Goal: Task Accomplishment & Management: Use online tool/utility

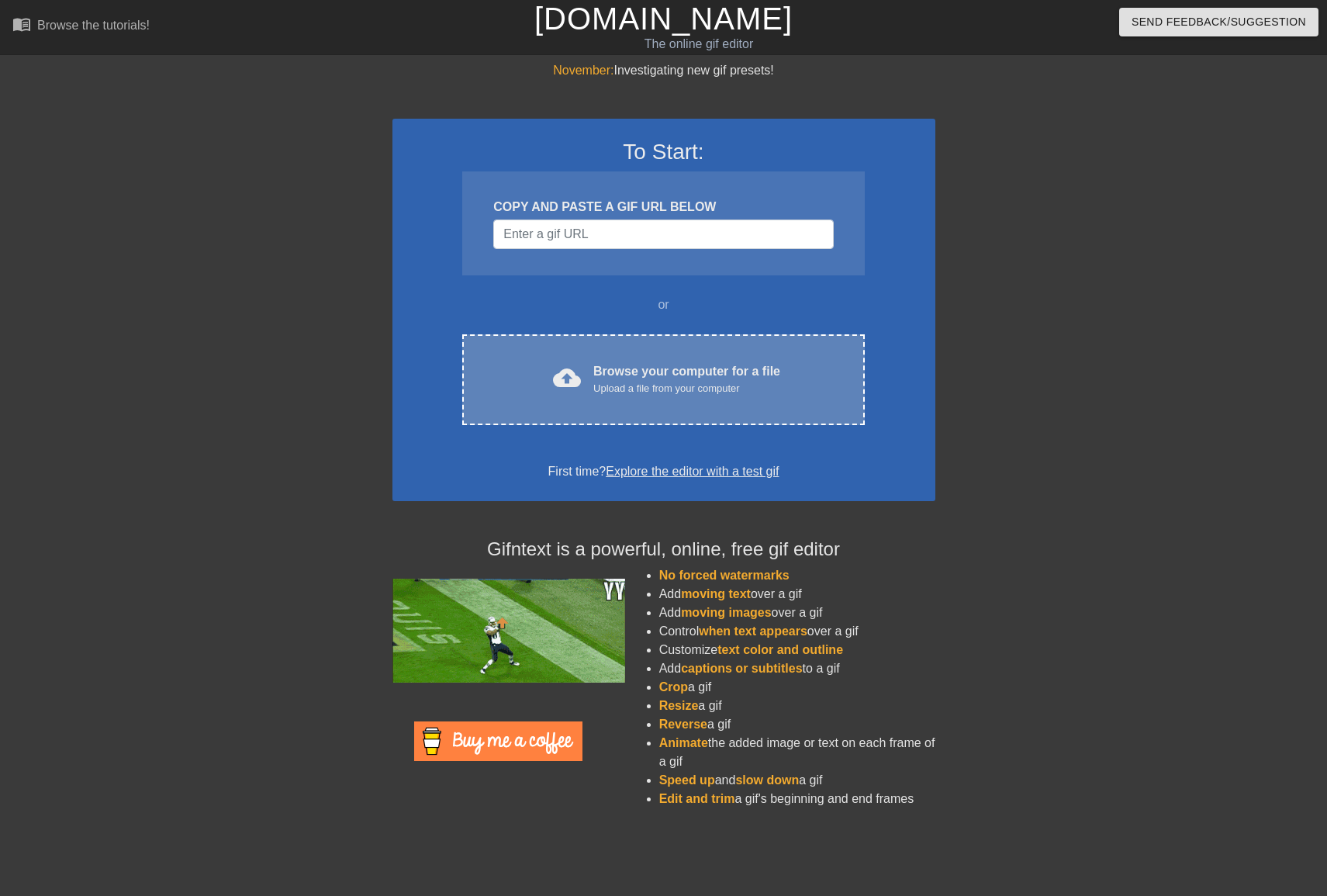
click at [663, 349] on div "cloud_upload Browse your computer for a file Upload a file from your computer C…" at bounding box center [663, 379] width 402 height 91
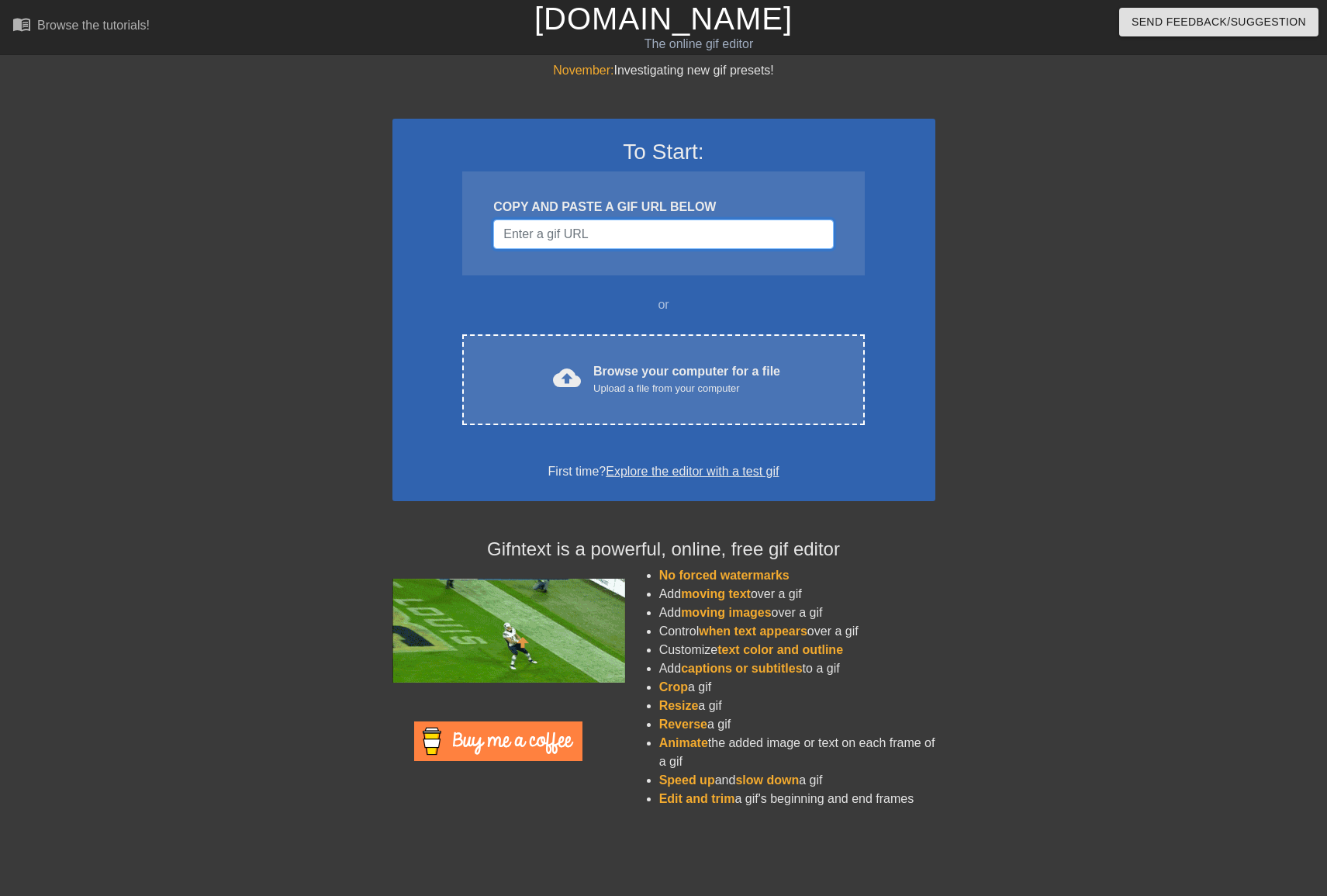
click at [691, 240] on input "Username" at bounding box center [663, 234] width 340 height 30
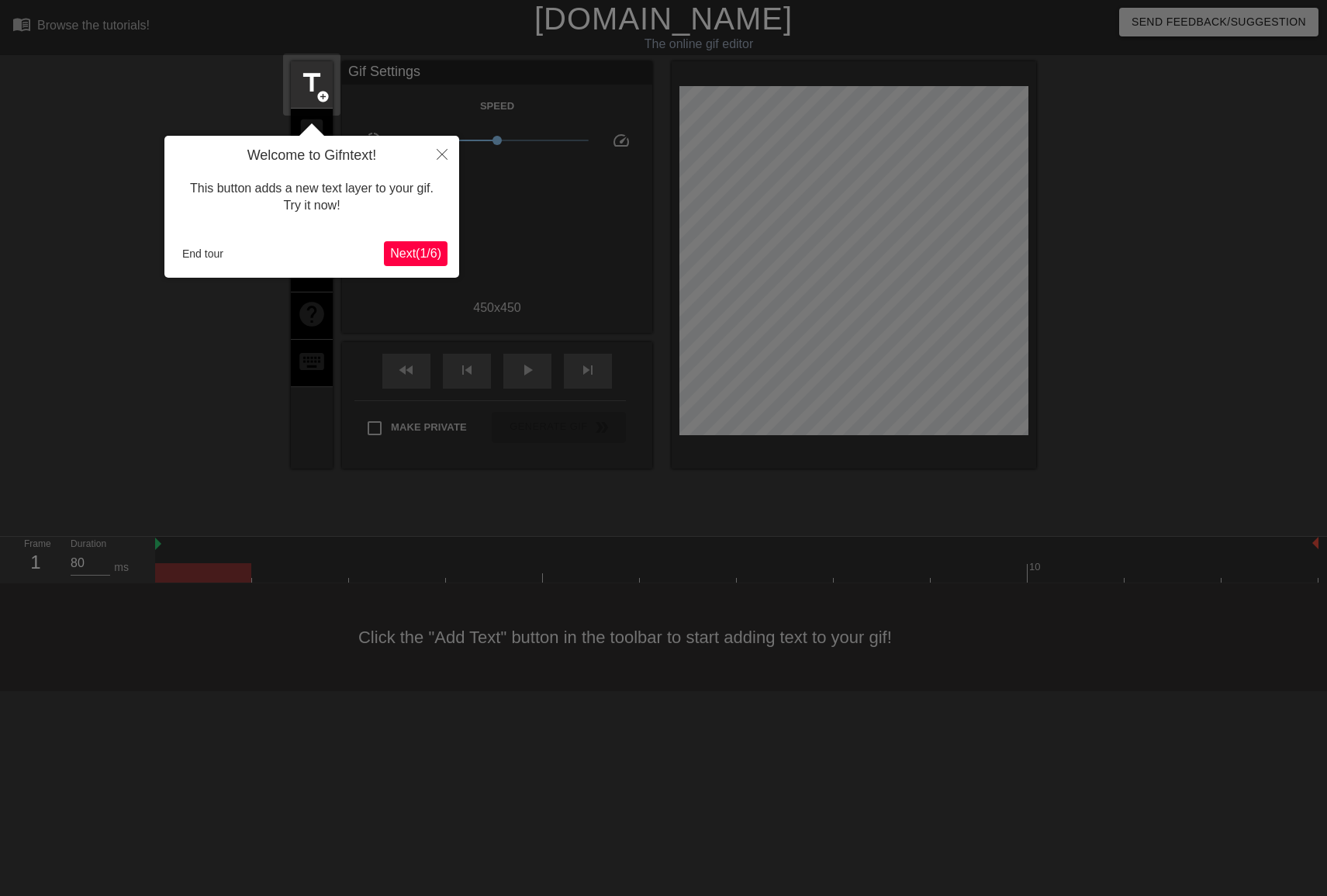
click at [411, 255] on span "Next ( 1 / 6 )" at bounding box center [416, 253] width 52 height 13
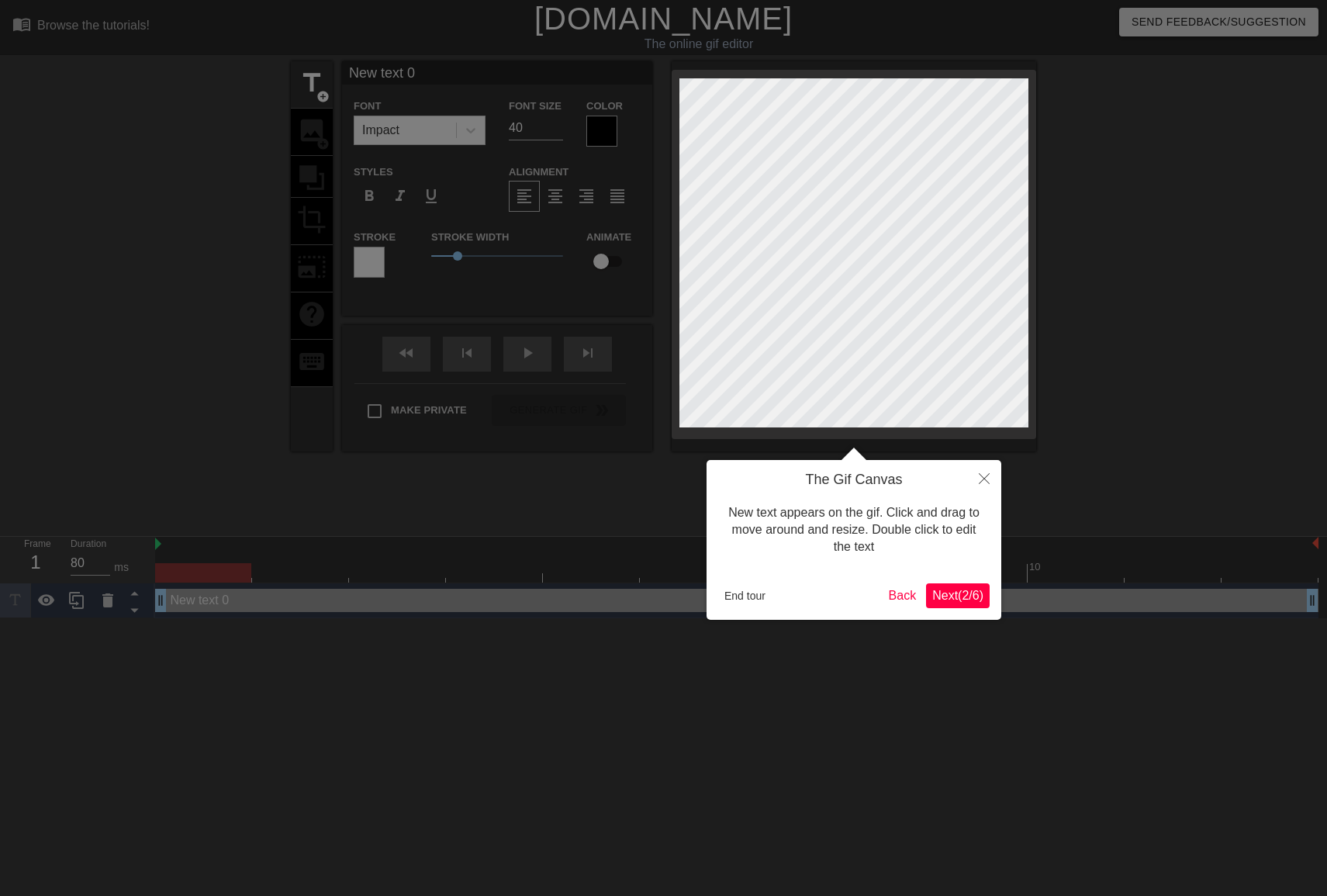
click at [411, 255] on div at bounding box center [663, 448] width 1327 height 896
click at [765, 591] on button "End tour" at bounding box center [745, 595] width 54 height 23
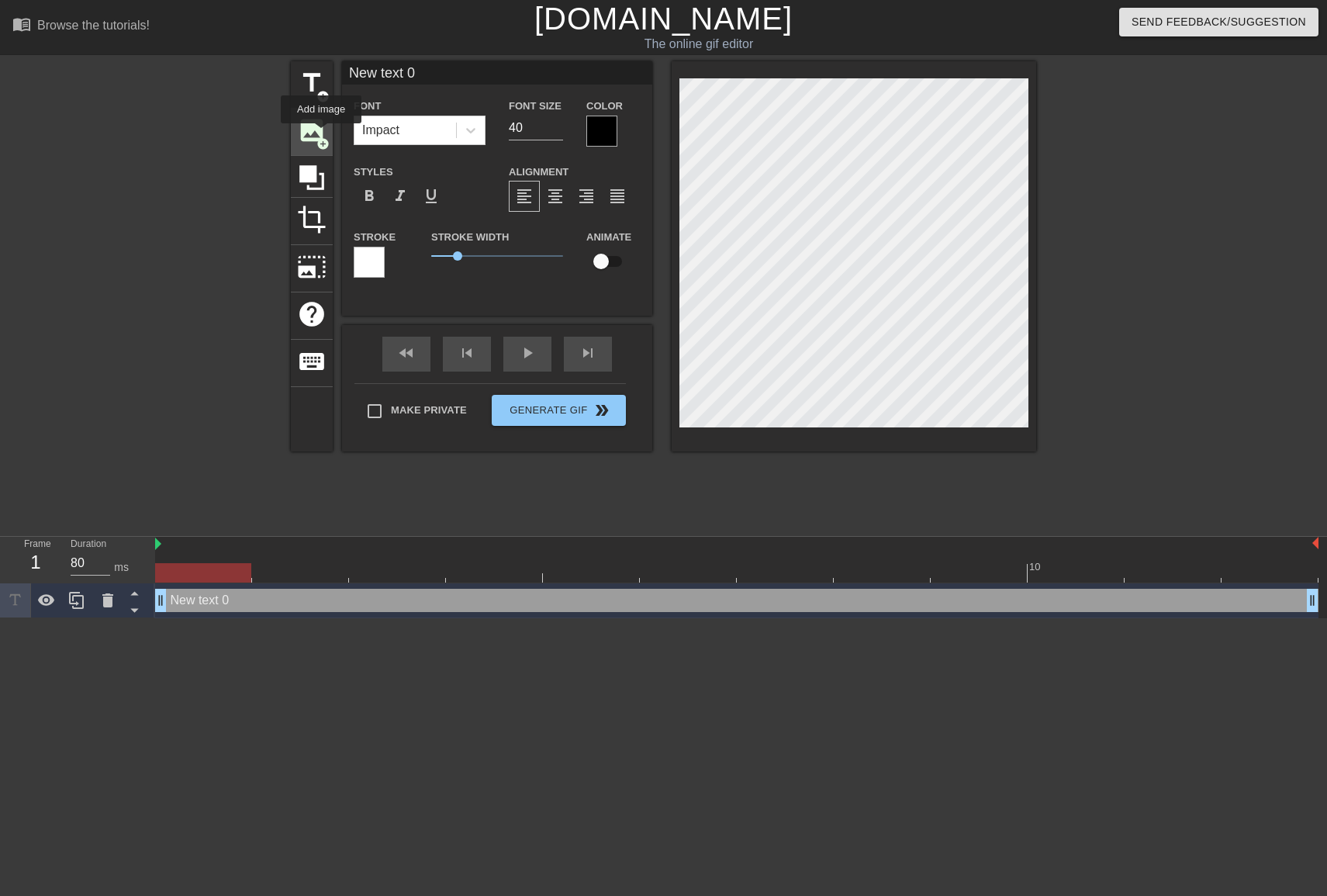
click at [322, 134] on span "image" at bounding box center [311, 130] width 30 height 30
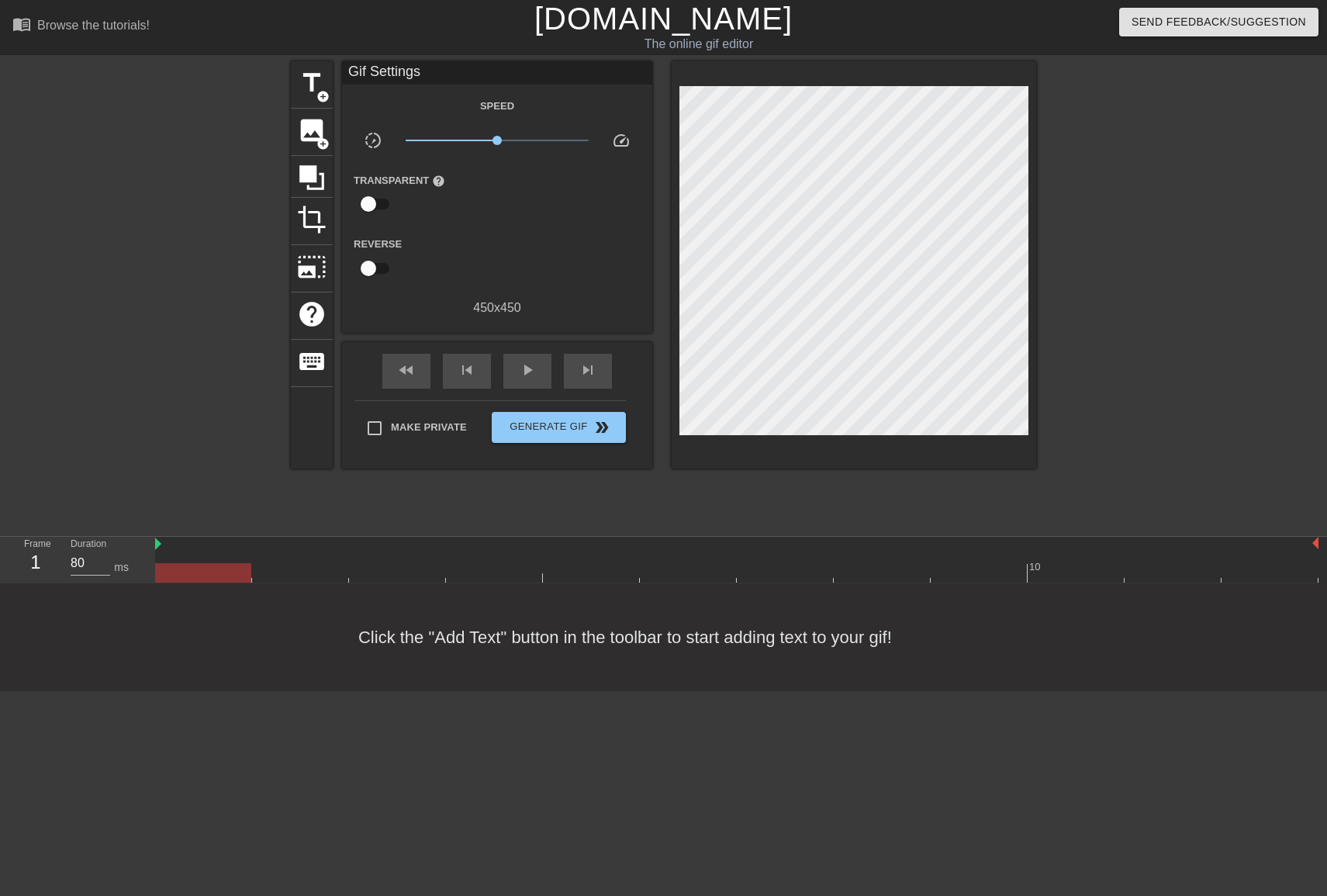
scroll to position [1, 0]
click at [293, 134] on div "image add_circle" at bounding box center [311, 133] width 42 height 48
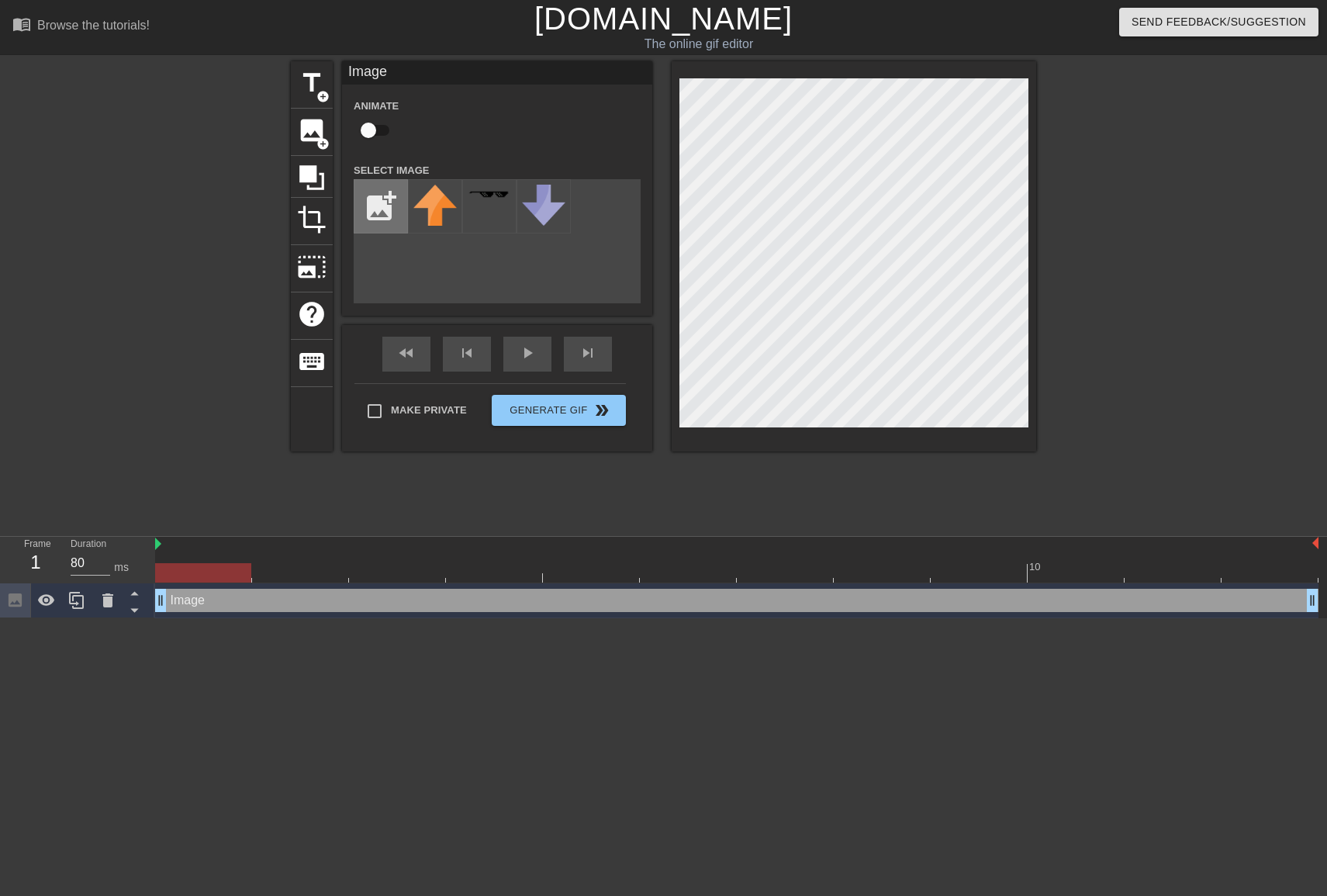
click at [359, 194] on input "file" at bounding box center [380, 205] width 53 height 53
type input "C:\fakepath\Bildschirmfoto [DATE] um 13.34.28.png"
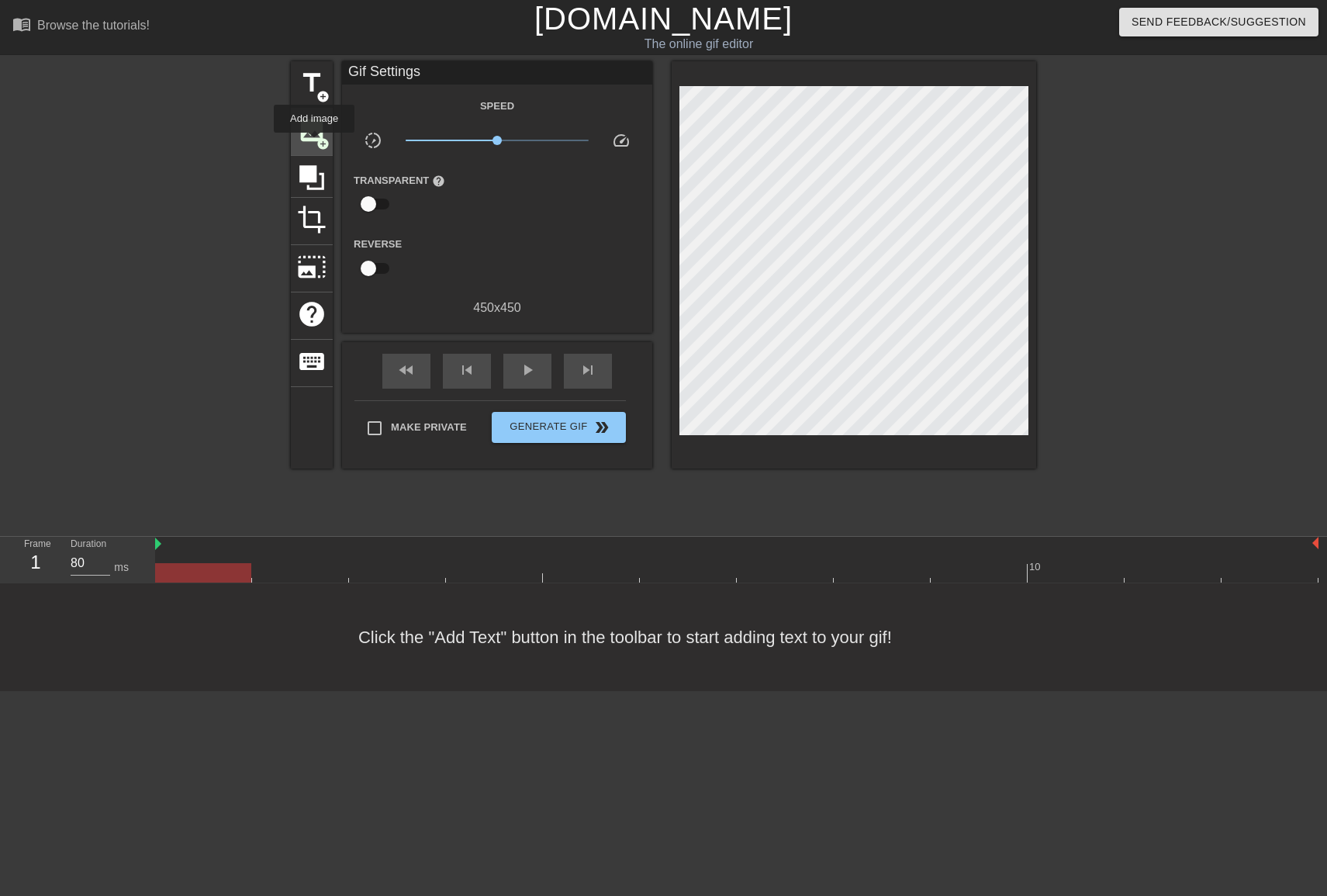
click at [315, 142] on span "image" at bounding box center [311, 130] width 30 height 30
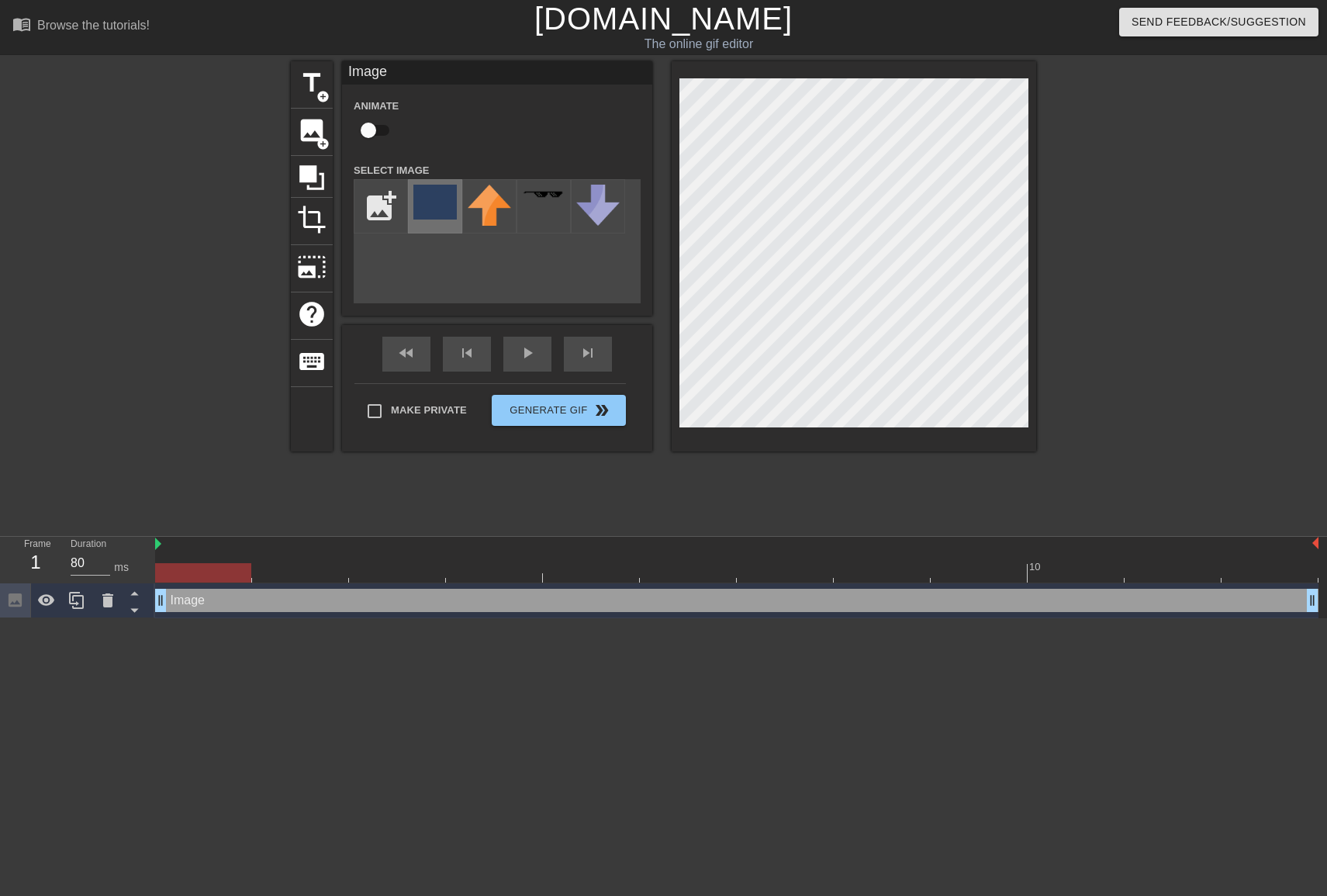
drag, startPoint x: 467, startPoint y: 212, endPoint x: 446, endPoint y: 211, distance: 21.0
click at [464, 212] on div at bounding box center [489, 206] width 54 height 54
click at [435, 208] on img at bounding box center [435, 202] width 43 height 35
click at [1050, 162] on div "title add_circle image add_circle crop photo_size_select_large help keyboard Im…" at bounding box center [663, 293] width 1327 height 465
click at [635, 142] on div "title add_circle image add_circle crop photo_size_select_large help keyboard Im…" at bounding box center [663, 256] width 745 height 390
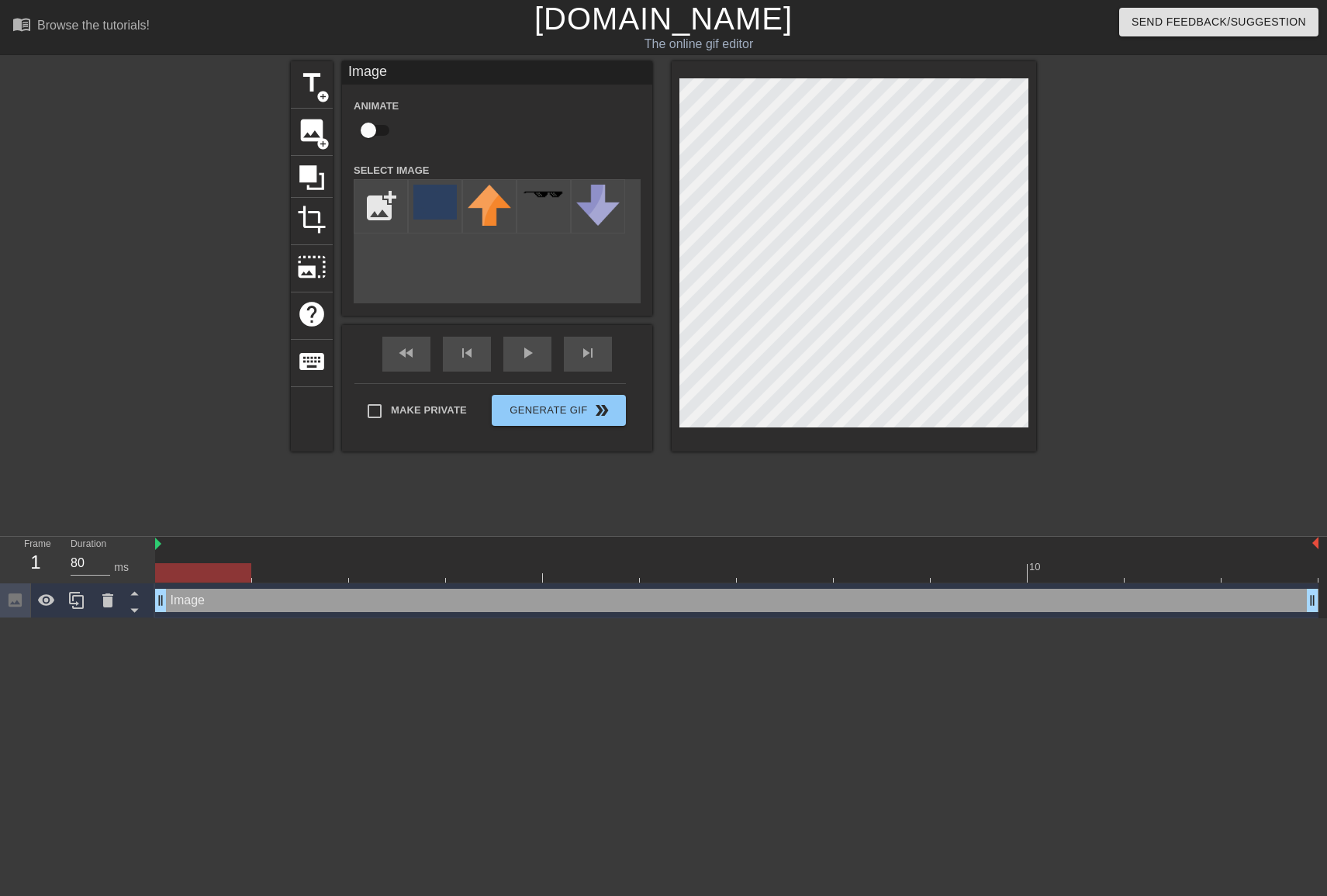
click at [843, 64] on div at bounding box center [854, 256] width 365 height 390
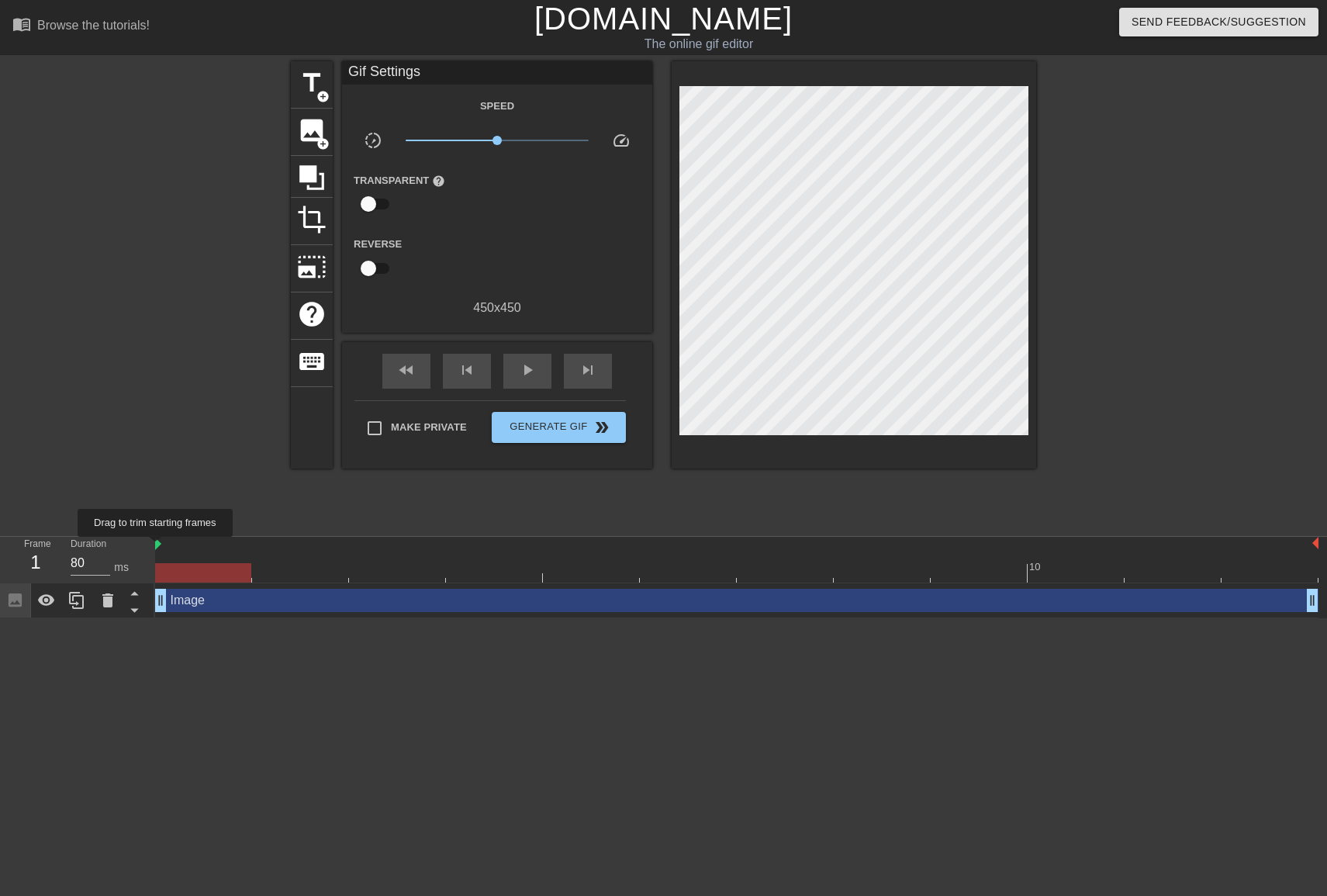
click at [159, 547] on img at bounding box center [158, 544] width 6 height 12
click at [323, 86] on span "title" at bounding box center [311, 82] width 30 height 30
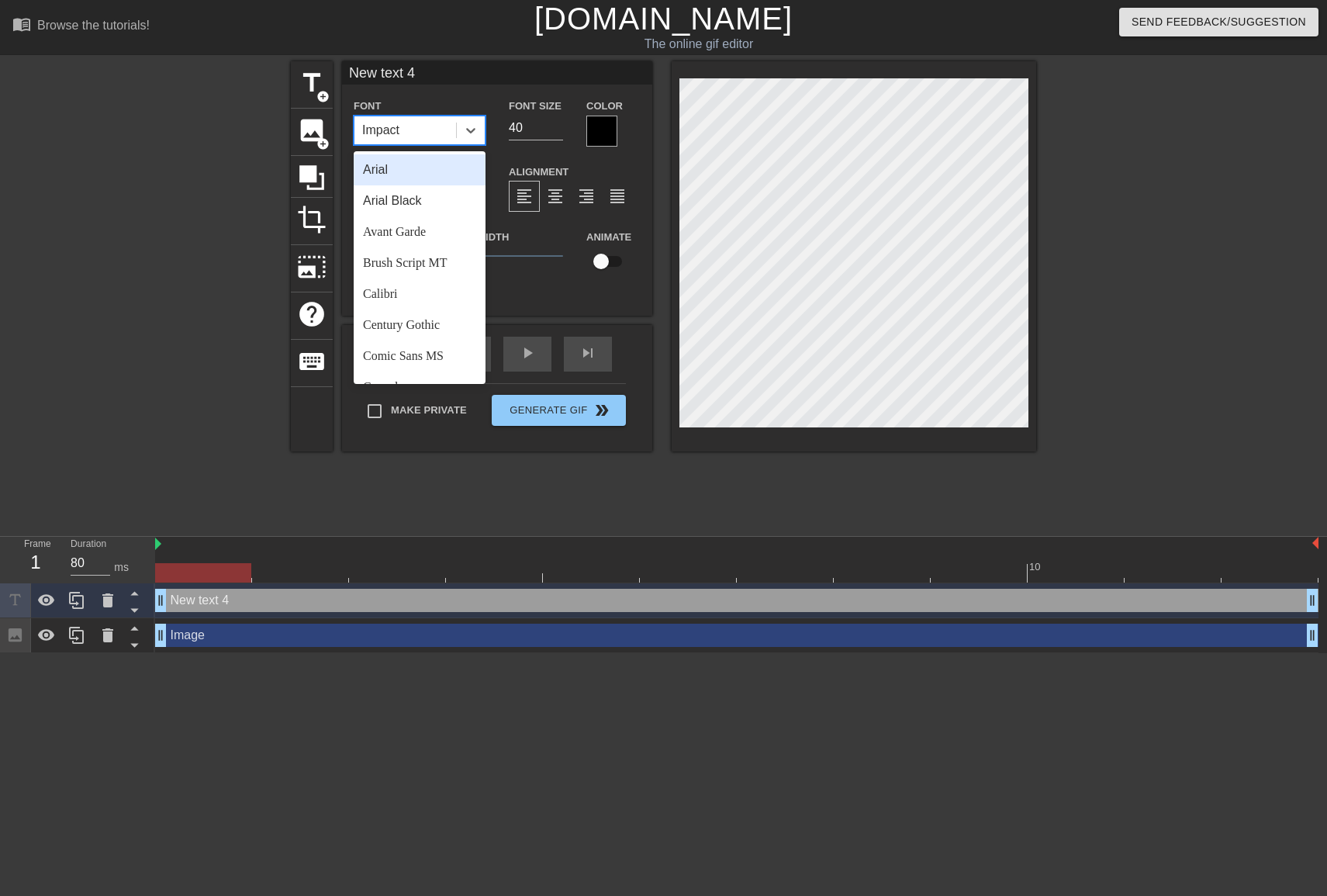
click at [456, 135] on div "Impact" at bounding box center [405, 130] width 101 height 28
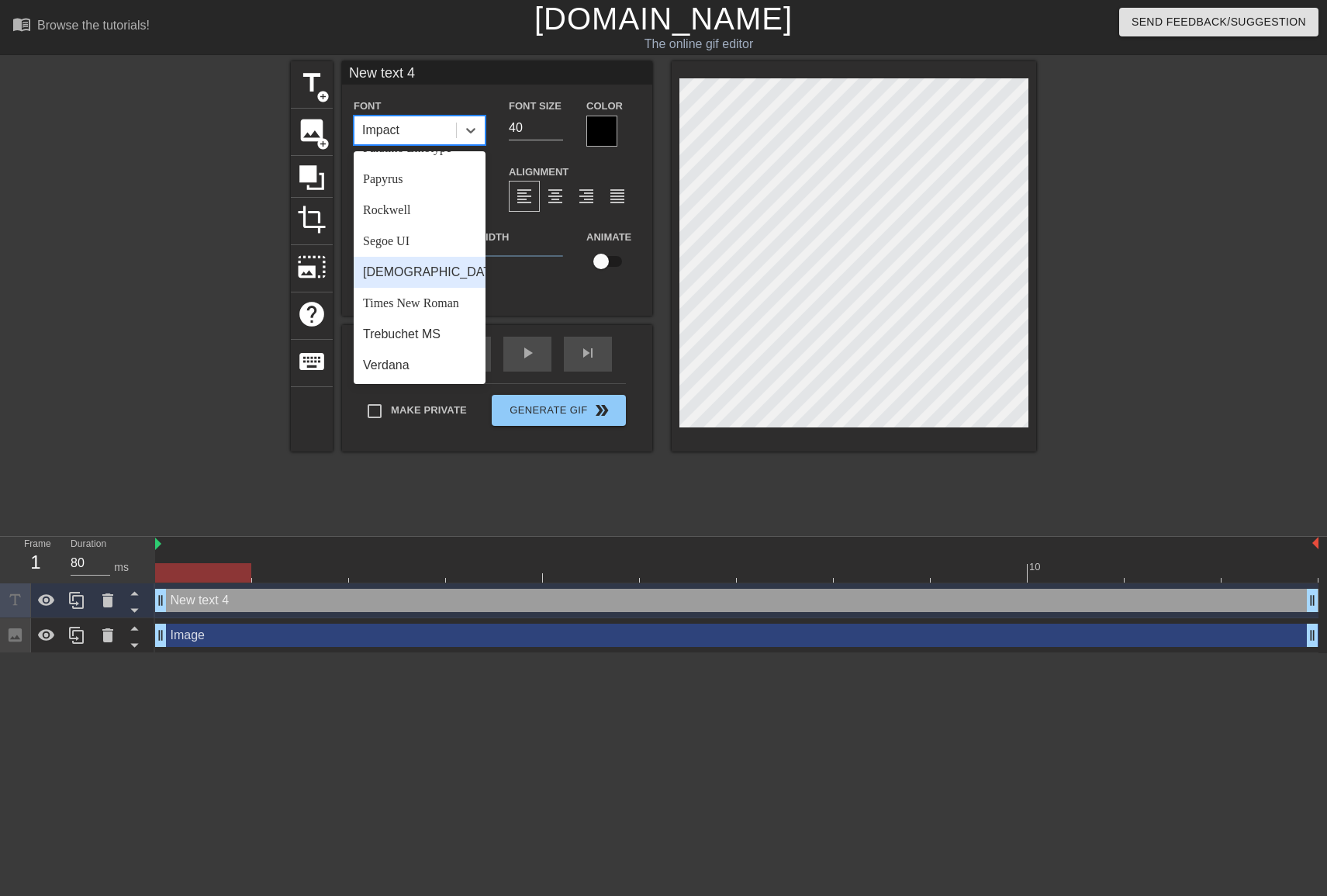
scroll to position [537, 0]
click at [396, 357] on div "Verdana" at bounding box center [419, 365] width 132 height 31
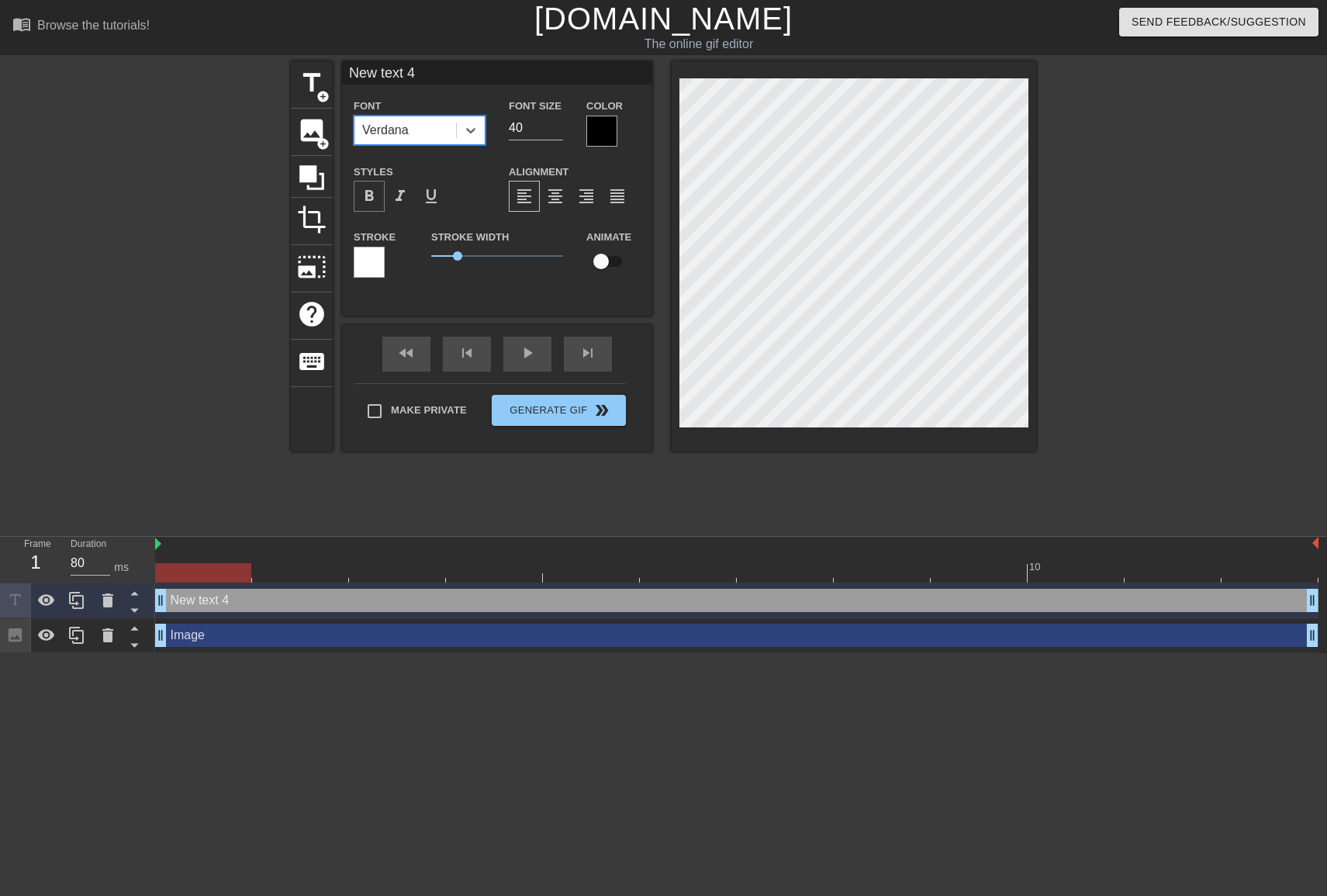
click at [362, 192] on span "format_bold" at bounding box center [369, 196] width 18 height 18
click at [596, 129] on div at bounding box center [602, 131] width 31 height 31
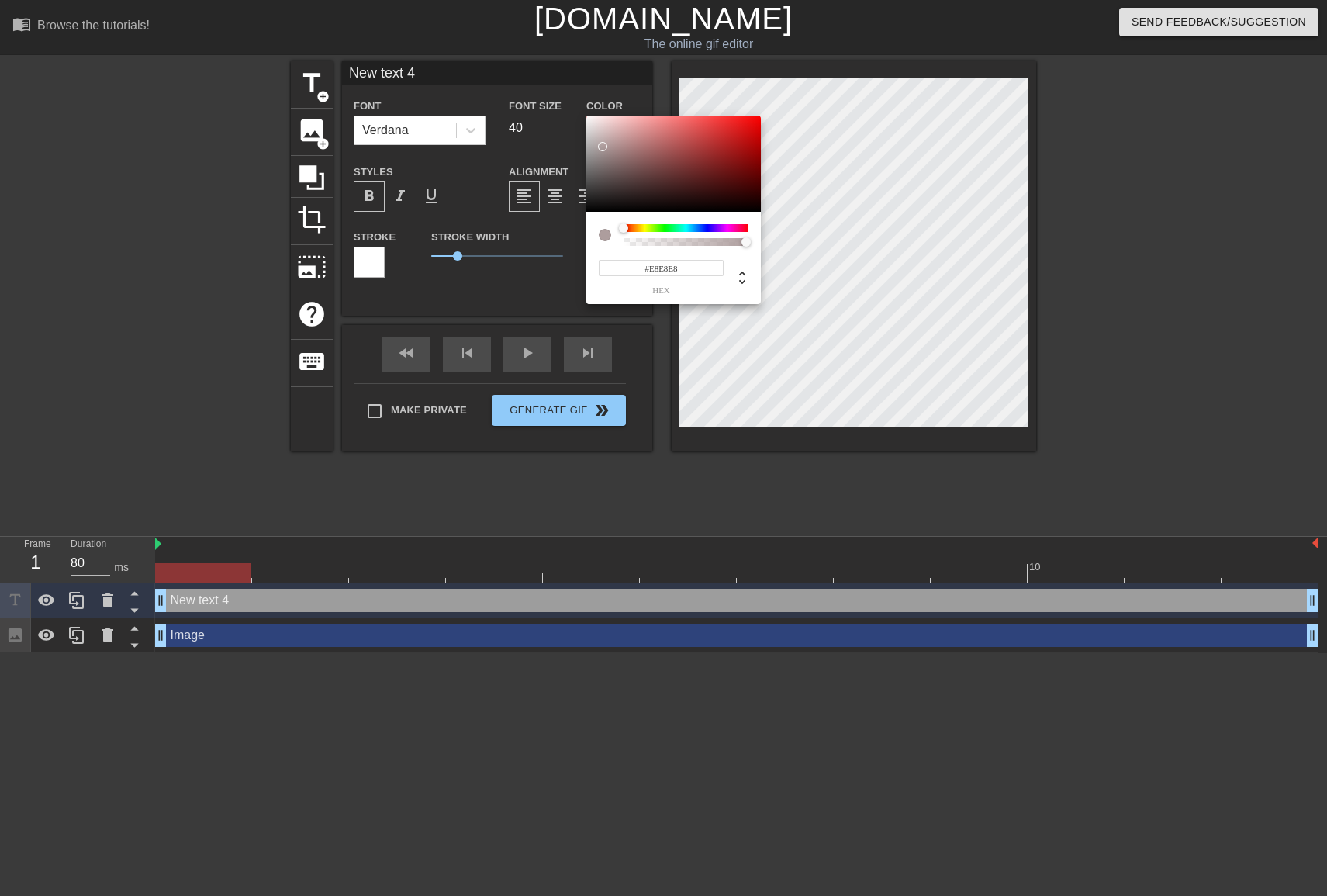
type input "#FFFFFF"
drag, startPoint x: 600, startPoint y: 146, endPoint x: 521, endPoint y: 67, distance: 111.7
click at [521, 67] on div "#FFFFFF hex" at bounding box center [663, 448] width 1327 height 896
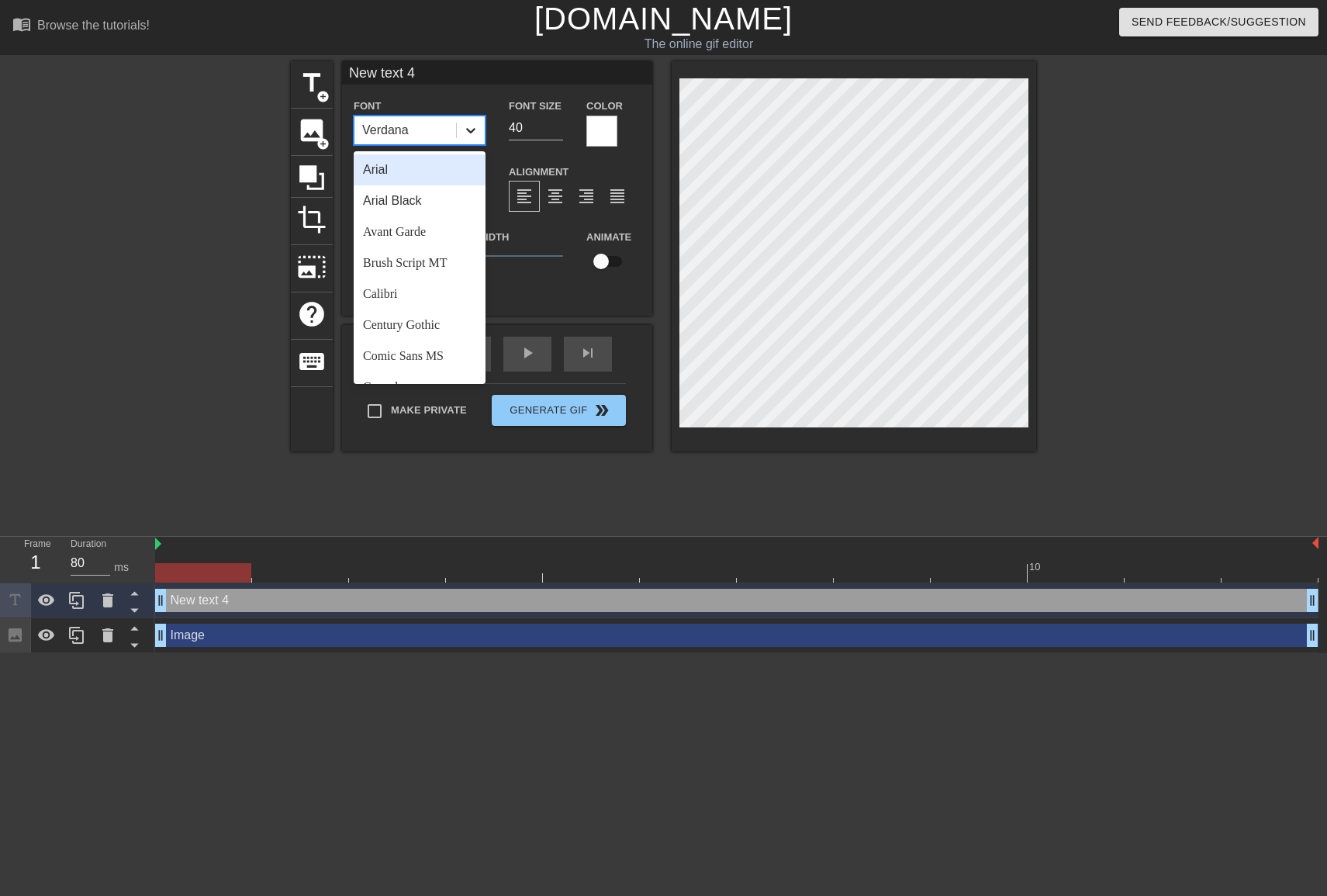
click at [466, 130] on icon at bounding box center [471, 130] width 15 height 15
click at [423, 267] on div "Consolas" at bounding box center [419, 254] width 132 height 31
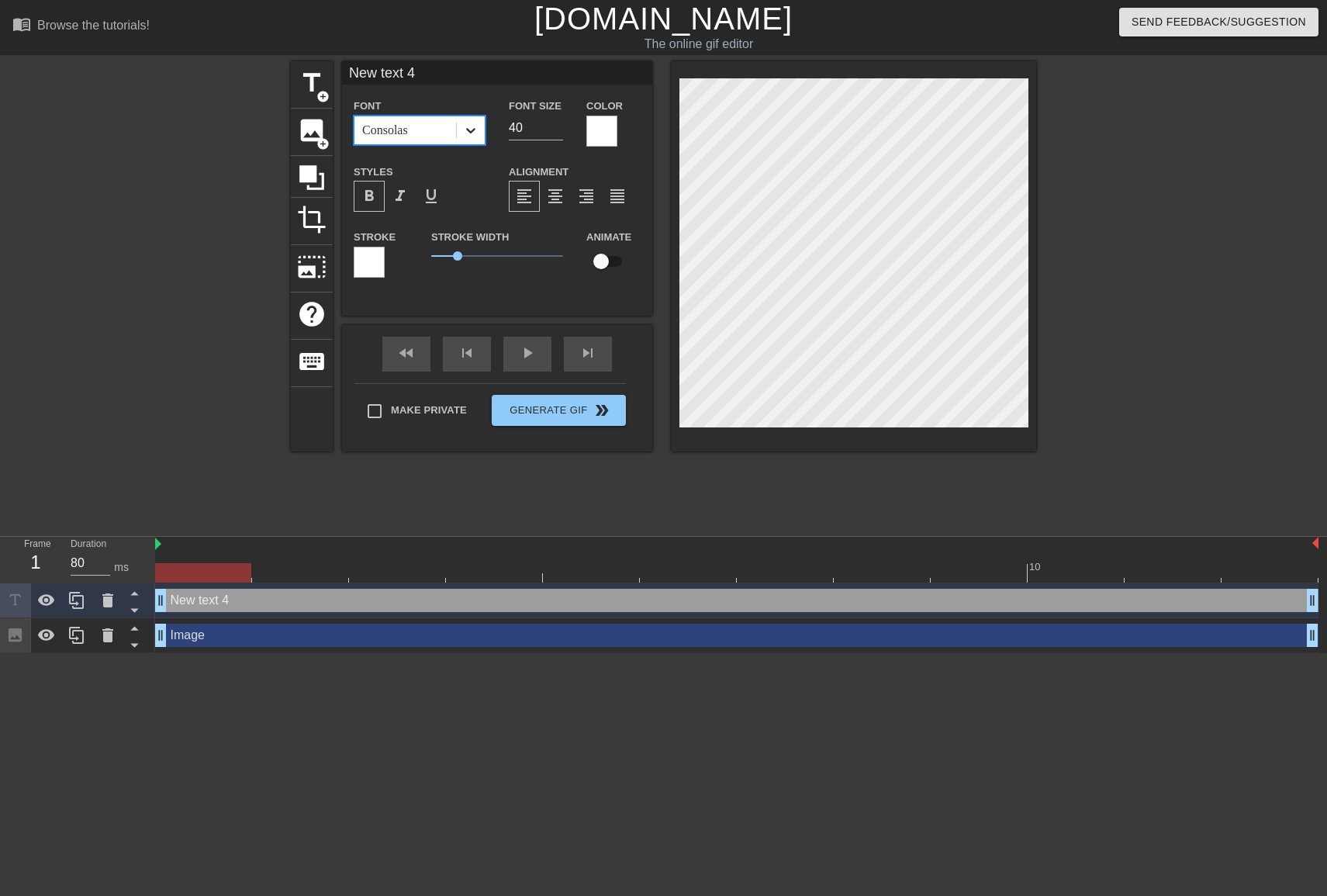
click at [463, 132] on icon at bounding box center [471, 130] width 15 height 15
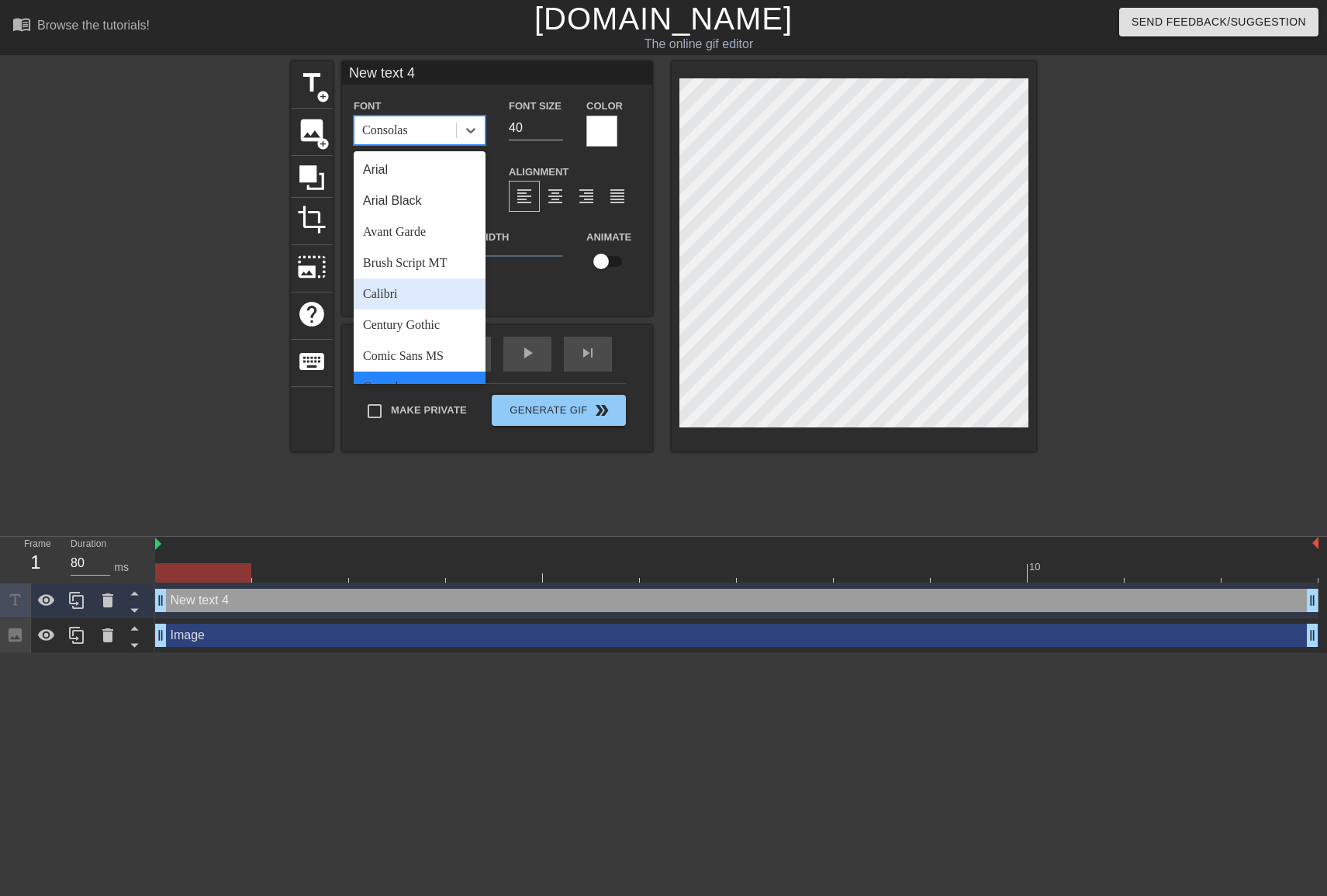
click at [398, 301] on div "Calibri" at bounding box center [419, 293] width 132 height 31
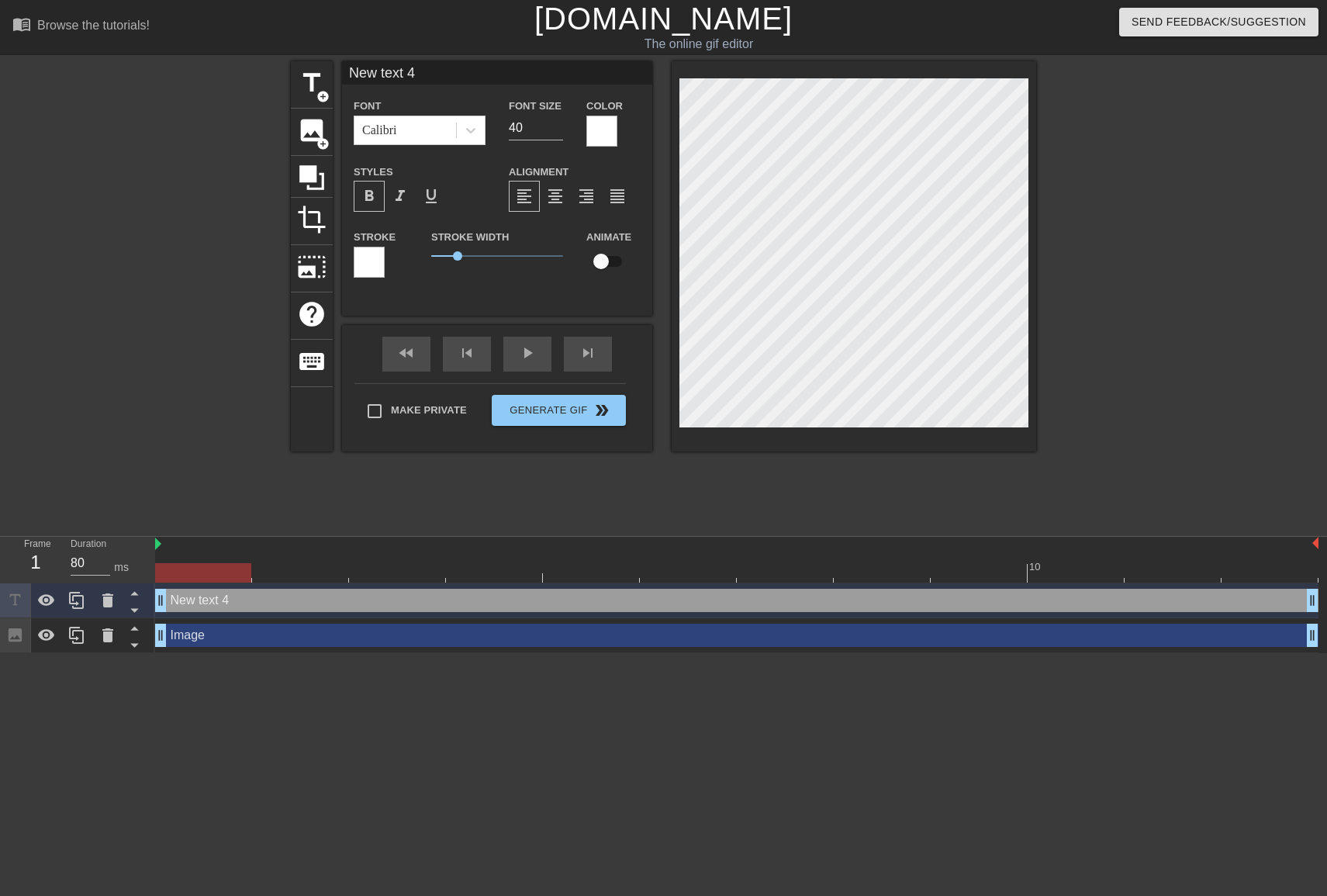
click at [480, 175] on div "Styles format_bold format_italic format_underline" at bounding box center [419, 187] width 155 height 51
paste textarea "My name is [PERSON_NAME]. I made the quotes. It was difficult to put the words …"
type input "My name is [PERSON_NAME].I made the [DOMAIN_NAME] was difficult to put the word…"
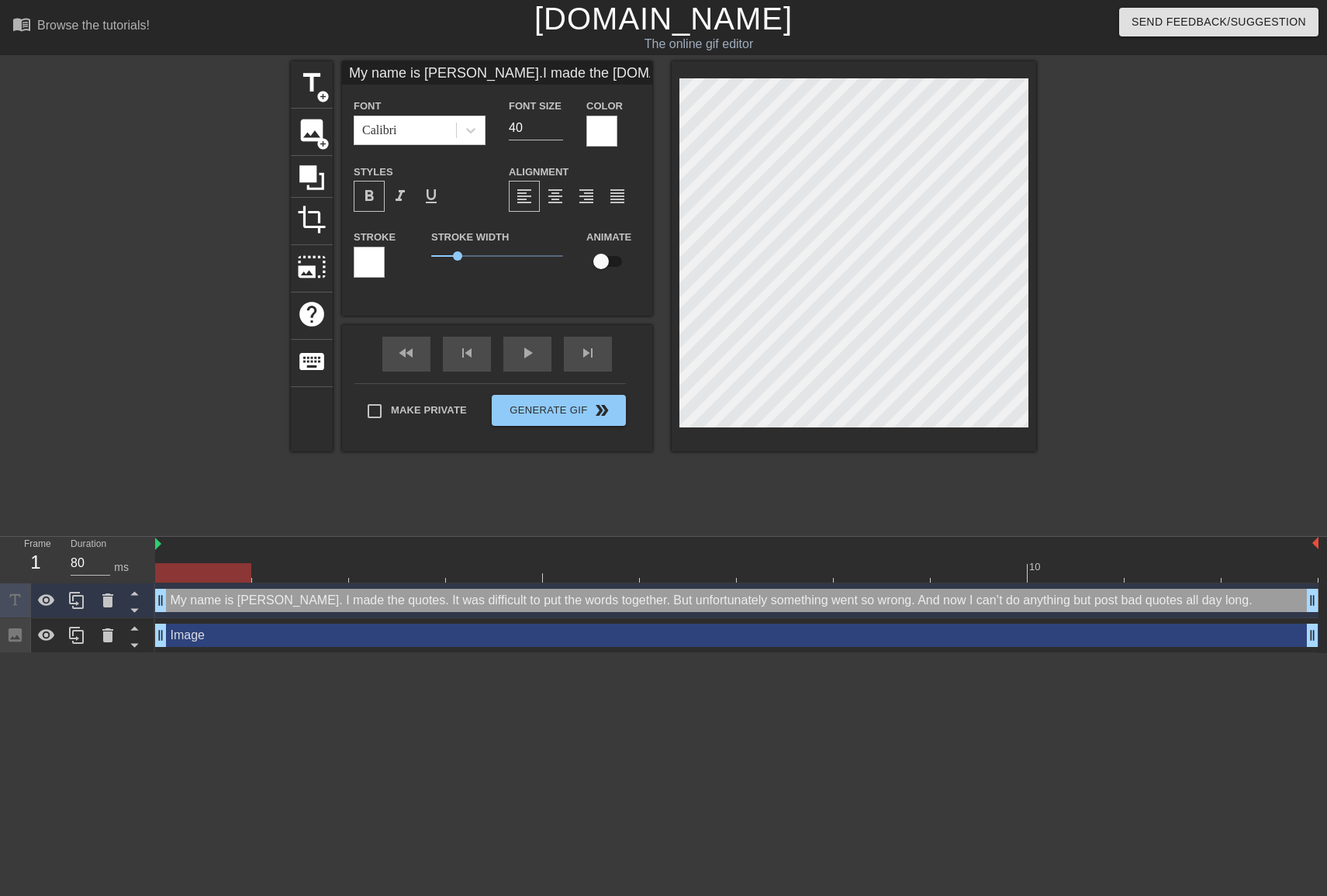
scroll to position [4, 23]
type textarea "My name is [PERSON_NAME]. I made the quotes. It was difficult to put the words …"
type input "39"
type input "My name is [PERSON_NAME].I made the [DOMAIN_NAME] was difficult to put the word…"
click at [557, 129] on input "39" at bounding box center [536, 128] width 54 height 25
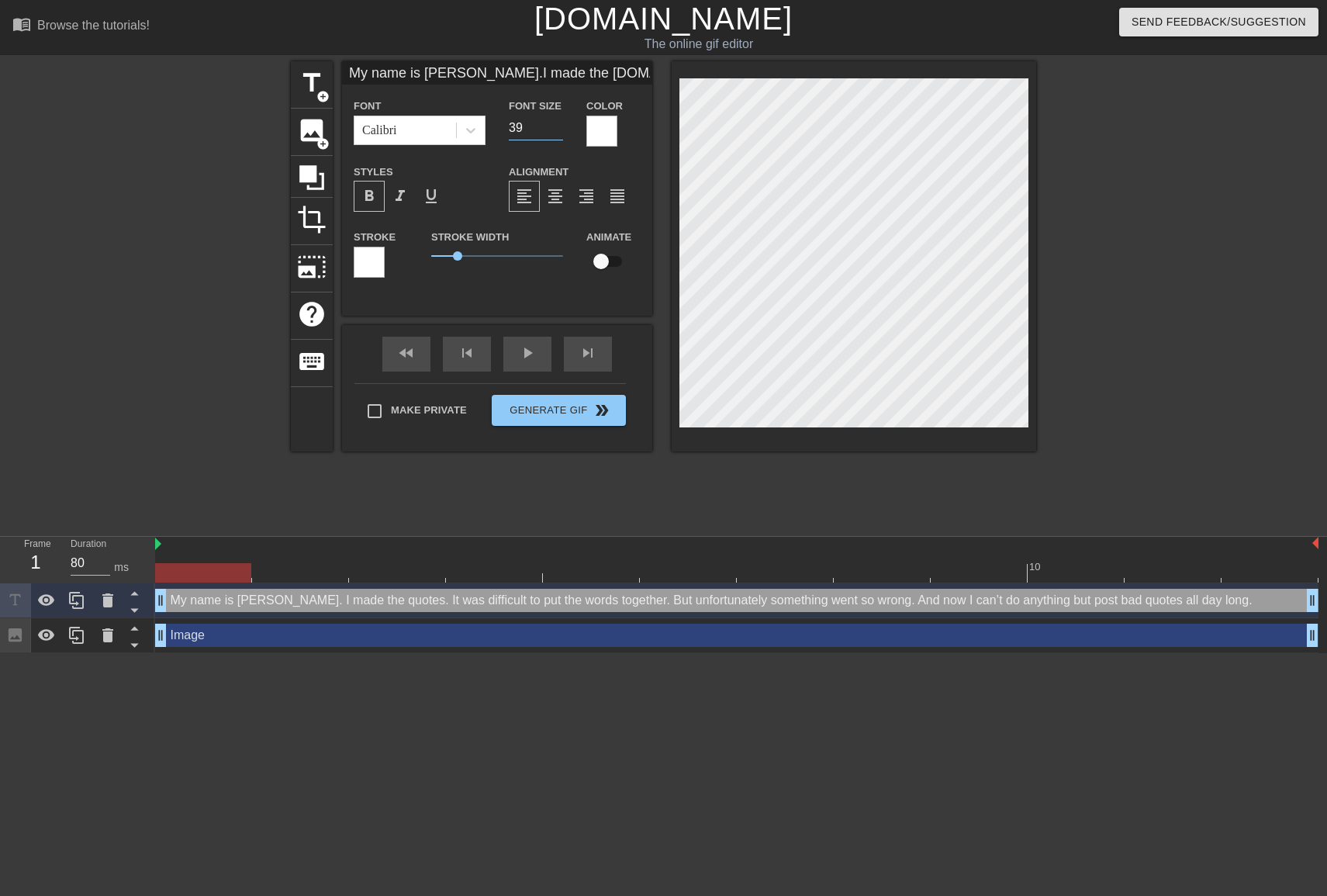
type input "38"
type input "My name is [PERSON_NAME].I made the [DOMAIN_NAME] was difficult to put the word…"
click at [557, 129] on input "38" at bounding box center [536, 128] width 54 height 25
type input "37"
type input "My name is [PERSON_NAME].I made the [DOMAIN_NAME] was difficult to put the word…"
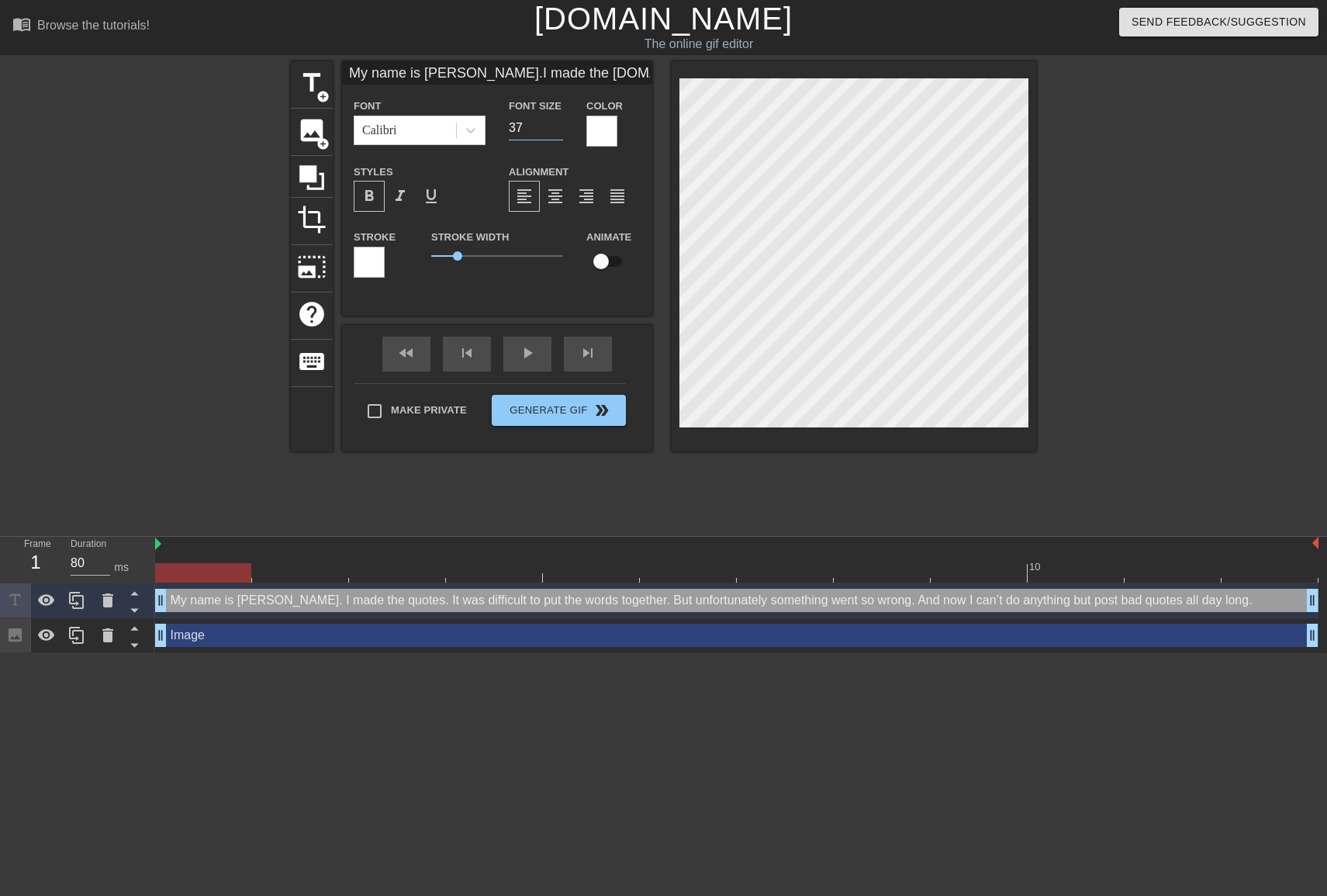
click at [557, 129] on input "37" at bounding box center [536, 128] width 54 height 25
type input "36"
type input "My name is [PERSON_NAME].I made the [DOMAIN_NAME] was difficult to put the word…"
click at [557, 129] on input "36" at bounding box center [536, 128] width 54 height 25
type input "35"
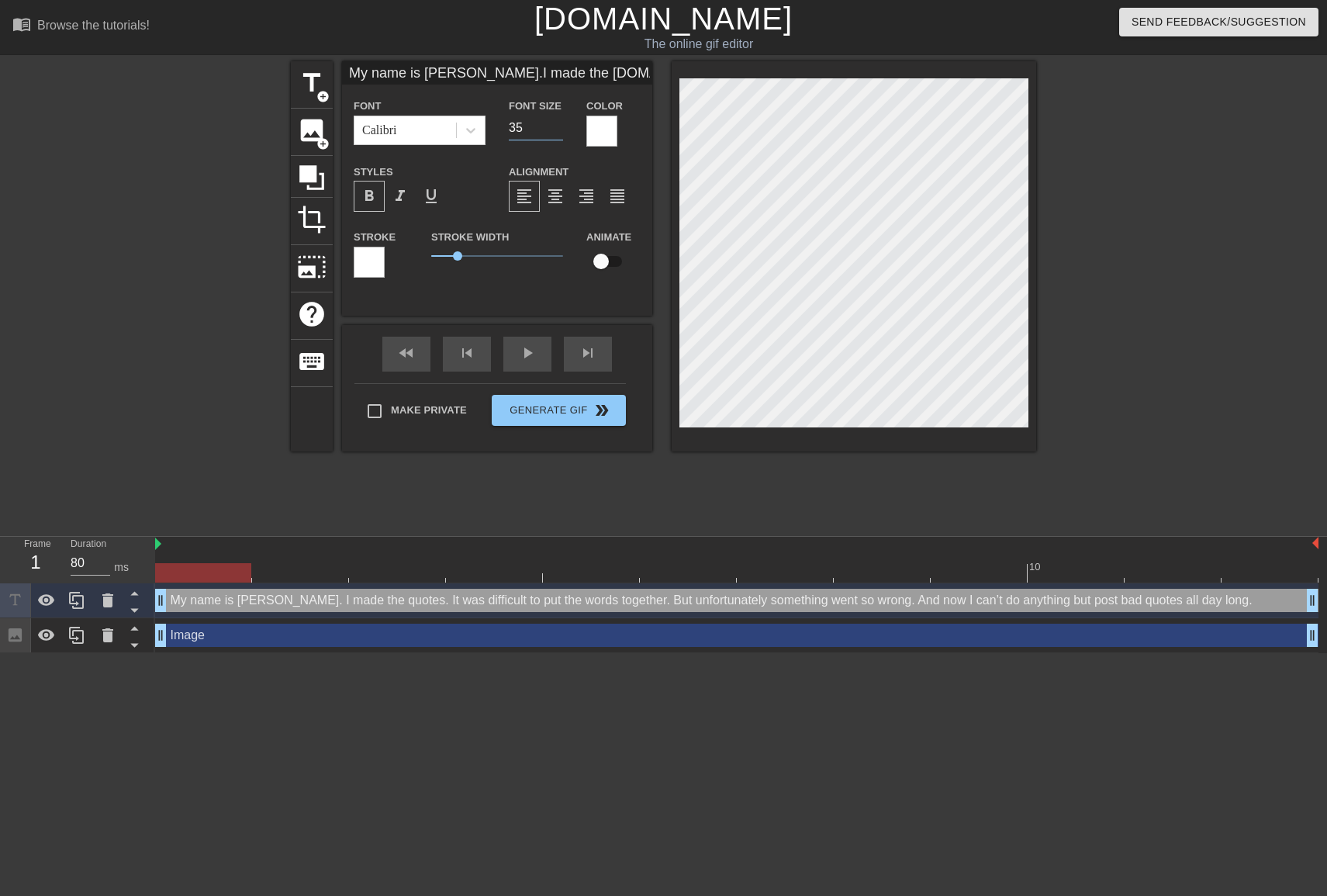
type input "My name is [PERSON_NAME].I made the [DOMAIN_NAME] was difficult to put the word…"
click at [557, 129] on input "35" at bounding box center [536, 128] width 54 height 25
type input "34"
type input "My name is [PERSON_NAME].I made the [DOMAIN_NAME] was difficult to put the word…"
click at [557, 129] on input "34" at bounding box center [536, 128] width 54 height 25
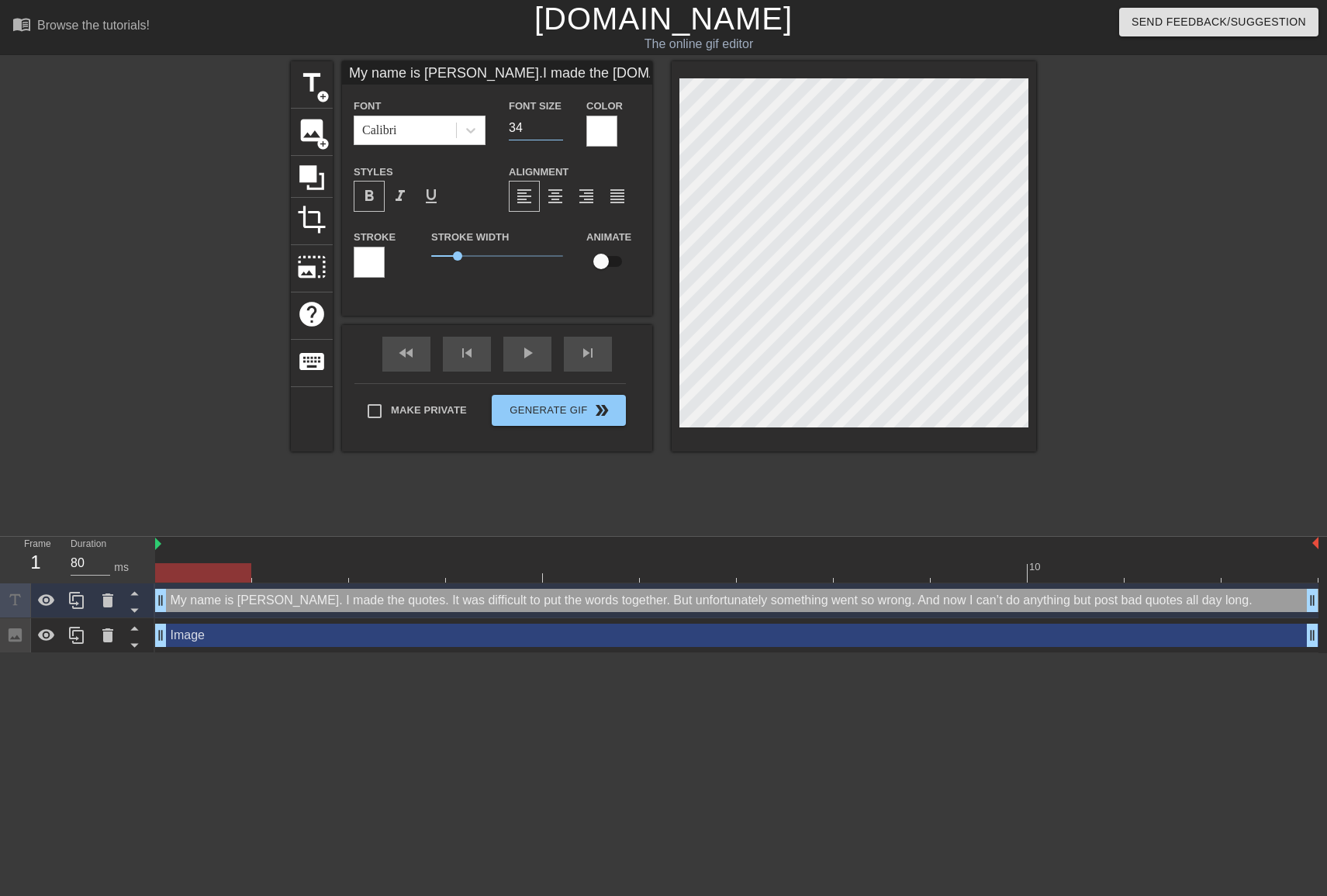
type input "33"
type input "My name is [PERSON_NAME].I made the [DOMAIN_NAME] was difficult to put the word…"
click at [557, 129] on input "33" at bounding box center [536, 128] width 54 height 25
type input "32"
type input "My name is [PERSON_NAME].I made the [DOMAIN_NAME] was difficult to put the word…"
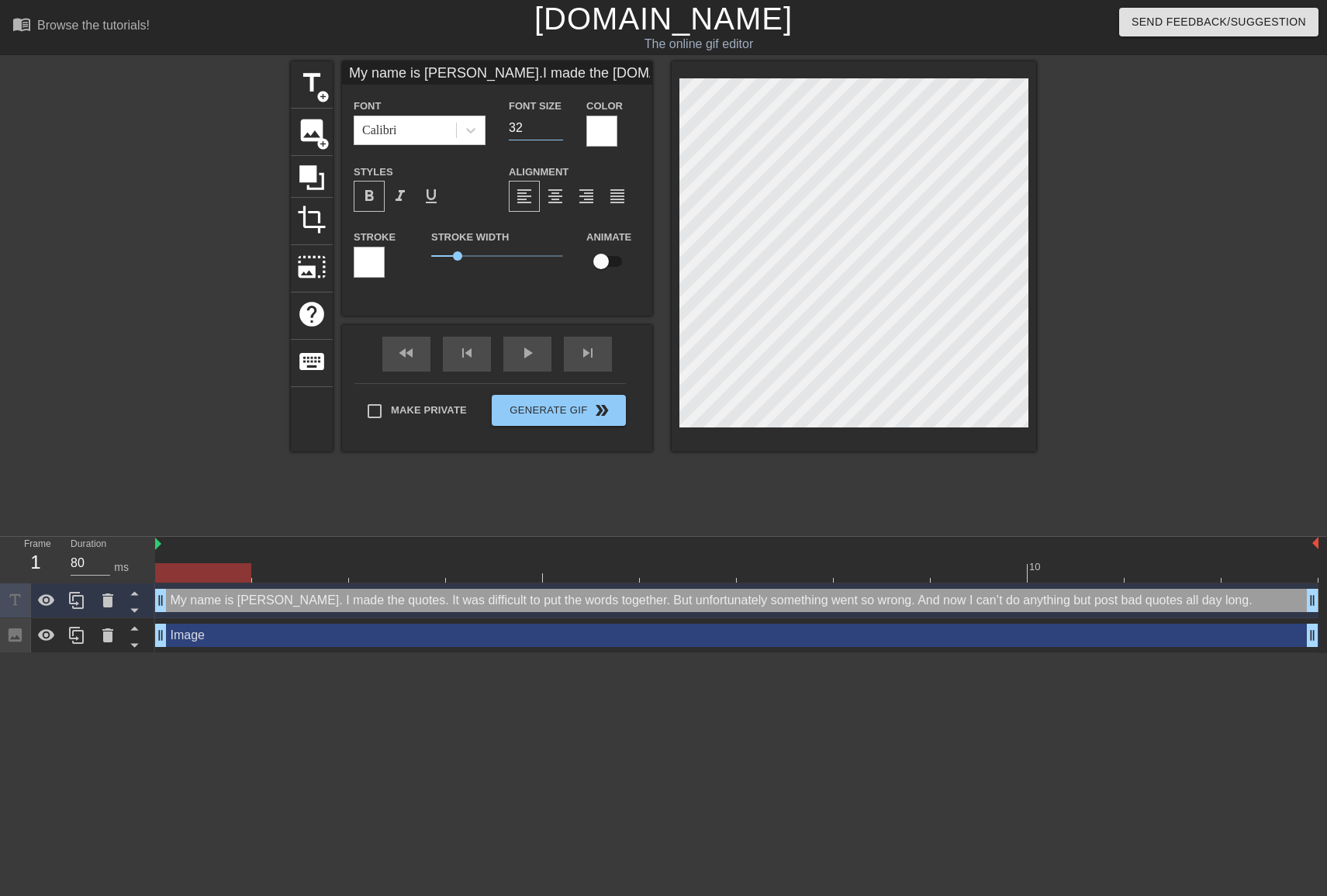
click at [557, 129] on input "32" at bounding box center [536, 128] width 54 height 25
type input "31"
type input "My name is [PERSON_NAME].I made the [DOMAIN_NAME] was difficult to put the word…"
click at [557, 129] on input "31" at bounding box center [536, 128] width 54 height 25
type input "30"
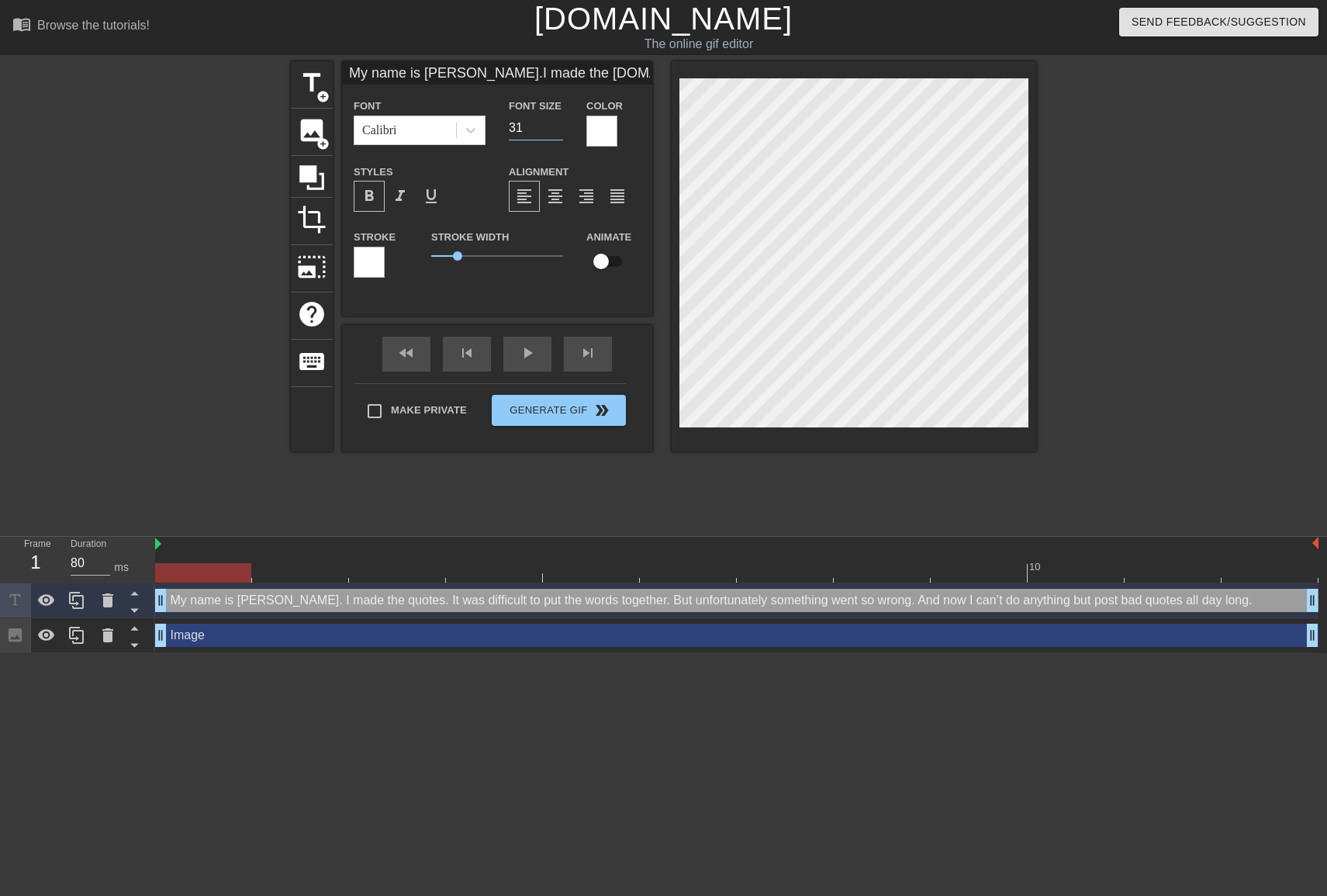
type input "My name is [PERSON_NAME].I made the [DOMAIN_NAME] was difficult to put the word…"
click at [557, 129] on input "30" at bounding box center [536, 128] width 54 height 25
type input "29"
type input "My name is [PERSON_NAME].I made the [DOMAIN_NAME] was difficult to put the word…"
click at [557, 129] on input "29" at bounding box center [536, 128] width 54 height 25
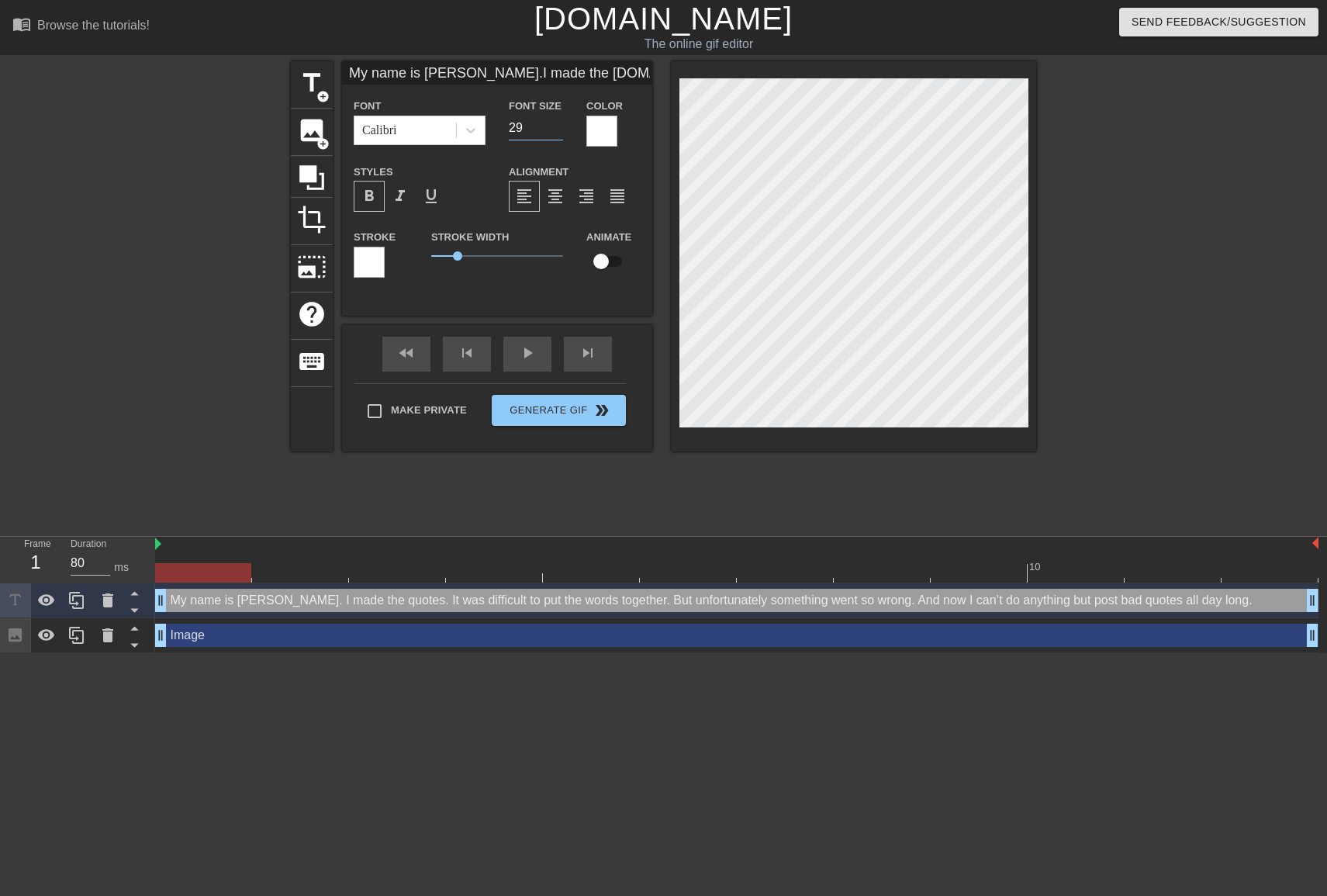
type input "28"
type input "My name is [PERSON_NAME].I made the [DOMAIN_NAME] was difficult to put the word…"
click at [557, 129] on input "28" at bounding box center [536, 128] width 54 height 25
type input "27"
type input "My name is [PERSON_NAME].I made the [DOMAIN_NAME] was difficult to put the word…"
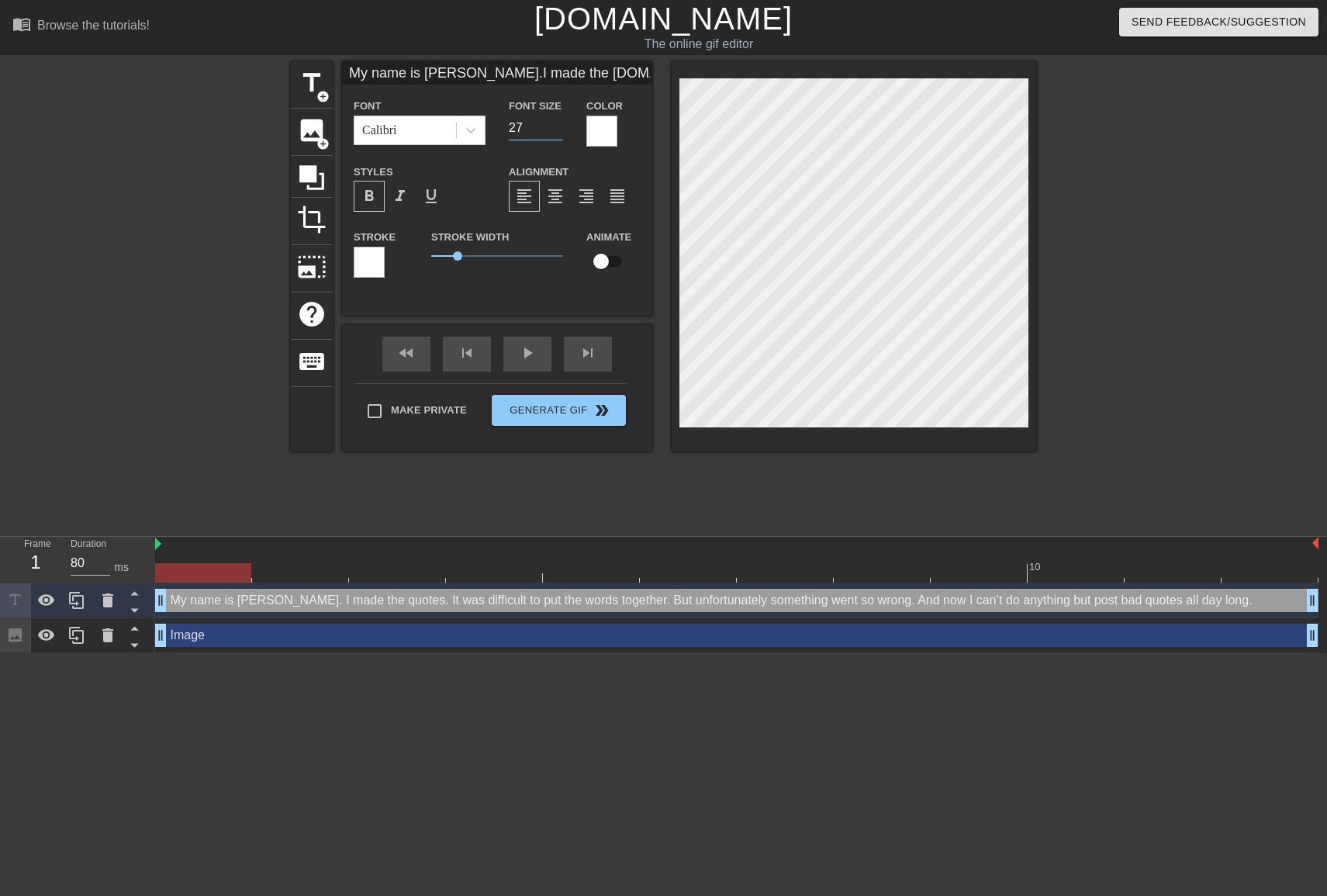
click at [557, 129] on input "27" at bounding box center [536, 128] width 54 height 25
type input "26"
type input "My name is [PERSON_NAME].I made the [DOMAIN_NAME] was difficult to put the word…"
click at [557, 129] on input "26" at bounding box center [536, 128] width 54 height 25
type input "25"
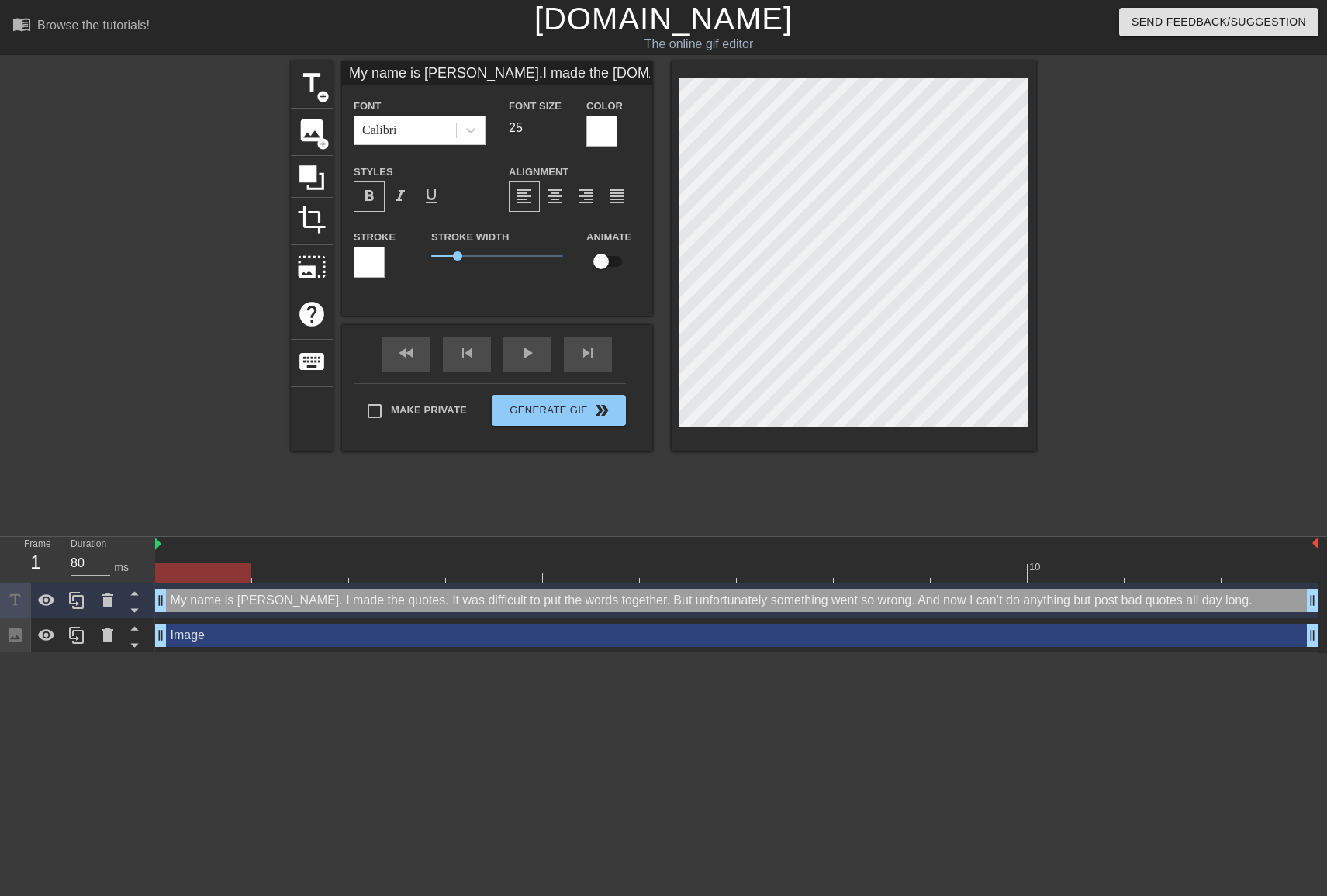
type input "My name is [PERSON_NAME].I made the [DOMAIN_NAME] was difficult to put the word…"
click at [557, 129] on input "25" at bounding box center [536, 128] width 54 height 25
type input "24"
type input "My name is [PERSON_NAME].I made the [DOMAIN_NAME] was difficult to put the word…"
click at [557, 129] on input "24" at bounding box center [536, 128] width 54 height 25
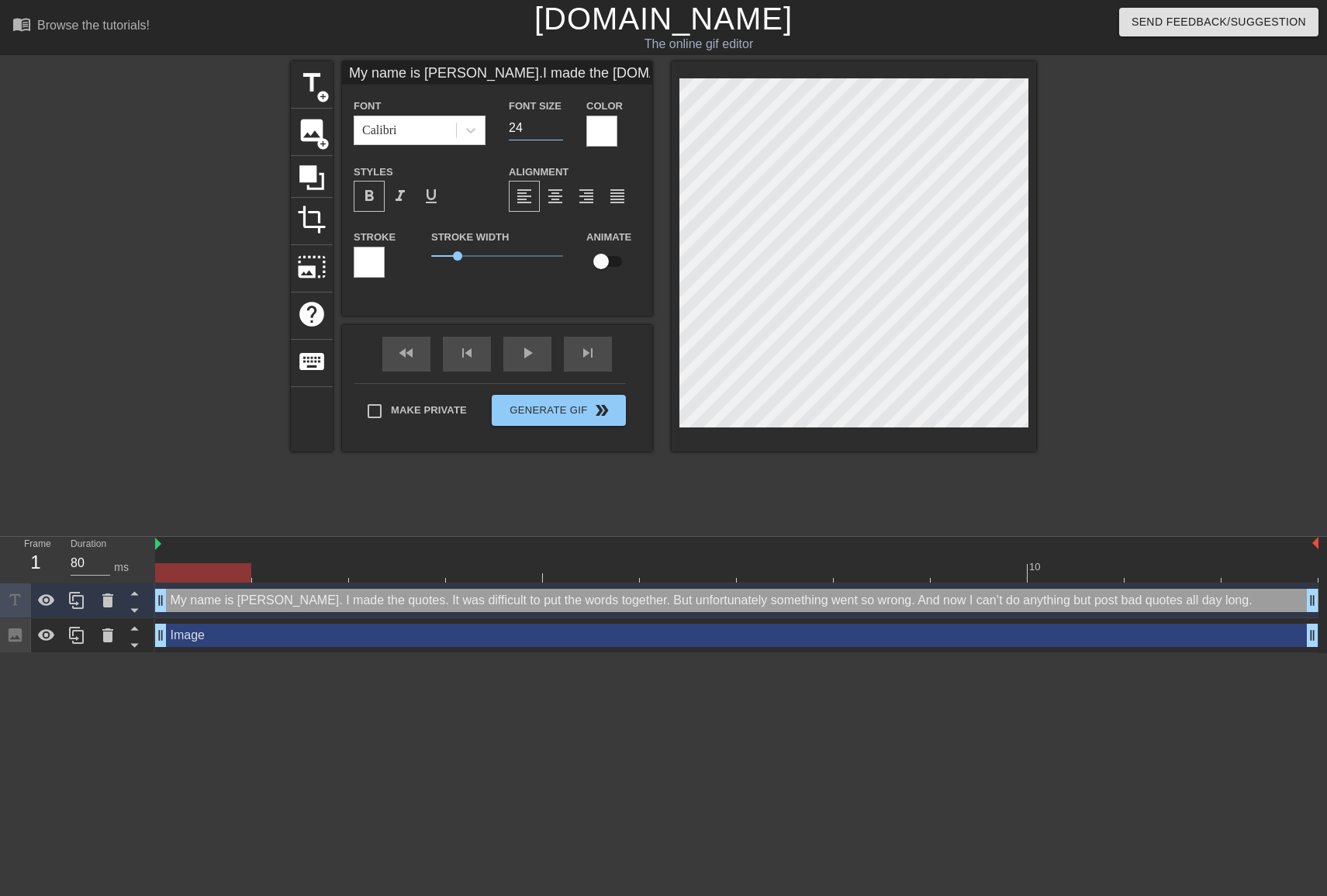
type input "23"
type input "My name is [PERSON_NAME].I made the [DOMAIN_NAME] was difficult to put the word…"
click at [557, 129] on input "23" at bounding box center [536, 128] width 54 height 25
type input "22"
type input "My name is [PERSON_NAME].I made the [DOMAIN_NAME] was difficult to put the word…"
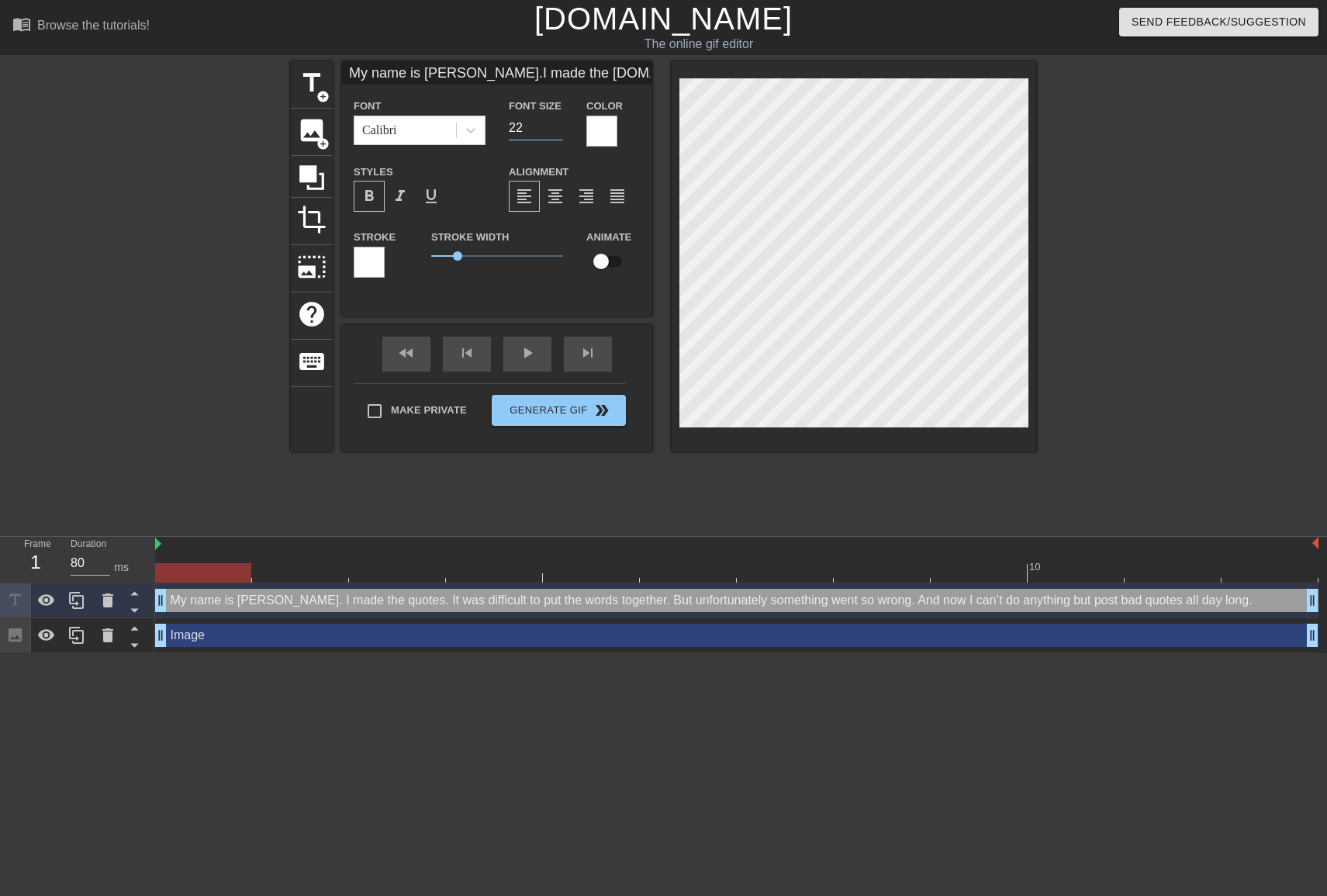
click at [557, 129] on input "22" at bounding box center [536, 128] width 54 height 25
type input "21"
type input "My name is [PERSON_NAME].I made the [DOMAIN_NAME] was difficult to put the word…"
click at [557, 129] on input "21" at bounding box center [536, 128] width 54 height 25
type input "20"
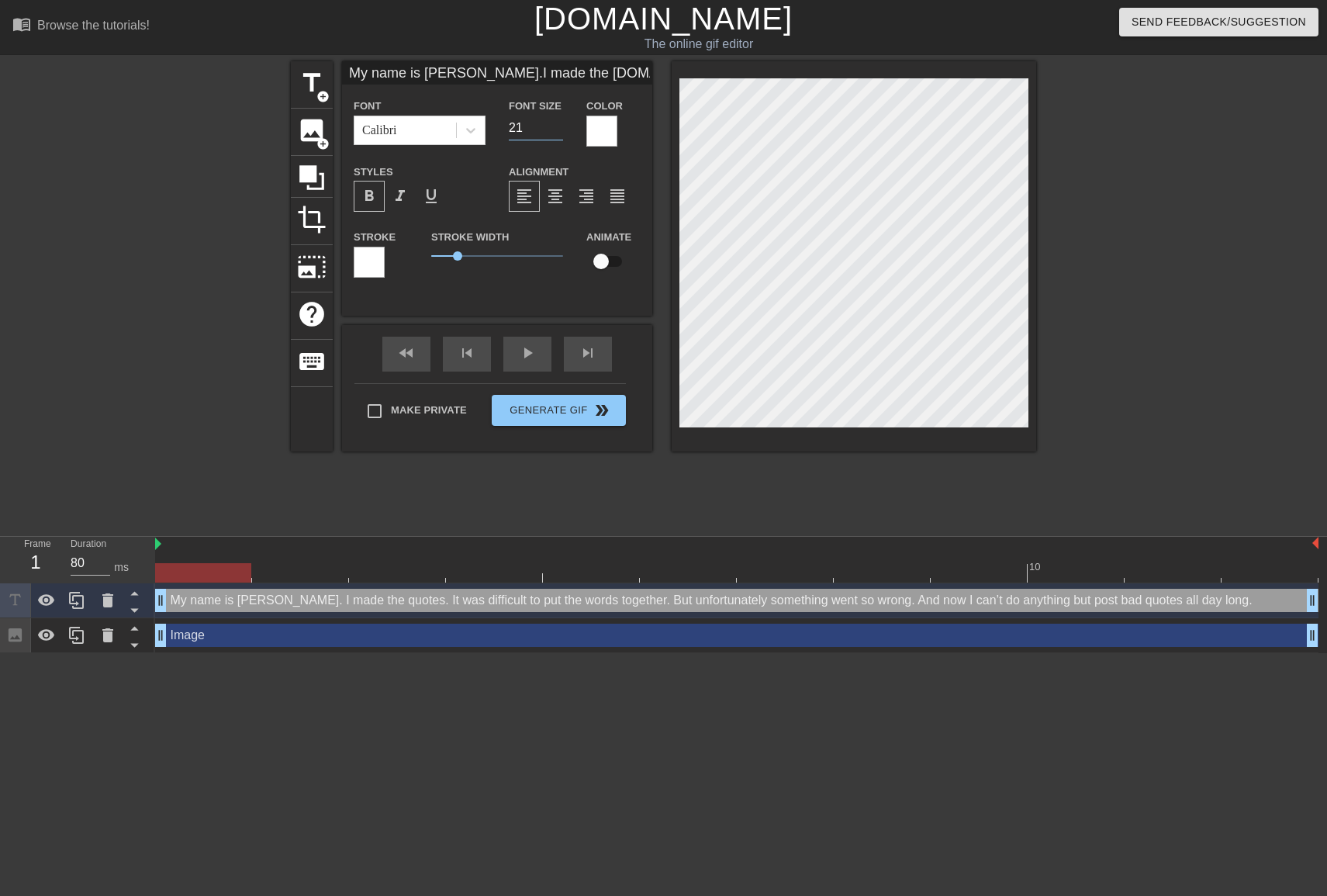
type input "My name is [PERSON_NAME].I made the [DOMAIN_NAME] was difficult to put the word…"
click at [557, 129] on input "20" at bounding box center [536, 128] width 54 height 25
type input "19"
type input "My name is [PERSON_NAME].I made the [DOMAIN_NAME] was difficult to put the word…"
click at [557, 129] on input "19" at bounding box center [536, 128] width 54 height 25
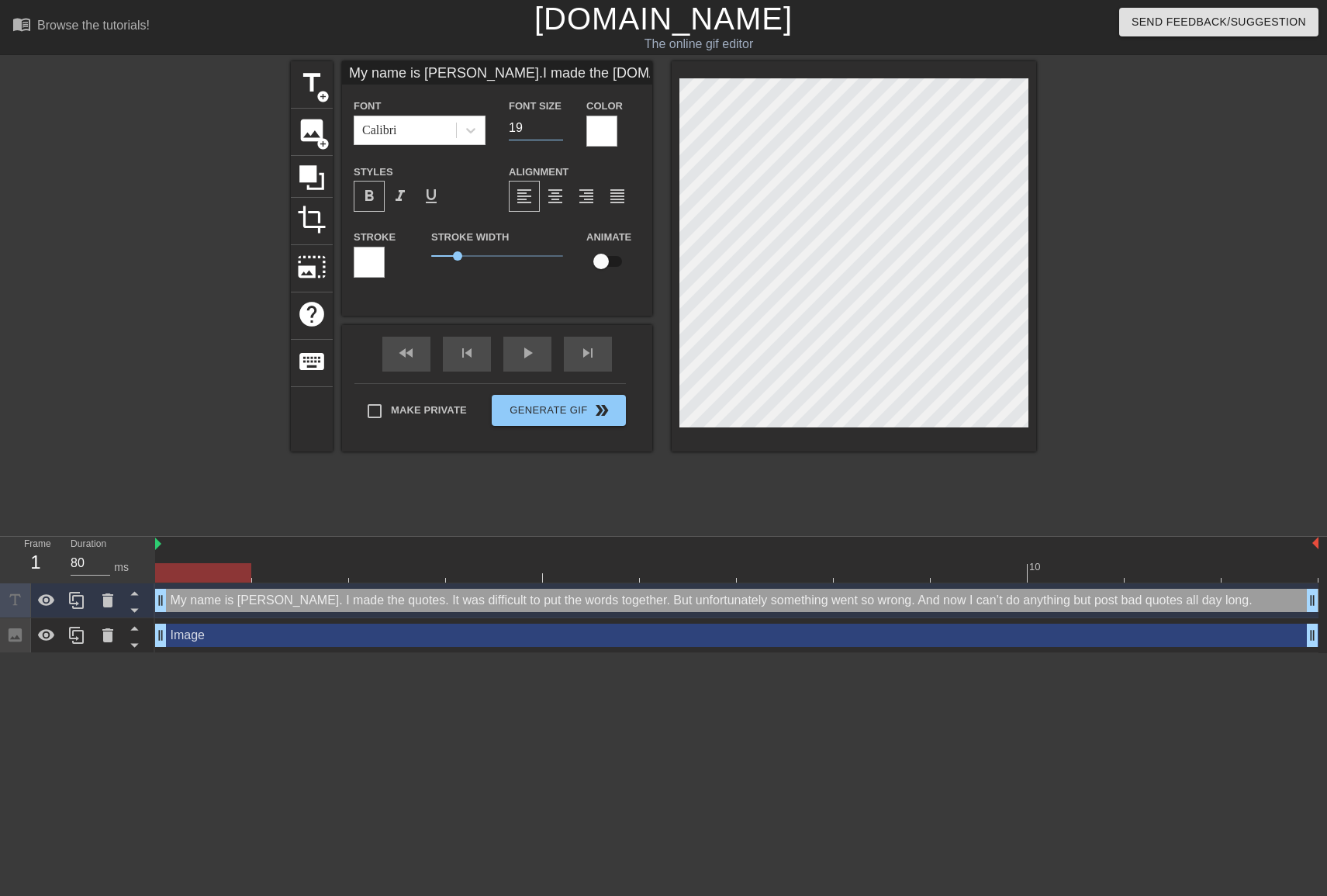
type input "18"
type input "My name is [PERSON_NAME].I made the [DOMAIN_NAME] was difficult to put the word…"
click at [557, 129] on input "18" at bounding box center [536, 128] width 54 height 25
type input "17"
type input "My name is [PERSON_NAME].I made the [DOMAIN_NAME] was difficult to put the word…"
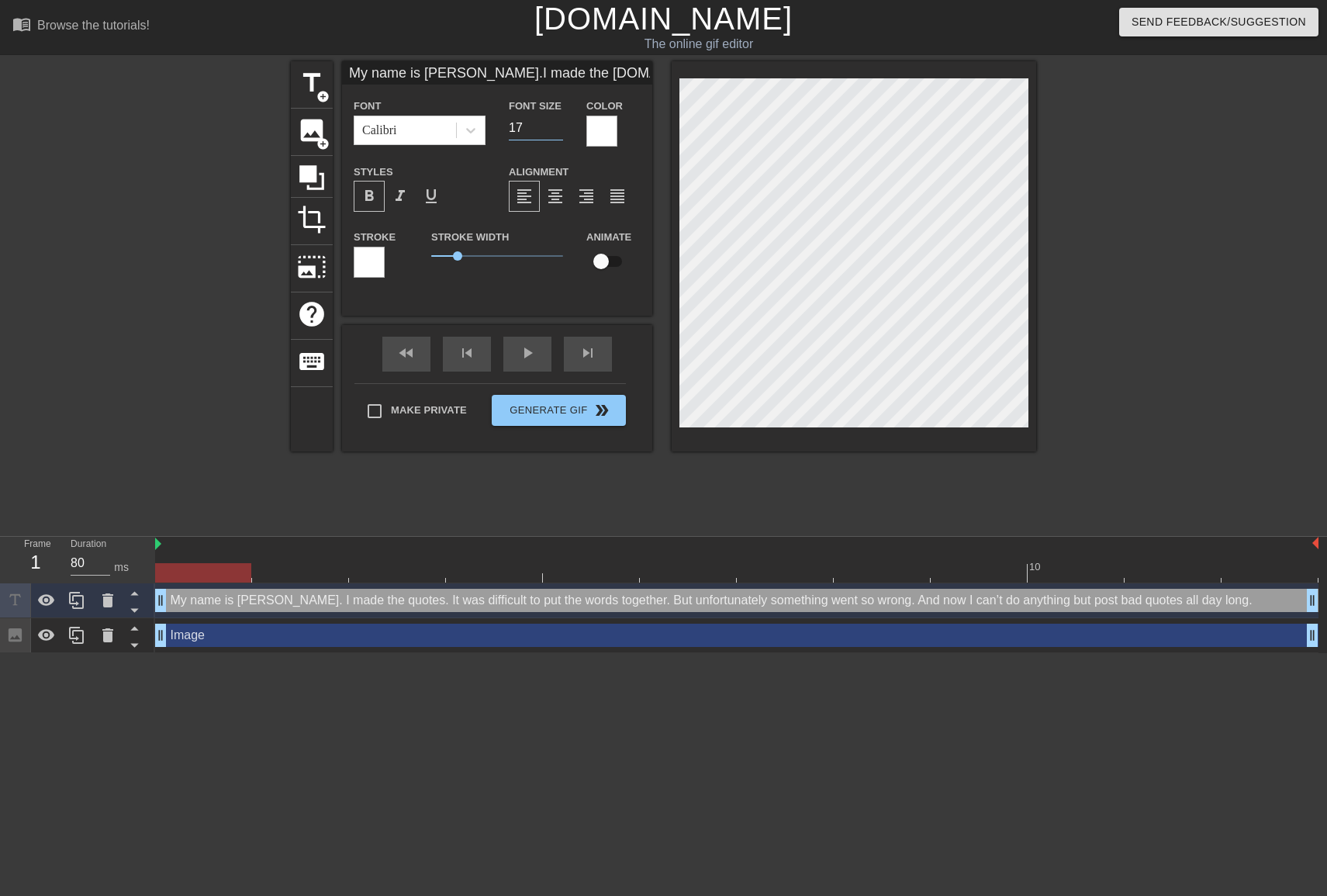
click at [557, 129] on input "17" at bounding box center [536, 128] width 54 height 25
type input "16"
type input "My name is [PERSON_NAME].I made the [DOMAIN_NAME] was difficult to put the word…"
click at [557, 129] on input "16" at bounding box center [536, 128] width 54 height 25
type input "15"
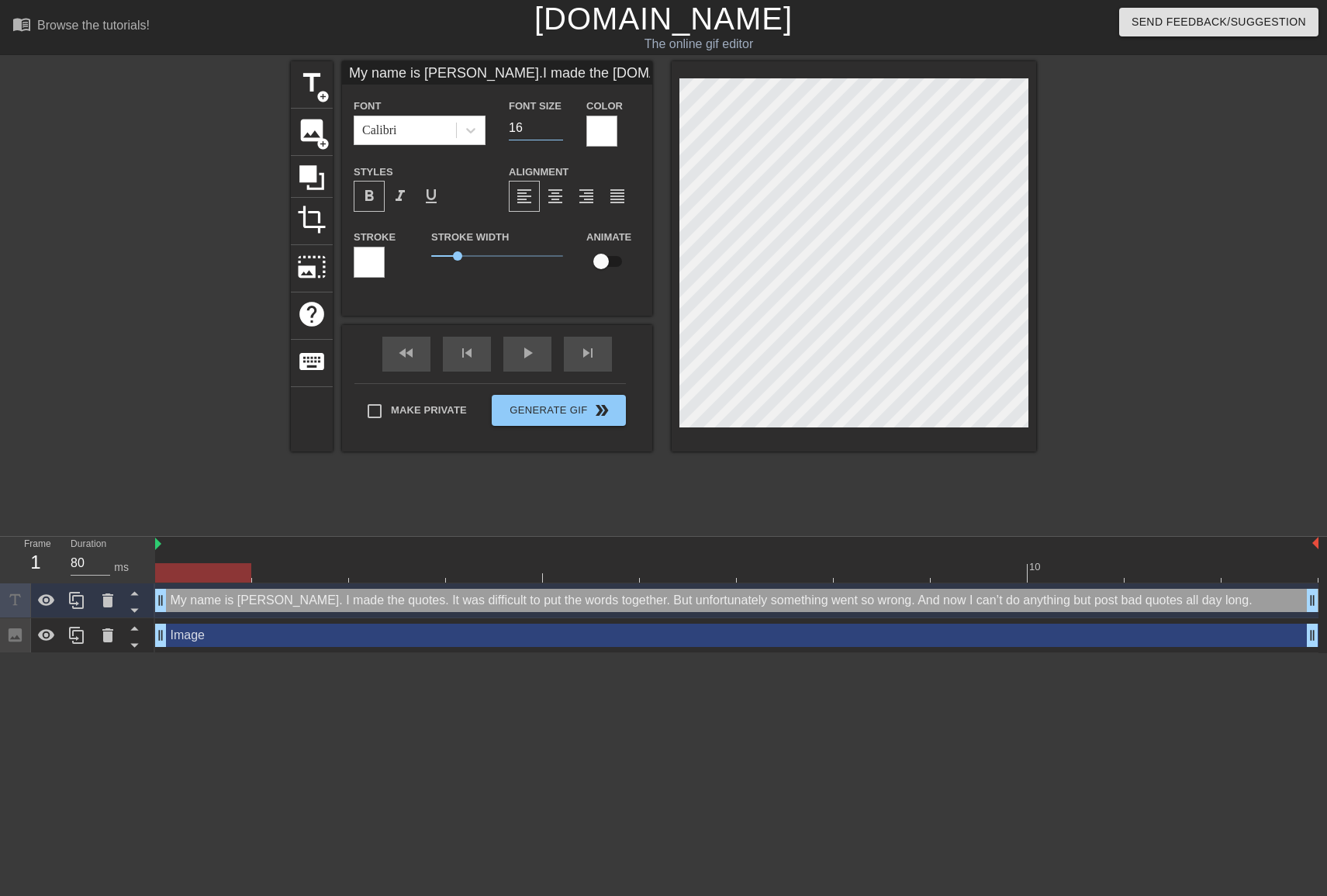
type input "My name is [PERSON_NAME].I made the [DOMAIN_NAME] was difficult to put the word…"
click at [557, 129] on input "15" at bounding box center [536, 128] width 54 height 25
click at [471, 139] on div at bounding box center [470, 130] width 28 height 28
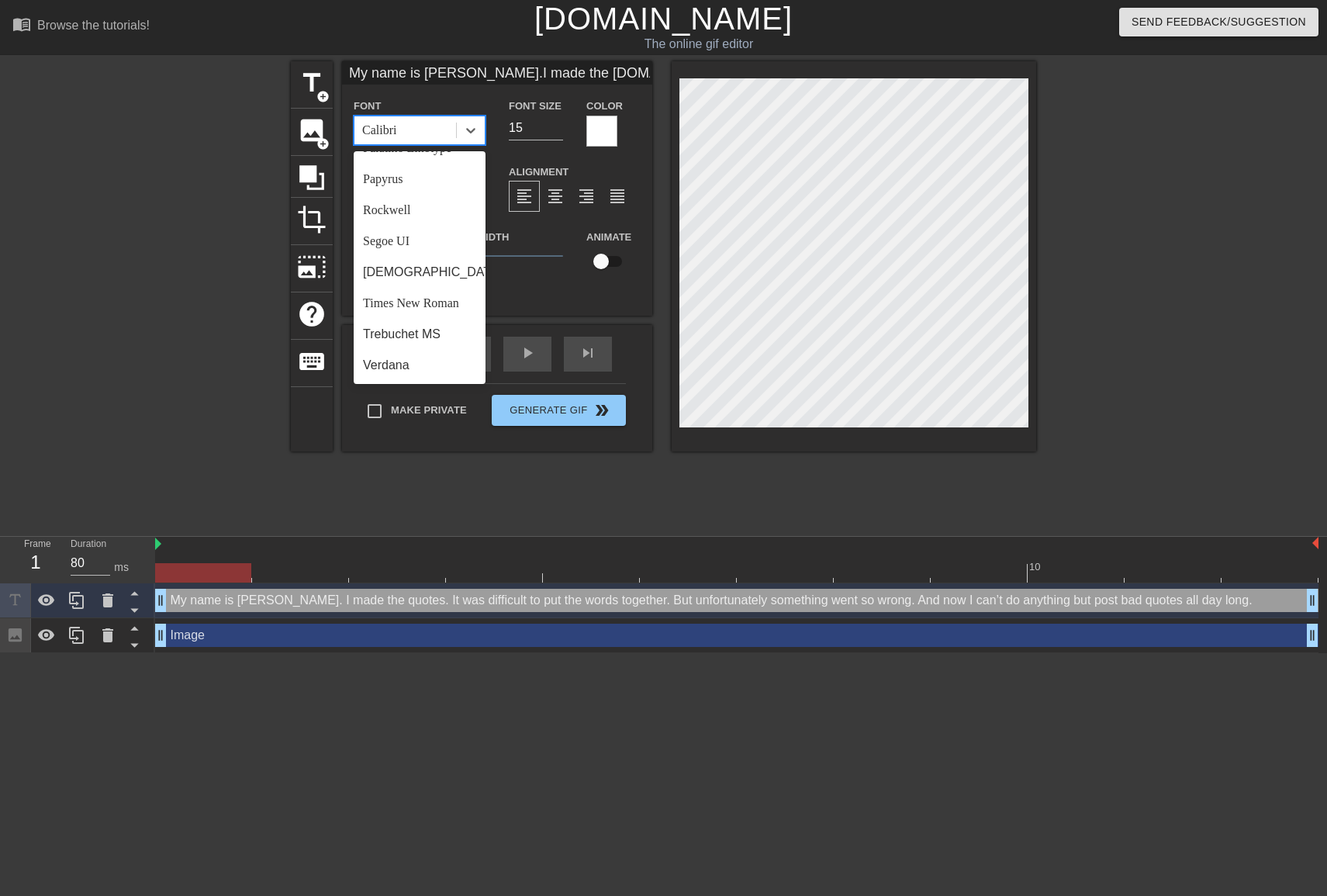
scroll to position [537, 0]
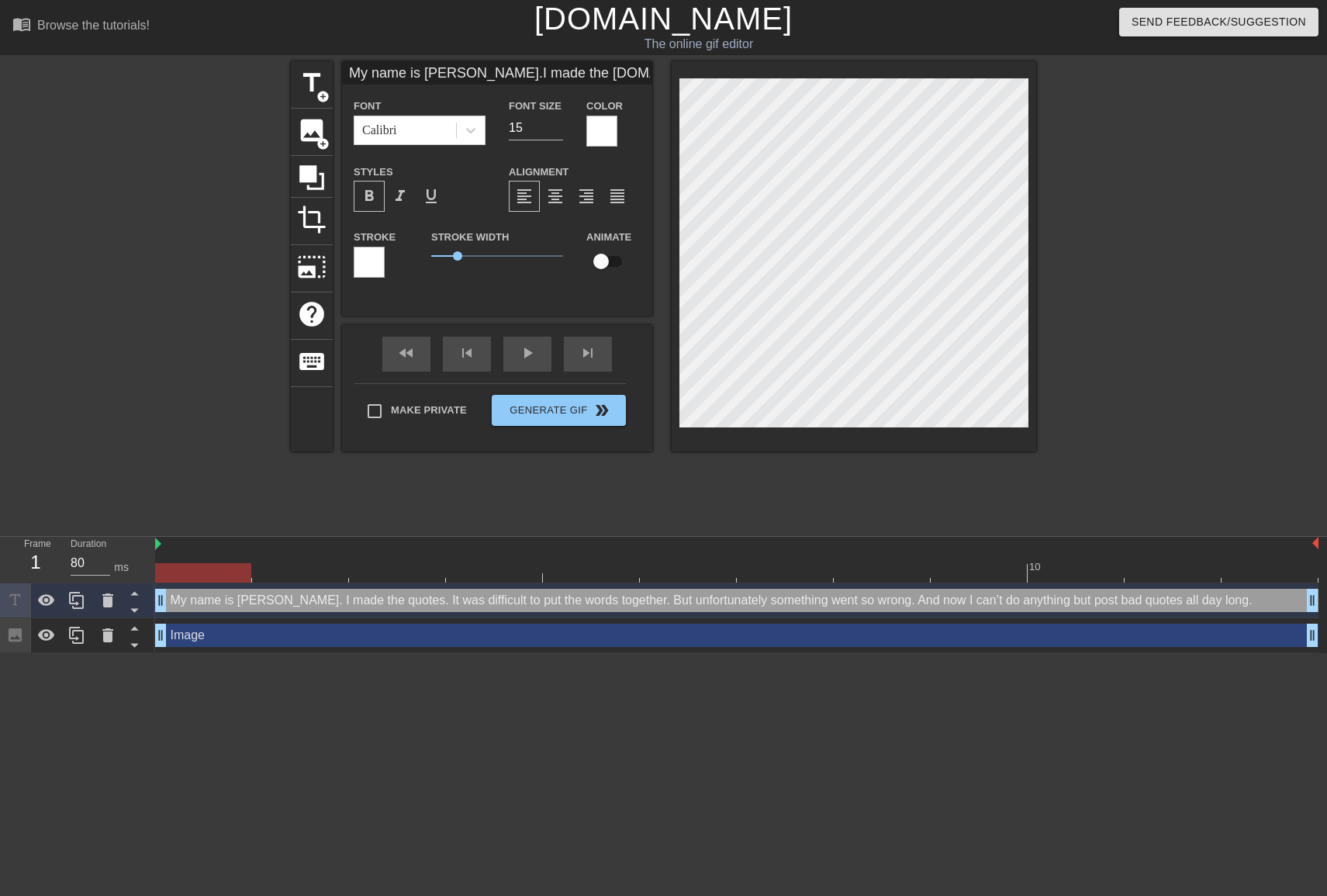
click at [504, 305] on div "My name is [PERSON_NAME].I made the [DOMAIN_NAME] was difficult to put the word…" at bounding box center [497, 188] width 310 height 254
type input "My name is [PERSON_NAME].I made the [DOMAIN_NAME] was difficult to put the word…"
type textarea "My name is [PERSON_NAME]. I made the quotes. It was difficult to put the words …"
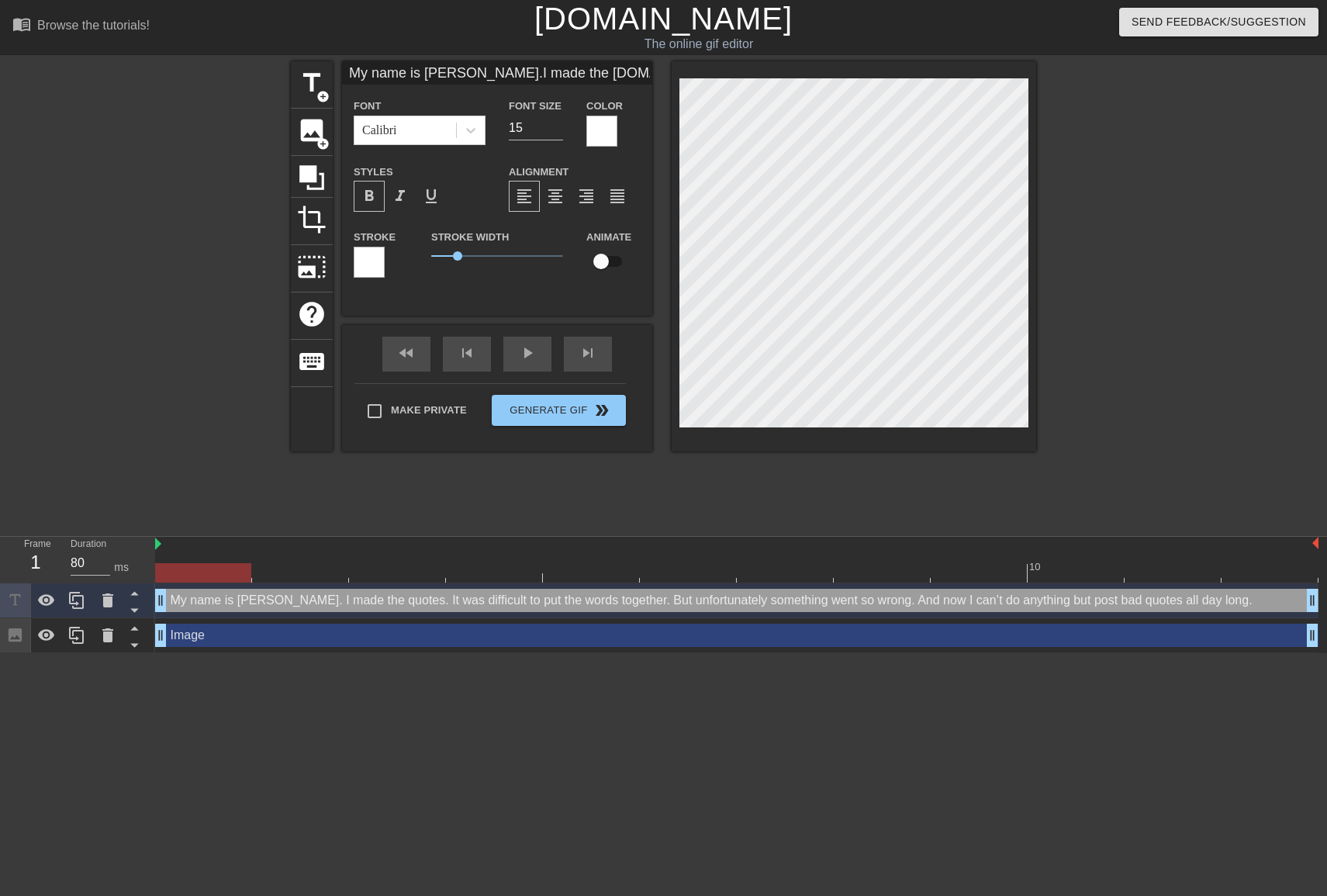
scroll to position [2, 15]
type input "My name is [PERSON_NAME].I made the [DOMAIN_NAME] was difficult to put the word…"
type textarea "My name is [PERSON_NAME]. I made the quotes. It was difficult to put the words …"
type input "My name is [PERSON_NAME].I made the [DOMAIN_NAME] was difficult to put the word…"
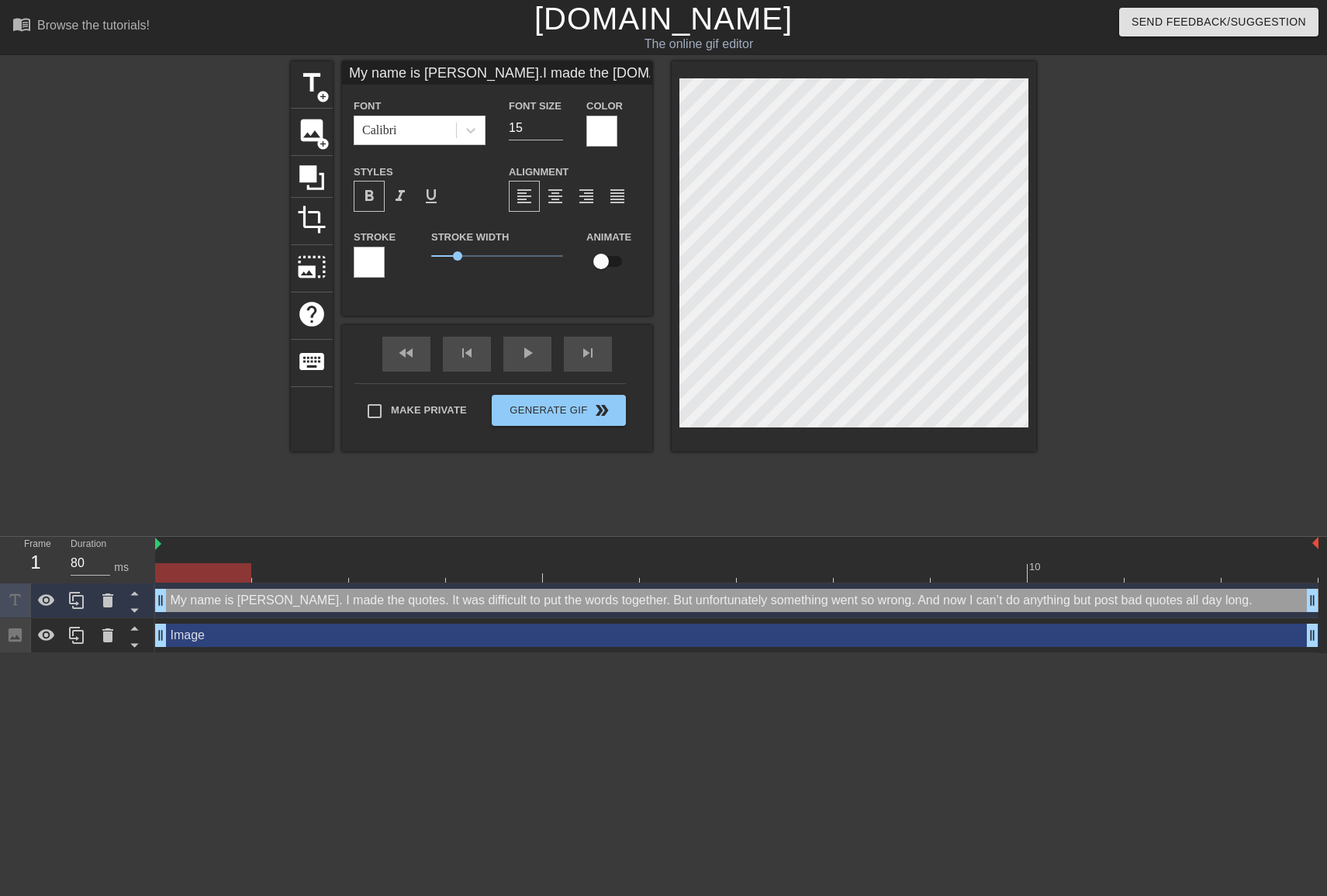
scroll to position [4, 1]
type textarea "My name is [PERSON_NAME]. I made the quotes. It was difficult to put the words …"
type input "14"
type input "My name is [PERSON_NAME].I made the [DOMAIN_NAME] was difficult to put the word…"
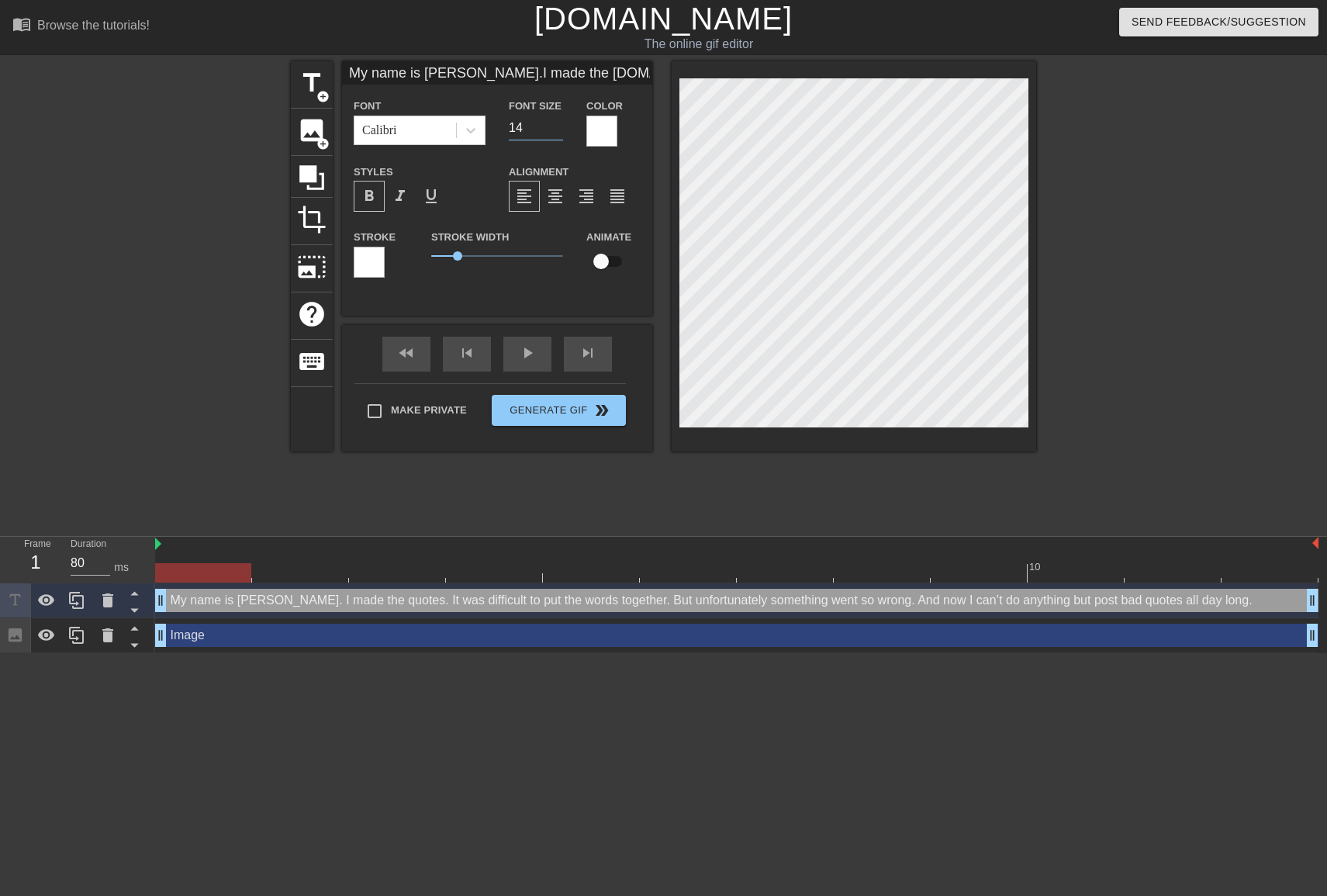
click at [557, 130] on input "14" at bounding box center [536, 128] width 54 height 25
type input "13"
type input "My name is [PERSON_NAME].I made the [DOMAIN_NAME] was difficult to put the word…"
click at [557, 130] on input "13" at bounding box center [536, 128] width 54 height 25
type input "12"
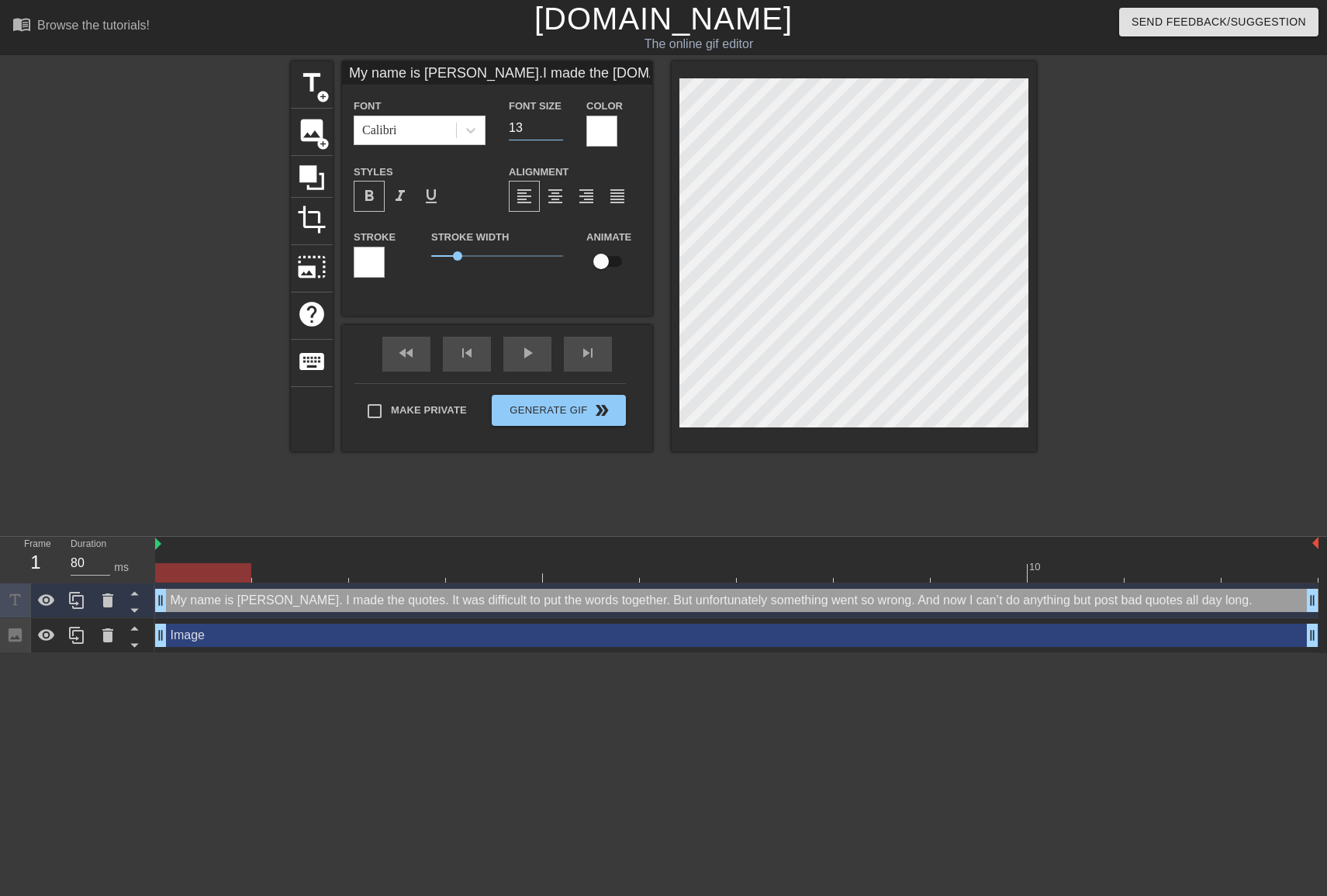
type input "My name is [PERSON_NAME].I made the [DOMAIN_NAME] was difficult to put the word…"
click at [557, 130] on input "12" at bounding box center [536, 128] width 54 height 25
type input "13"
type input "My name is [PERSON_NAME].I made the [DOMAIN_NAME] was difficult to put the word…"
click at [560, 124] on input "13" at bounding box center [536, 128] width 54 height 25
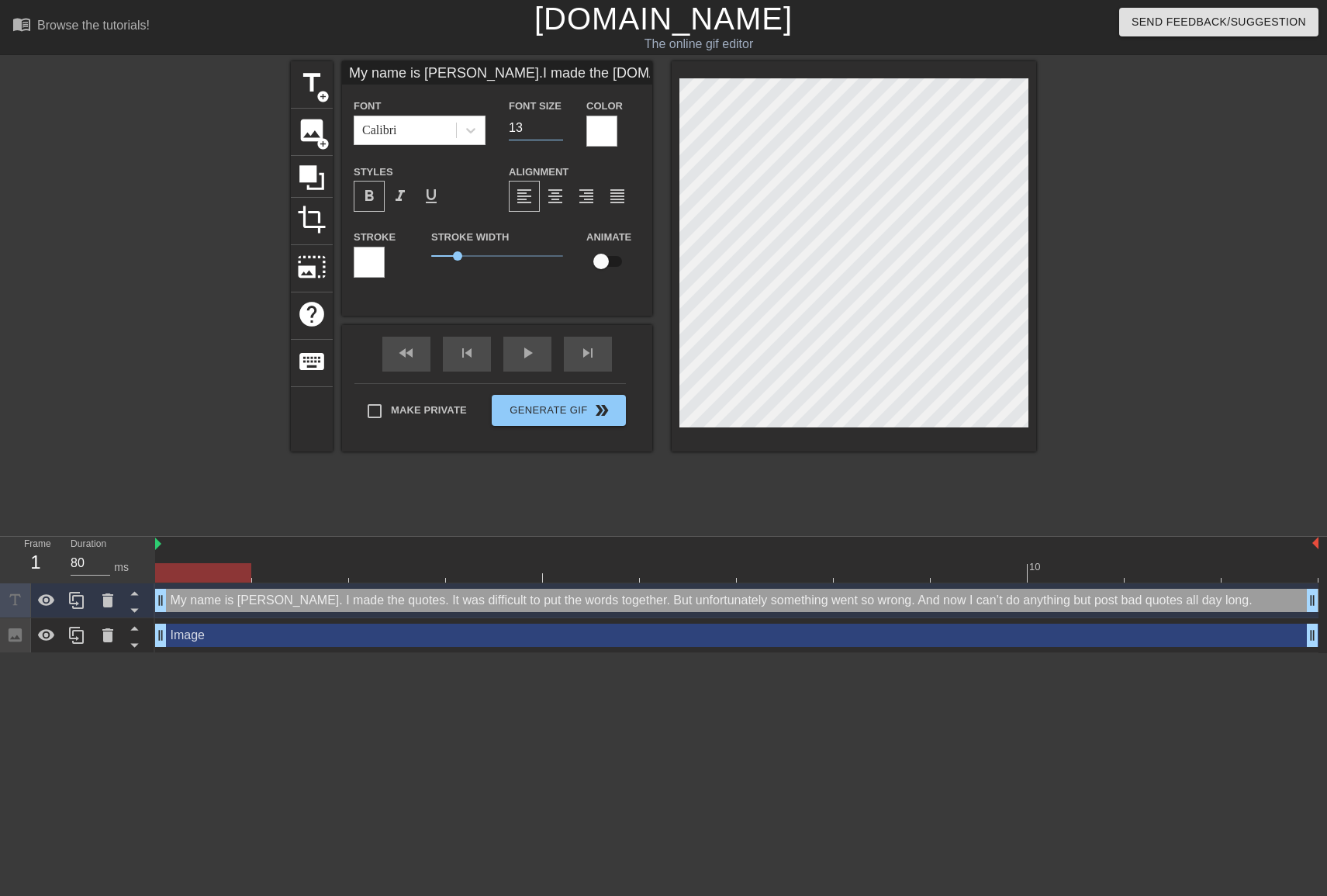
type input "14"
click at [560, 124] on input "14" at bounding box center [536, 128] width 54 height 25
type input "My name is [PERSON_NAME].I made the [DOMAIN_NAME] was difficult to put the word…"
drag, startPoint x: 461, startPoint y: 255, endPoint x: 394, endPoint y: 251, distance: 67.1
click at [394, 251] on div "Stroke Stroke Width 0 Animate" at bounding box center [497, 259] width 310 height 64
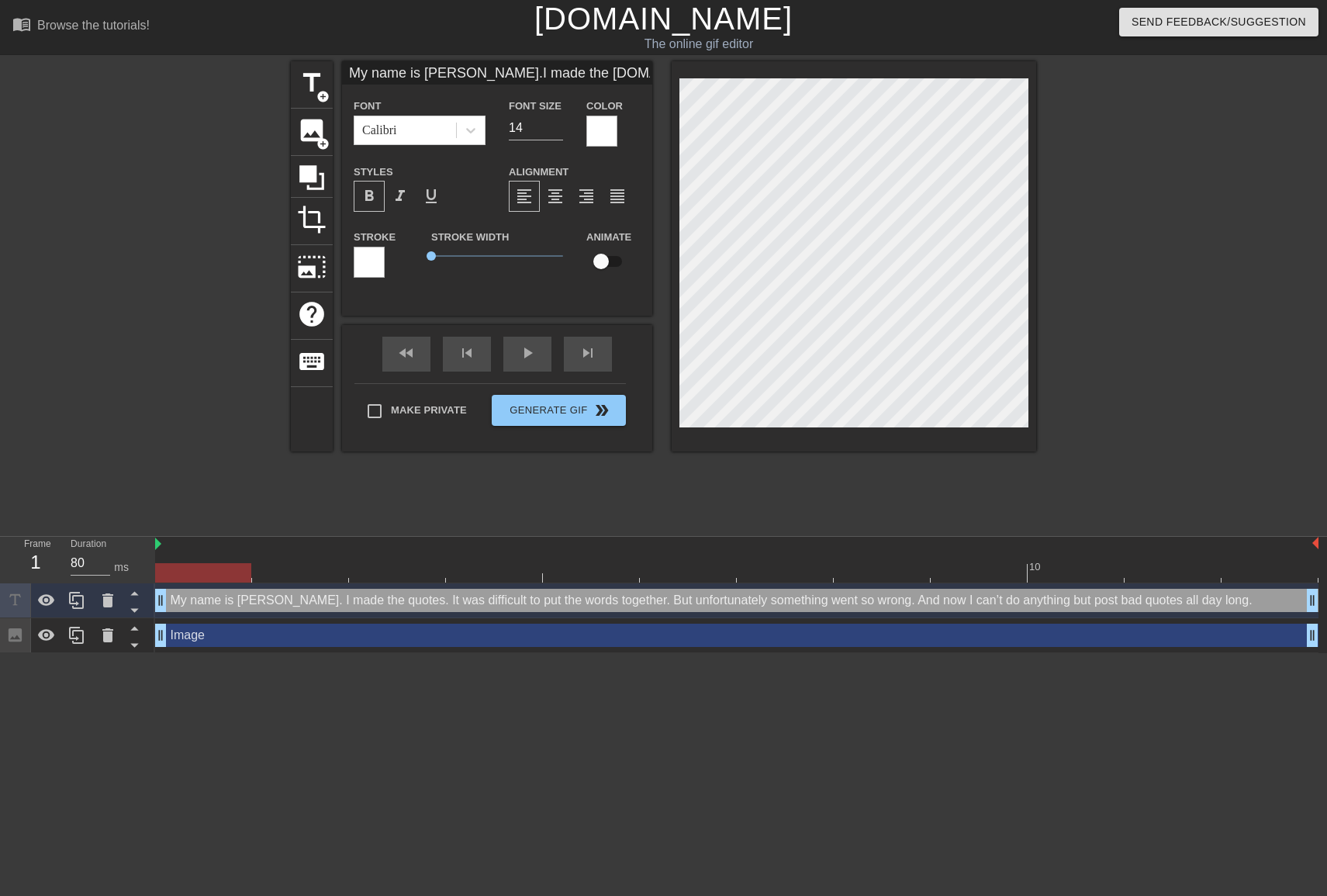
type input "My name is [PERSON_NAME].I made the [DOMAIN_NAME] was difficult to put the word…"
type textarea "My name is [PERSON_NAME]. I made the quotes. It was difficult to put the words …"
type input "My name is [PERSON_NAME].I made the [DOMAIN_NAME] was difficult to put the word…"
type textarea "My name is [PERSON_NAME]. I made the quotes. It was difficult to put the words …"
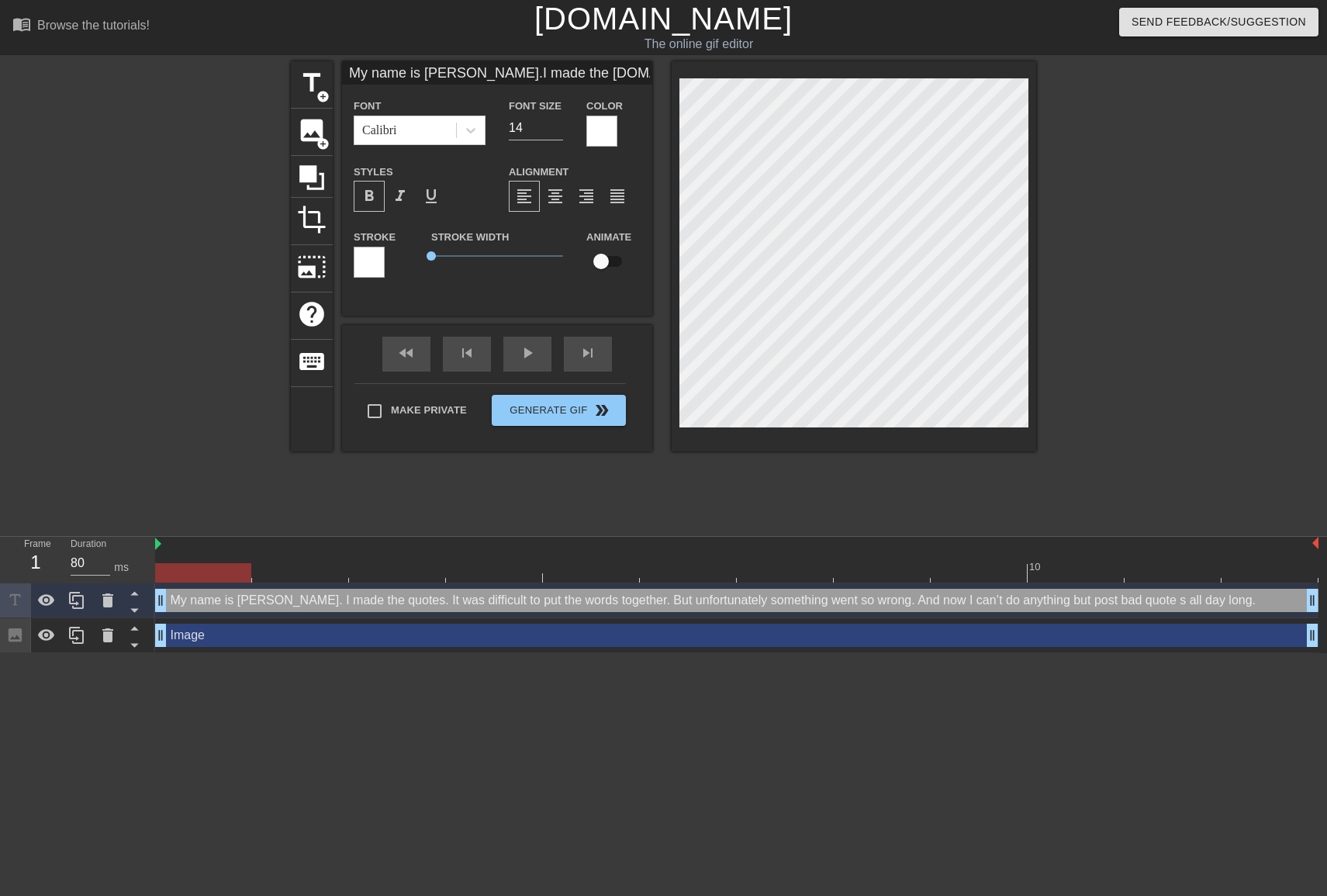
scroll to position [6, 18]
type input "My name is [PERSON_NAME].I made the [DOMAIN_NAME] was difficult to put the word…"
type textarea "My name is [PERSON_NAME]. I made the quotes. It was difficult to put the words …"
type input "My name is [PERSON_NAME].I made the [DOMAIN_NAME] was difficult to put the word…"
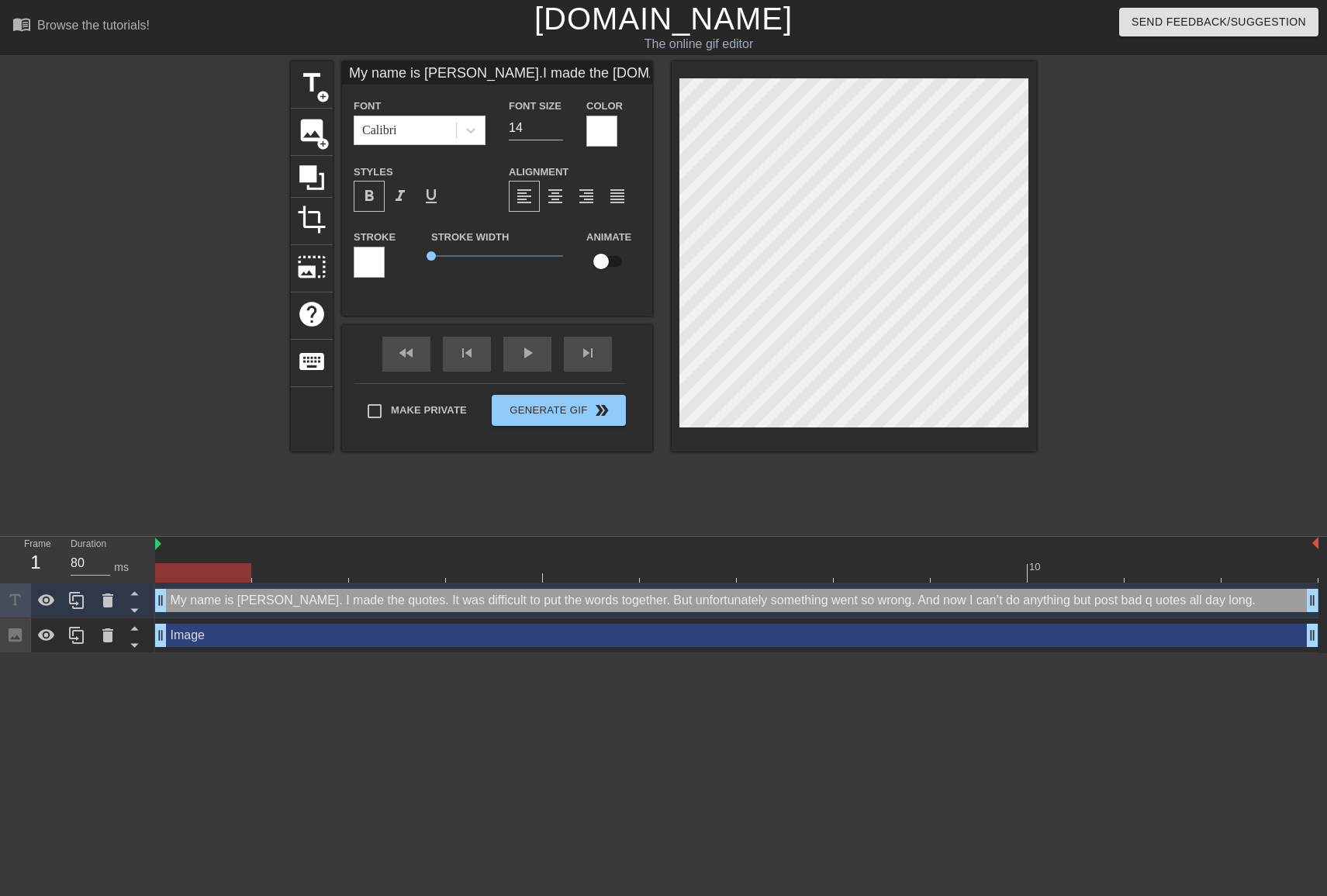
type textarea "My name is [PERSON_NAME]. I made the quotes. It was difficult to put the words …"
type input "My name is [PERSON_NAME].I made the [DOMAIN_NAME] was difficult to put the word…"
type textarea "My name is [PERSON_NAME]. I made the quotes. It was difficult to put the words …"
type input "My name is [PERSON_NAME].I made the [DOMAIN_NAME] was difficult to put the word…"
type textarea "My name is [PERSON_NAME]. I made the quotes. It was difficult to put the words …"
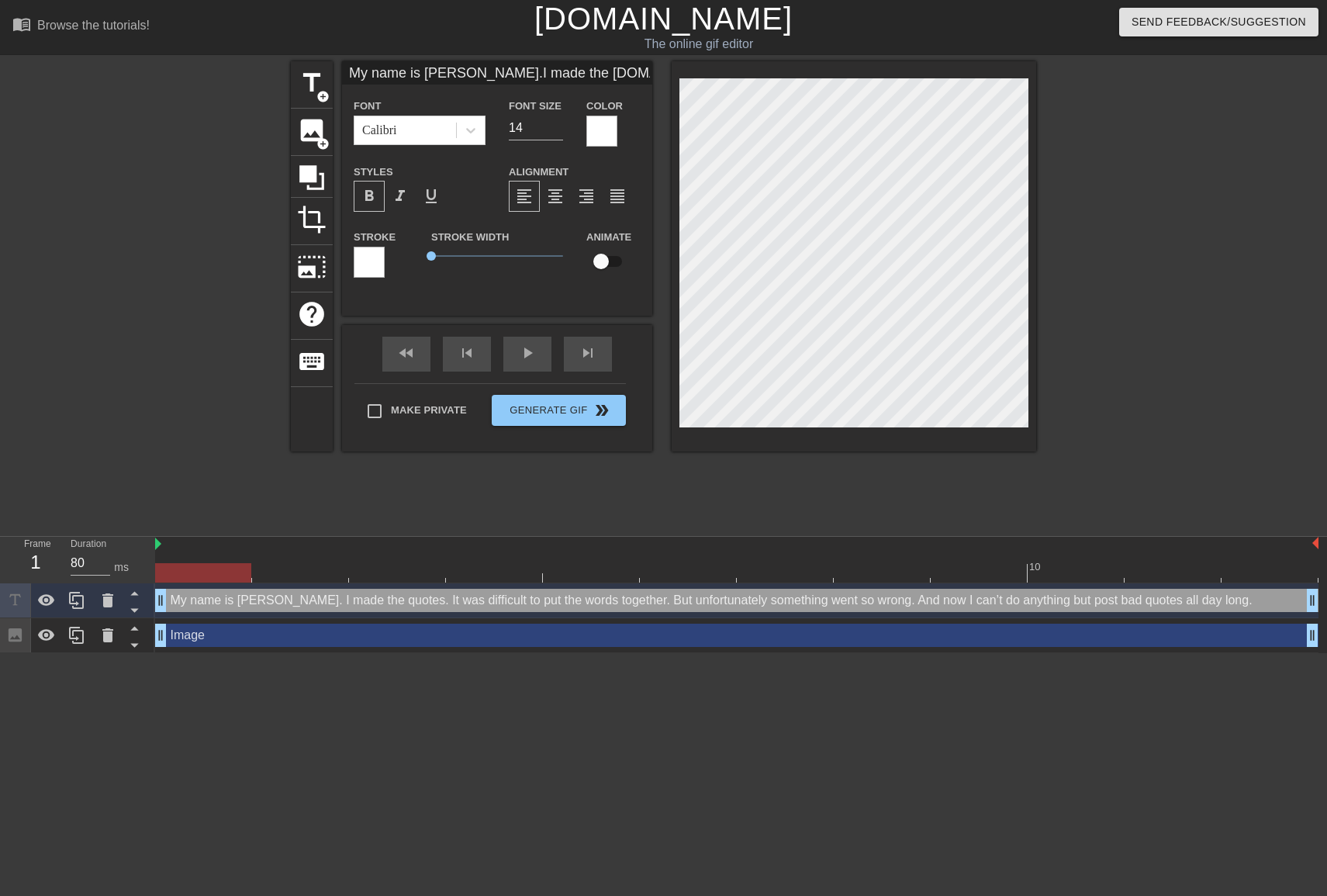
type input "My name is [PERSON_NAME].I made the [DOMAIN_NAME] was difficult to put the word…"
type textarea "My name is [PERSON_NAME]. I made the quotes. It was difficult to put the words …"
type input "My name is [PERSON_NAME].I made the [DOMAIN_NAME] was difficult to put the word…"
type textarea "My name is [PERSON_NAME]. I made the quotes. It was difficult to put the words …"
type input "My name is [PERSON_NAME].I made the [DOMAIN_NAME] was difficult to put the word…"
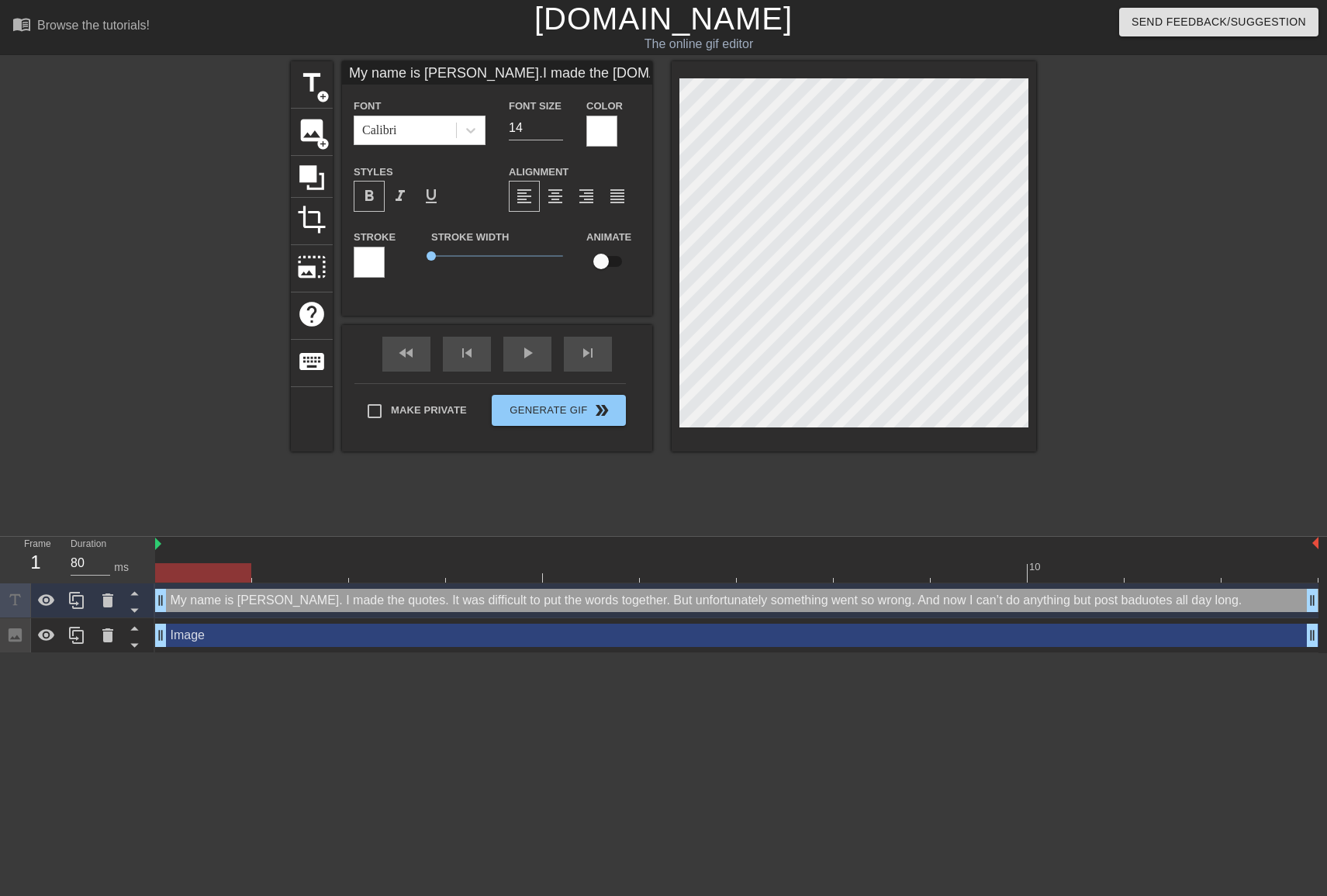
type textarea "My name is [PERSON_NAME]. I made the quotes. It was difficult to put the words …"
type input "My name is [PERSON_NAME].I made the [DOMAIN_NAME] was difficult to put the word…"
type textarea "My name is [PERSON_NAME]. I made the quotes. It was difficult to put the words …"
type input "My name is [PERSON_NAME].I made the [DOMAIN_NAME] was difficult to put the word…"
type textarea "My name is [PERSON_NAME]. I made the quotes. It was difficult to put the words …"
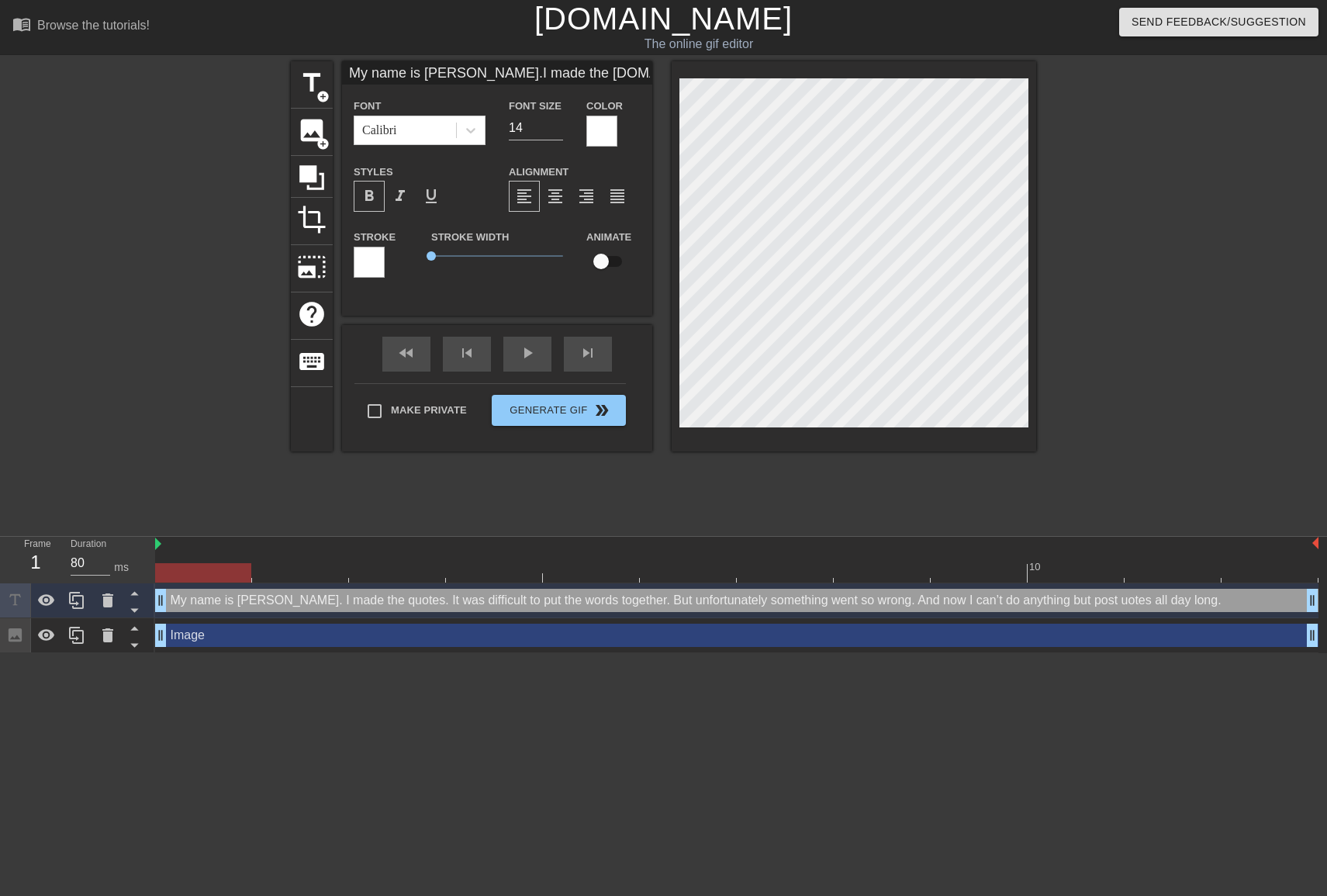
type input "My name is [PERSON_NAME].I made the [DOMAIN_NAME] was difficult to put the word…"
type textarea "My name is [PERSON_NAME]. I made the quotes. It was difficult to put the words …"
type input "My name is [PERSON_NAME].I made the [DOMAIN_NAME] was difficult to put the word…"
type textarea "My name is [PERSON_NAME]. I made the quotes. It was difficult to put the words …"
type input "My name is [PERSON_NAME].I made the [DOMAIN_NAME] was difficult to put the word…"
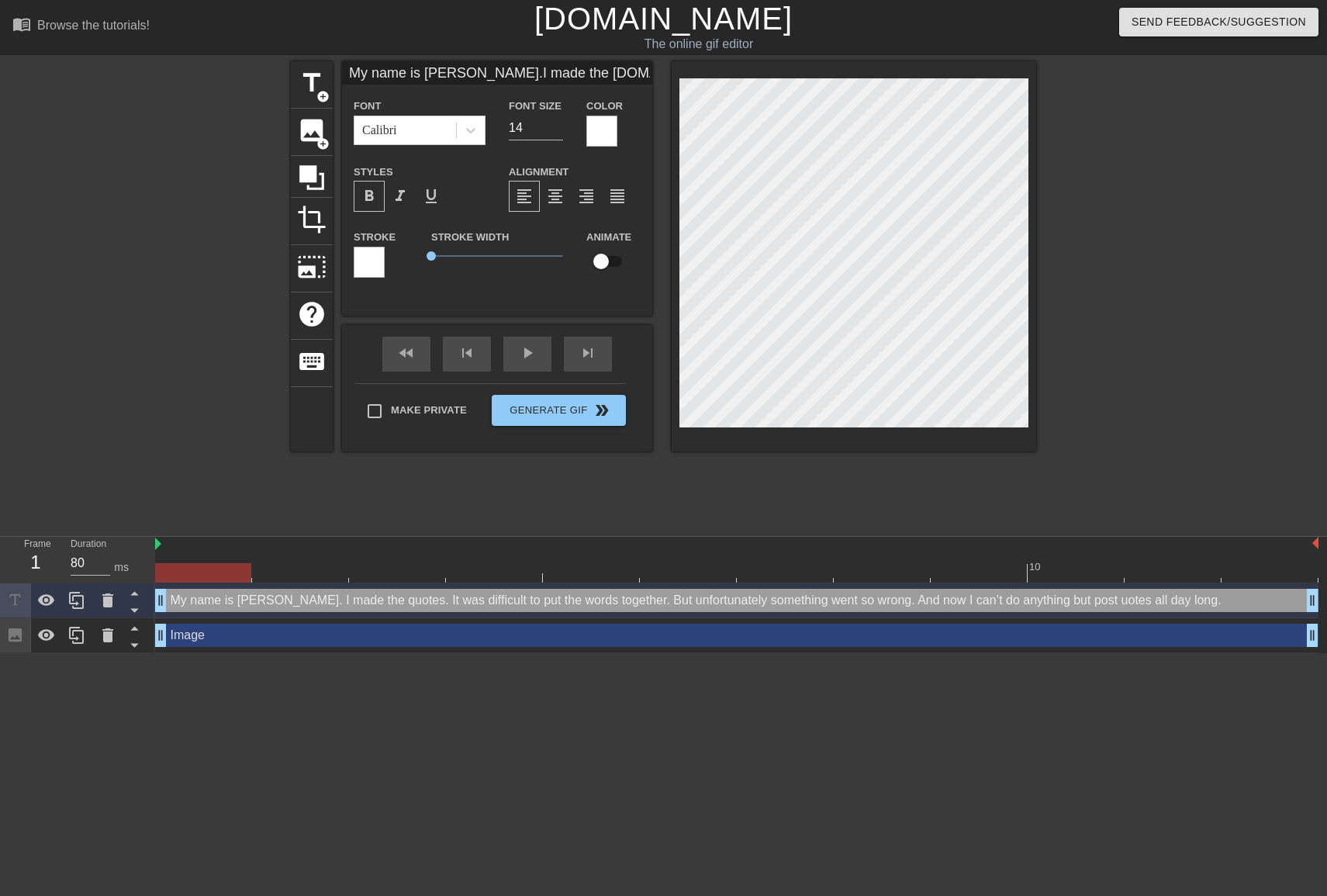
type textarea "My name is [PERSON_NAME]. I made the quotes. It was difficult to put the words …"
type input "My name is [PERSON_NAME].I made the [DOMAIN_NAME] was difficult to put the word…"
type textarea "My name is [PERSON_NAME]. I made the quotes. It was difficult to put the words …"
type input "My name is [PERSON_NAME].I made the [DOMAIN_NAME] was difficult to put the word…"
type textarea "My name is [PERSON_NAME]. I made the quotes. It was difficult to put the words …"
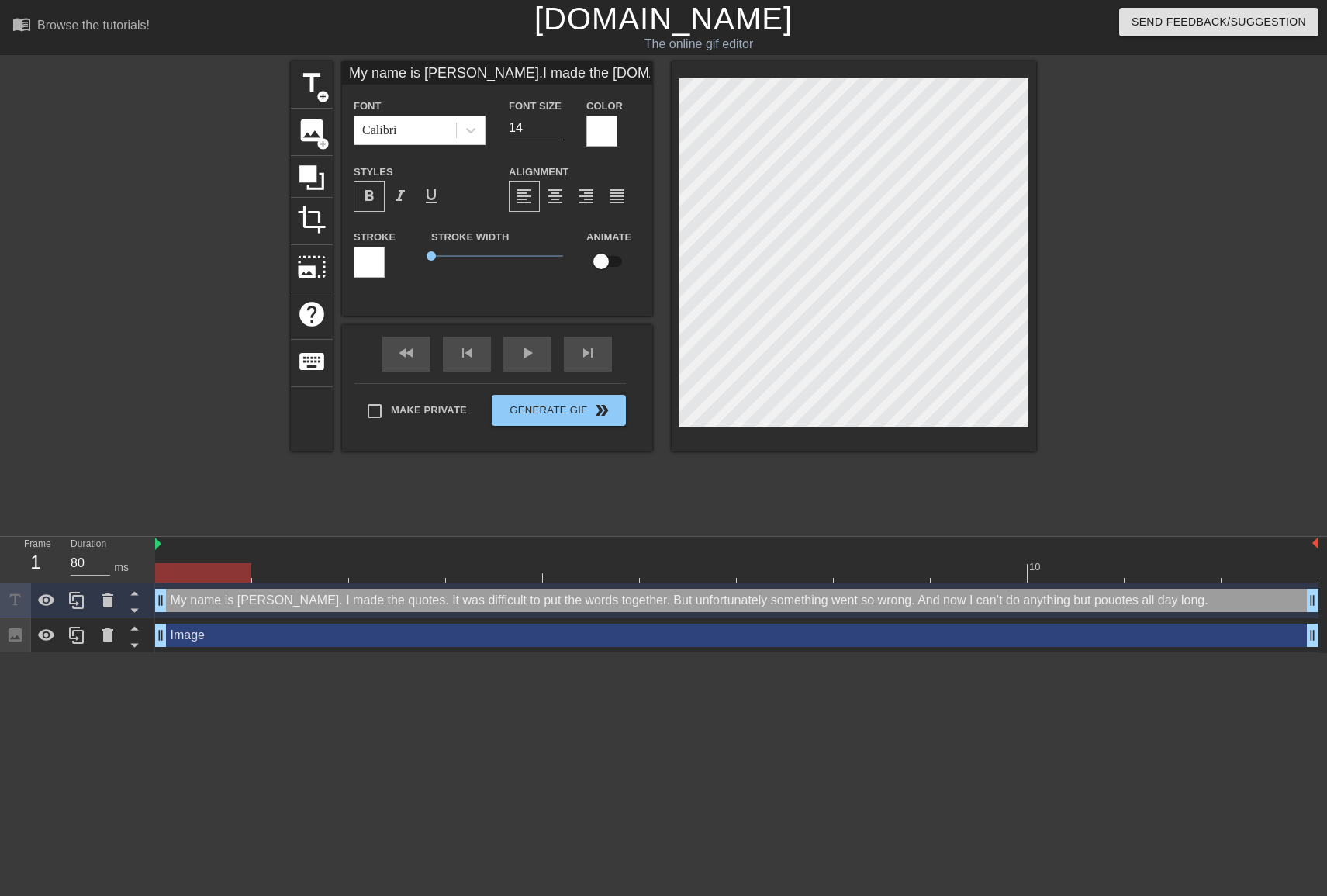
type input "My name is [PERSON_NAME].I made the [DOMAIN_NAME] was difficult to put the word…"
type textarea "My name is [PERSON_NAME]. I made the quotes. It was difficult to put the words …"
type input "My name is [PERSON_NAME].I made the [DOMAIN_NAME] was difficult to put the word…"
type textarea "My name is [PERSON_NAME]. I made the quotes. It was difficult to put the words …"
type input "My name is [PERSON_NAME].I made the [DOMAIN_NAME] was difficult to put the word…"
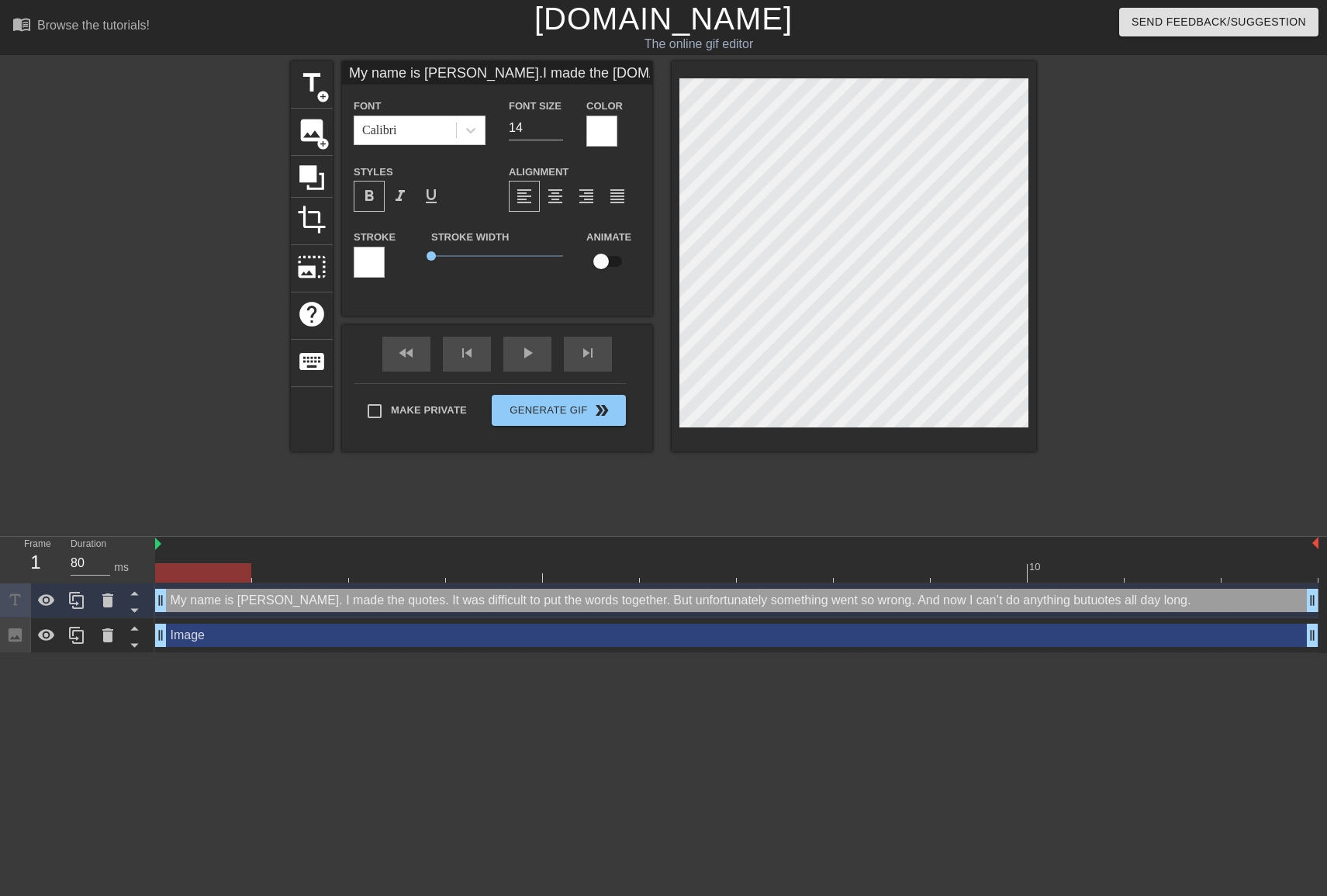
type textarea "My name is [PERSON_NAME]. I made the quotes. It was difficult to put the words …"
type input "My name is [PERSON_NAME].I made the [DOMAIN_NAME] was difficult to put the word…"
type textarea "My name is [PERSON_NAME]. I made the quotes. It was difficult to put the words …"
type input "My name is [PERSON_NAME].I made the [DOMAIN_NAME] was difficult to put the word…"
type textarea "My name is [PERSON_NAME]. I made the quotes. It was difficult to put the words …"
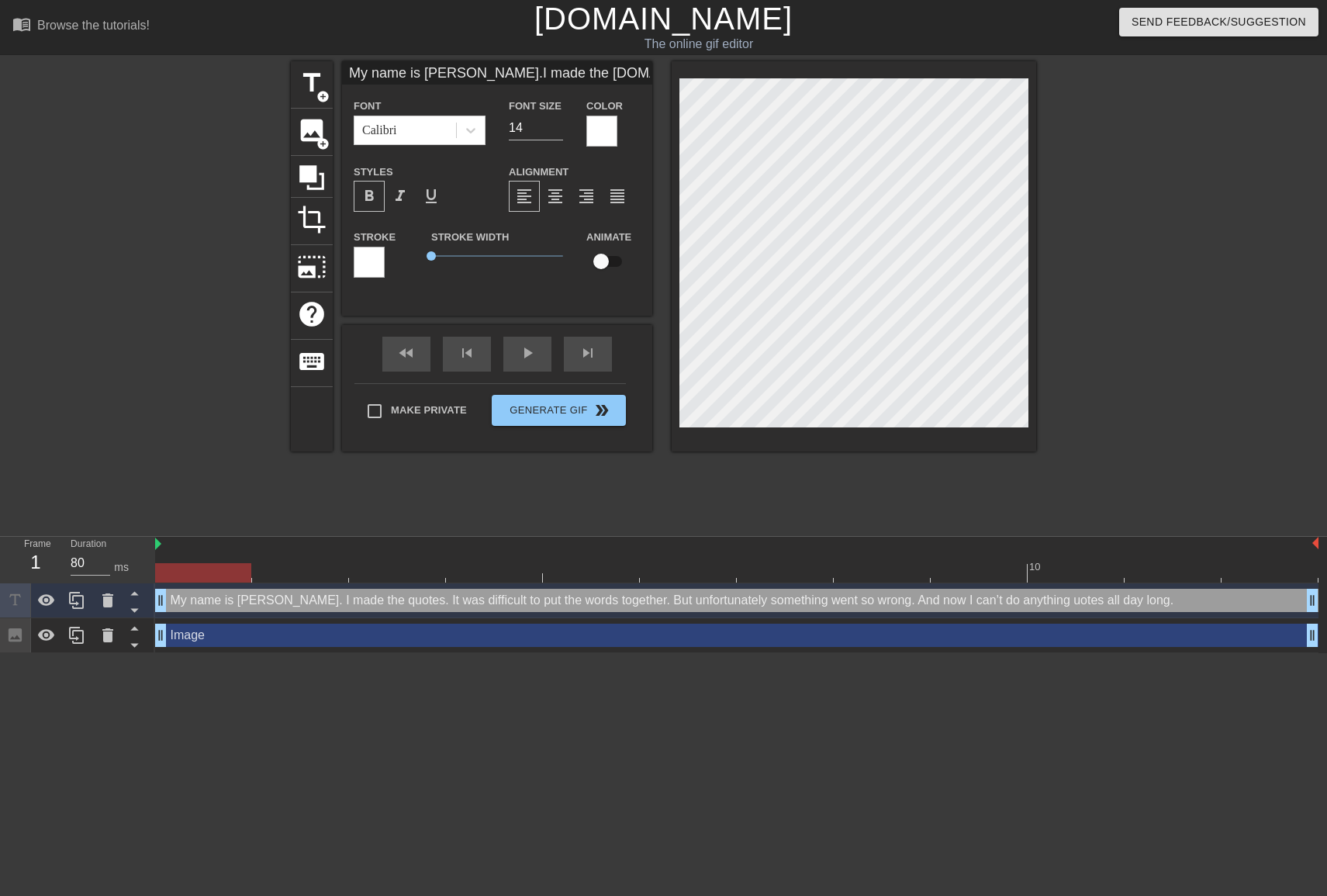
type input "My name is [PERSON_NAME].I made the [DOMAIN_NAME] was difficult to put the word…"
type textarea "My name is [PERSON_NAME]. I made the quotes. It was difficult to put the words …"
type input "My name is [PERSON_NAME].I made the [DOMAIN_NAME] was difficult to put the word…"
type textarea "My name is [PERSON_NAME]. I made the quotes. It was difficult to put the words …"
type input "My name is [PERSON_NAME].I made the [DOMAIN_NAME] was difficult to put the word…"
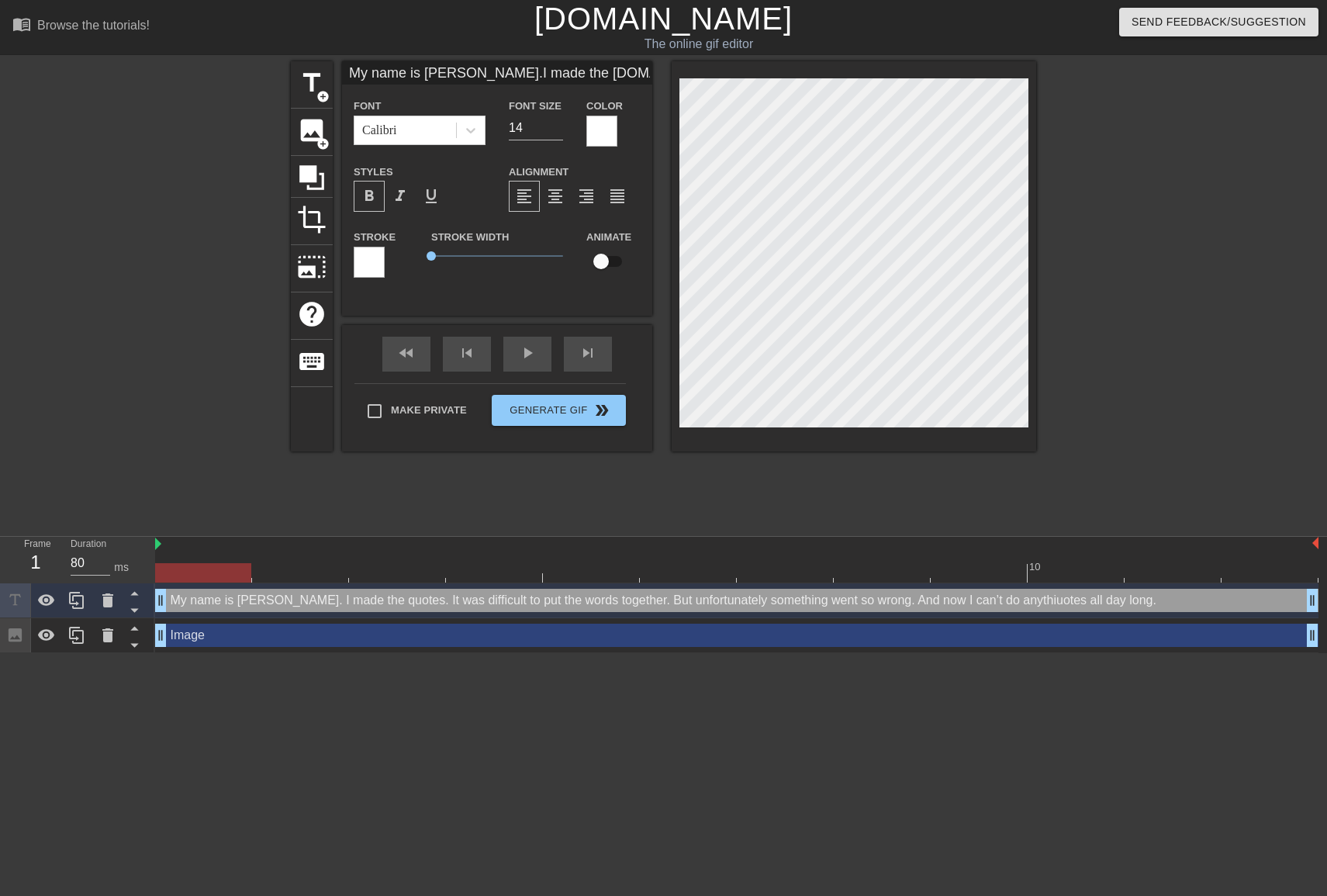
type textarea "My name is [PERSON_NAME]. I made the quotes. It was difficult to put the words …"
type input "My name is [PERSON_NAME].I made the [DOMAIN_NAME] was difficult to put the word…"
type textarea "My name is [PERSON_NAME]. I made the quotes. It was difficult to put the words …"
type input "My name is [PERSON_NAME].I made the [DOMAIN_NAME] was difficult to put the word…"
type textarea "My name is [PERSON_NAME]. I made the quotes. It was difficult to put the words …"
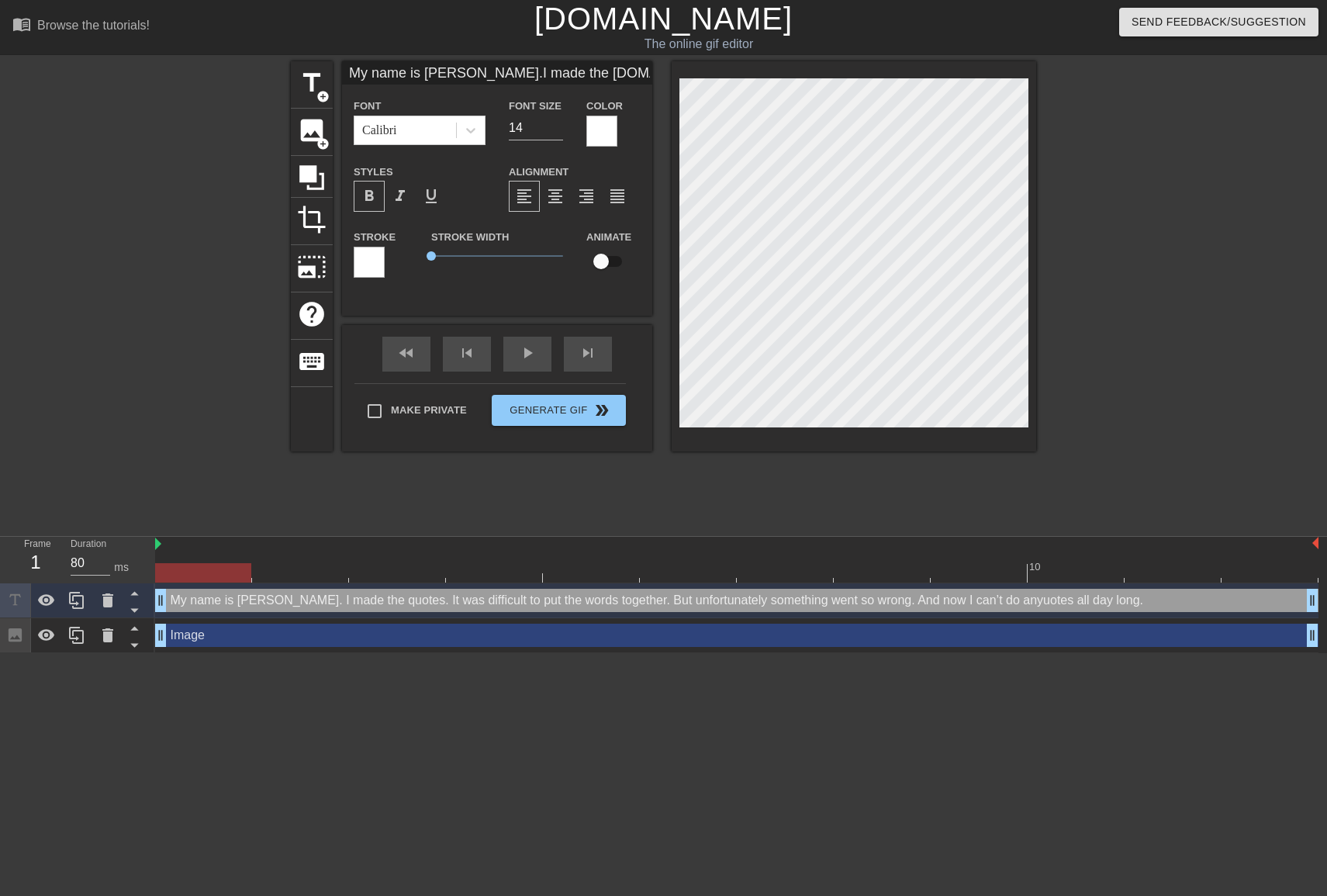
type input "My name is [PERSON_NAME].I made the [DOMAIN_NAME] was difficult to put the word…"
type textarea "My name is [PERSON_NAME]. I made the quotes. It was difficult to put the words …"
type input "My name is [PERSON_NAME].I made the [DOMAIN_NAME] was difficult to put the word…"
type textarea "My name is [PERSON_NAME]. I made the quotes. It was difficult to put the words …"
type input "My name is [PERSON_NAME].I made the [DOMAIN_NAME] was difficult to put the word…"
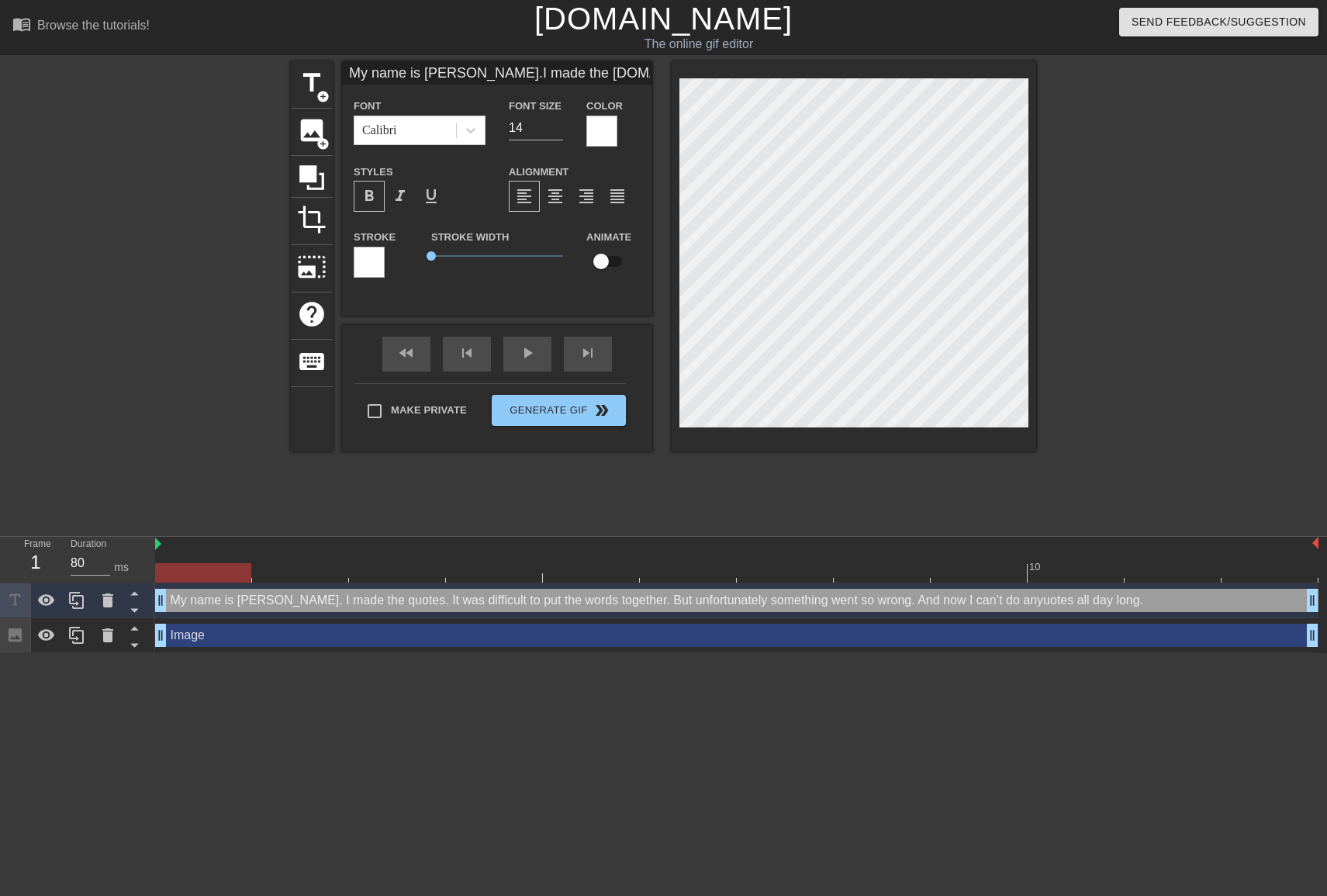
type textarea "My name is [PERSON_NAME]. I made the quotes. It was difficult to put the words …"
type input "My name is [PERSON_NAME].I made the [DOMAIN_NAME] was difficult to put the word…"
type textarea "My name is [PERSON_NAME]. I made the quotes. It was difficult to put the words …"
type input "My name is [PERSON_NAME].I made the [DOMAIN_NAME] was difficult to put the word…"
type textarea "My name is [PERSON_NAME]. I made the quotes. It was difficult to put the words …"
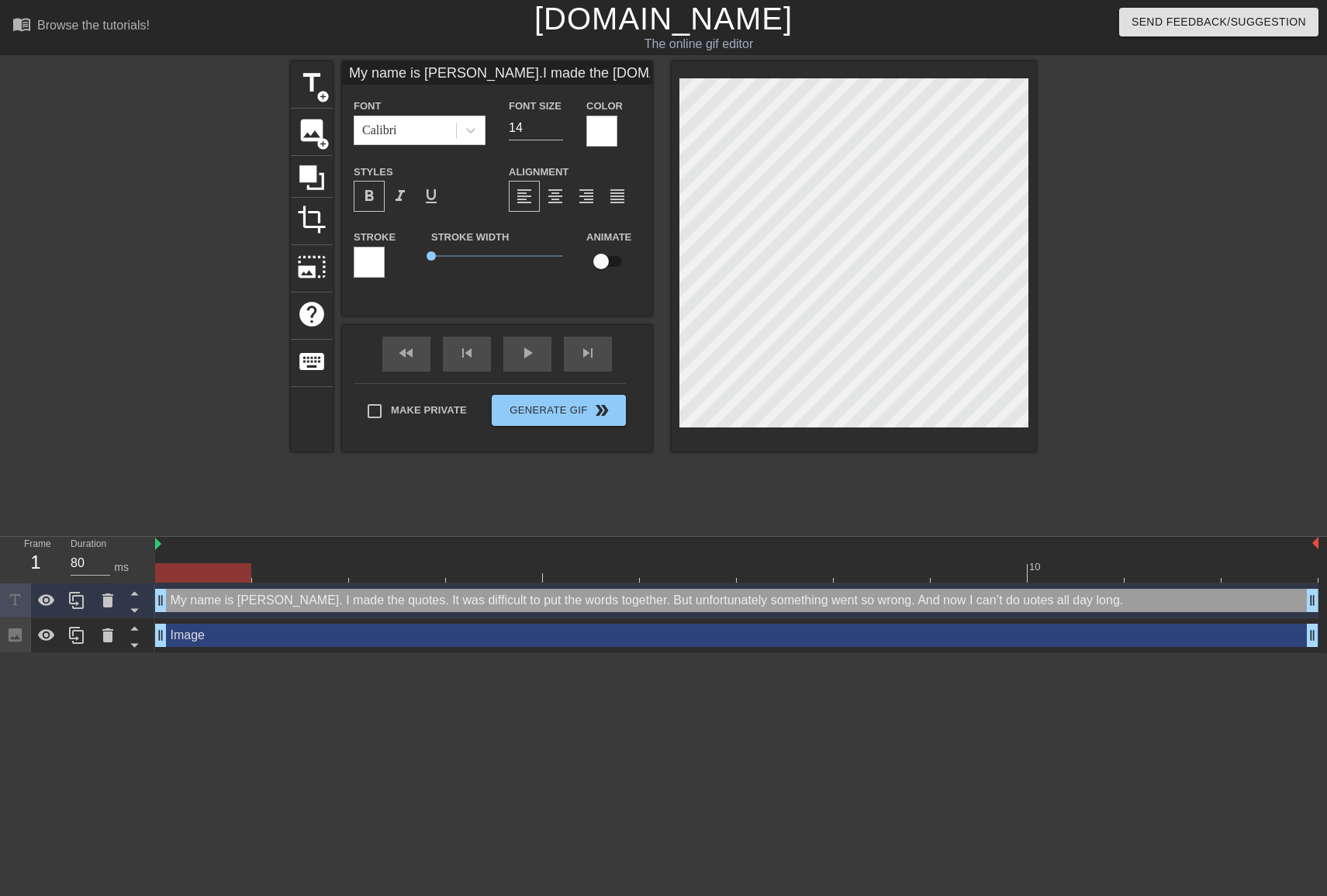
type input "My name is [PERSON_NAME].I made the [DOMAIN_NAME] was difficult to put the word…"
type textarea "My name is [PERSON_NAME]. I made the quotes. It was difficult to put the words …"
type input "My name is [PERSON_NAME].I made the [DOMAIN_NAME] was difficult to put the word…"
type textarea "My name is [PERSON_NAME]. I made the quotes. It was difficult to put the words …"
type input "My name is [PERSON_NAME].I made the [DOMAIN_NAME] was difficult to put the word…"
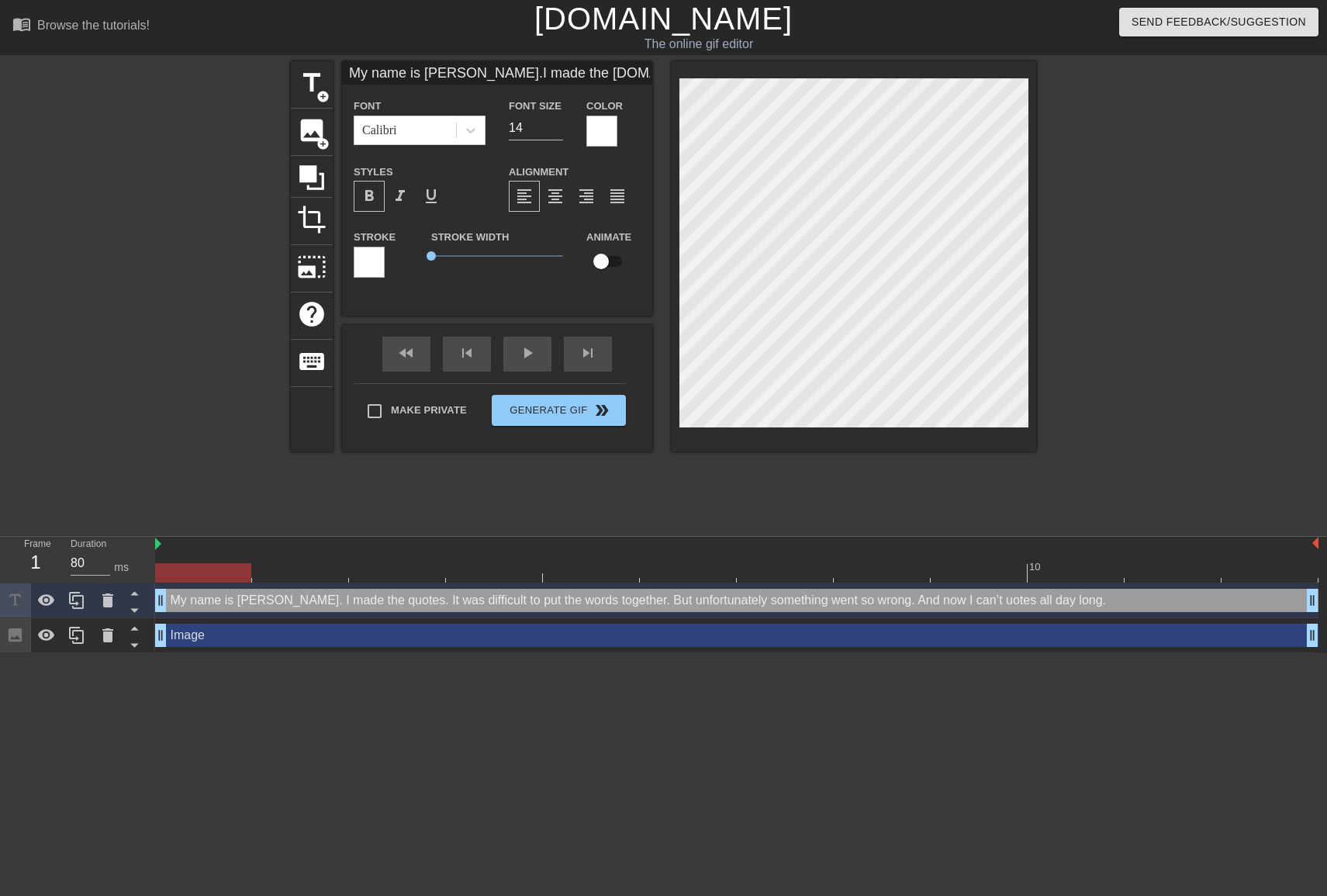
type textarea "My name is [PERSON_NAME]. I made the quotes. It was difficult to put the words …"
type input "My name is [PERSON_NAME].I made the [DOMAIN_NAME] was difficult to put the word…"
type textarea "My name is [PERSON_NAME]. I made the quotes. It was difficult to put the words …"
type input "My name is [PERSON_NAME].I made the [DOMAIN_NAME] was difficult to put the word…"
type textarea "My name is [PERSON_NAME]. I made the quotes. It was difficult to put the words …"
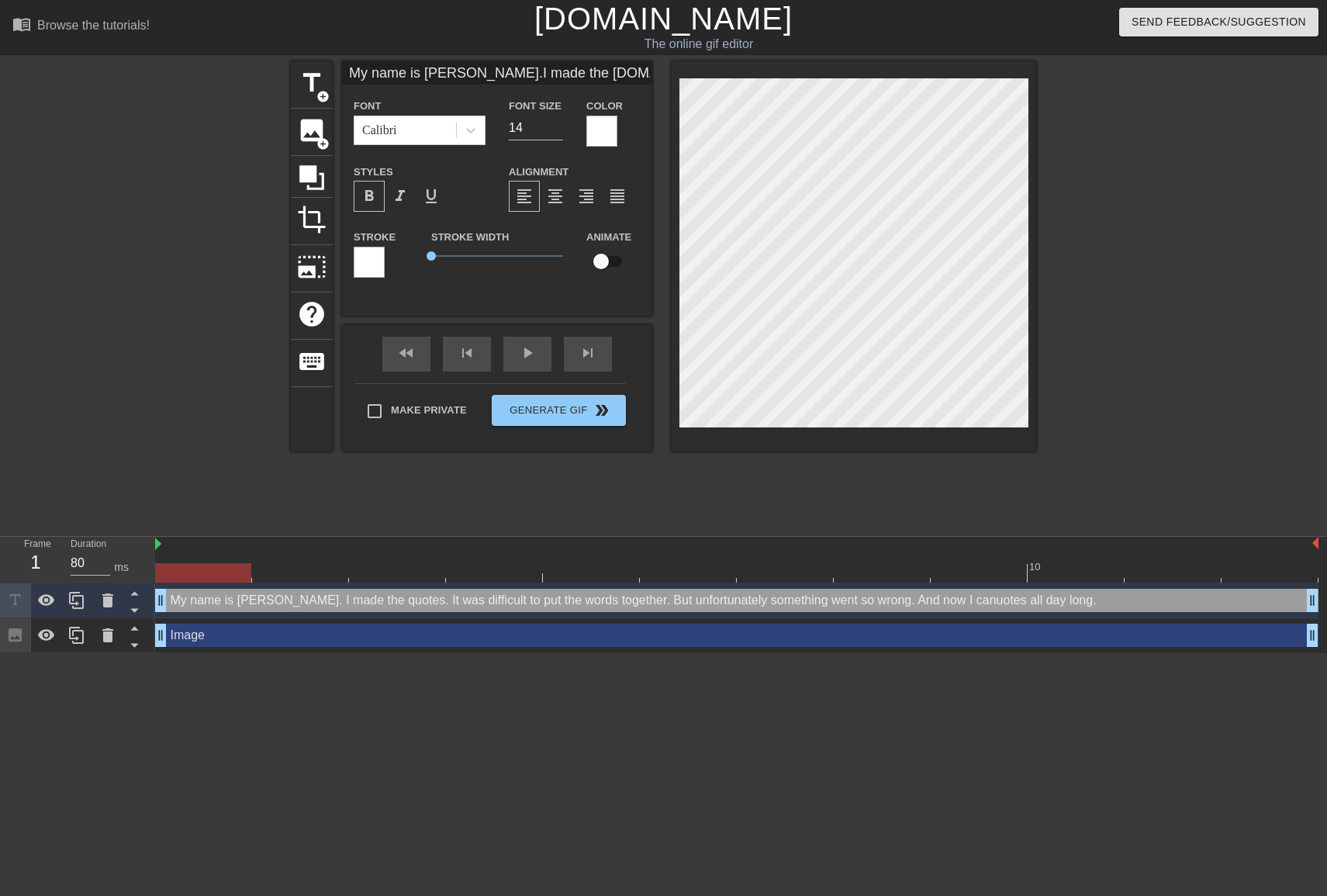
type input "My name is [PERSON_NAME].I made the [DOMAIN_NAME] was difficult to put the word…"
type textarea "My name is [PERSON_NAME]. I made the quotes. It was difficult to put the words …"
type input "My name is [PERSON_NAME].I made the [DOMAIN_NAME] was difficult to put the word…"
type textarea "My name is [PERSON_NAME]. I made the quotes. It was difficult to put the words …"
type input "My name is [PERSON_NAME].I made the [DOMAIN_NAME] was difficult to put the word…"
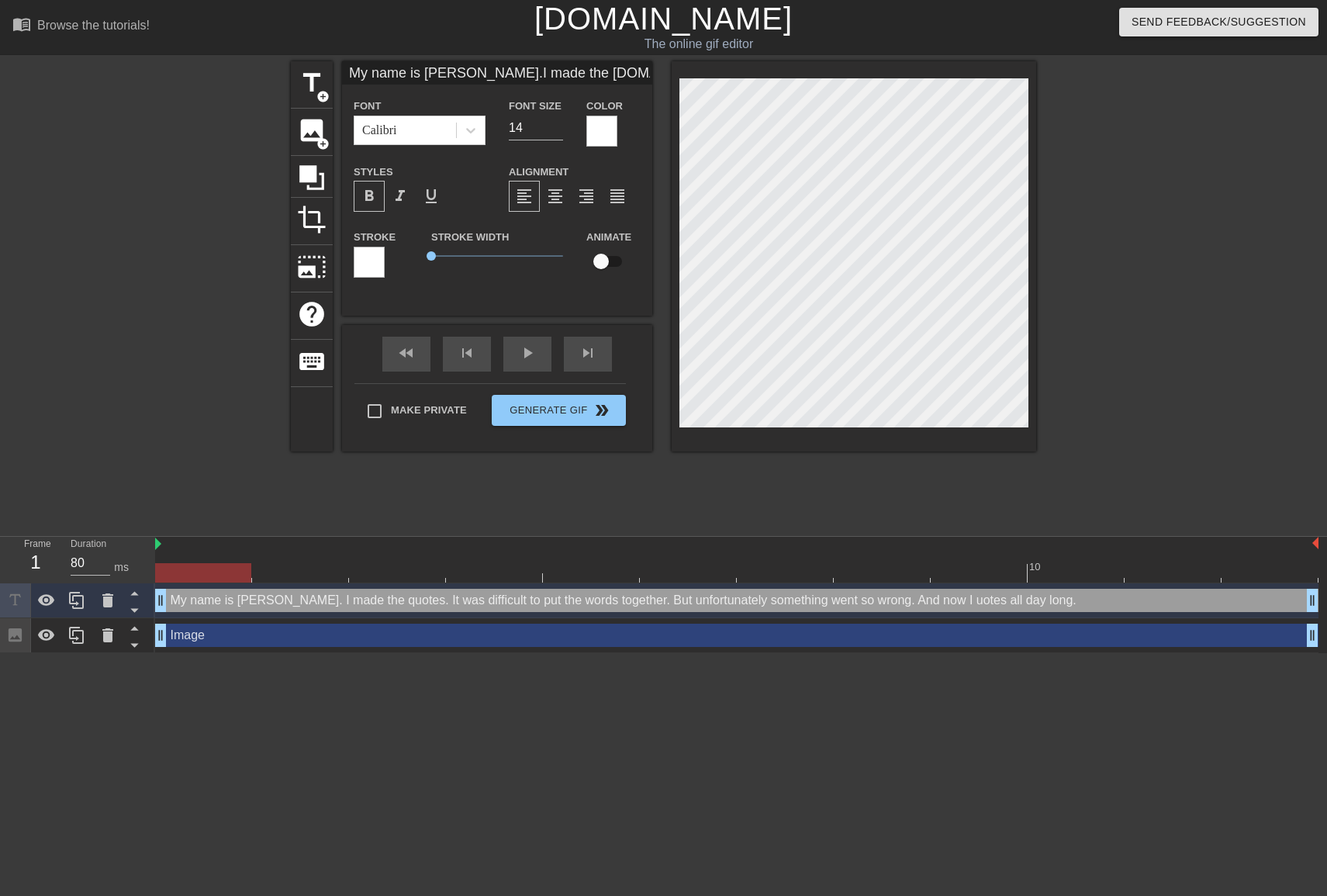
scroll to position [6, 4]
type textarea "My name is [PERSON_NAME]. I made the quotes. It was difficult to put the words …"
type input "My name is [PERSON_NAME].I made the [DOMAIN_NAME] was difficult to put the word…"
type textarea "My name is [PERSON_NAME]. I made the quotes. It was difficult to put the words …"
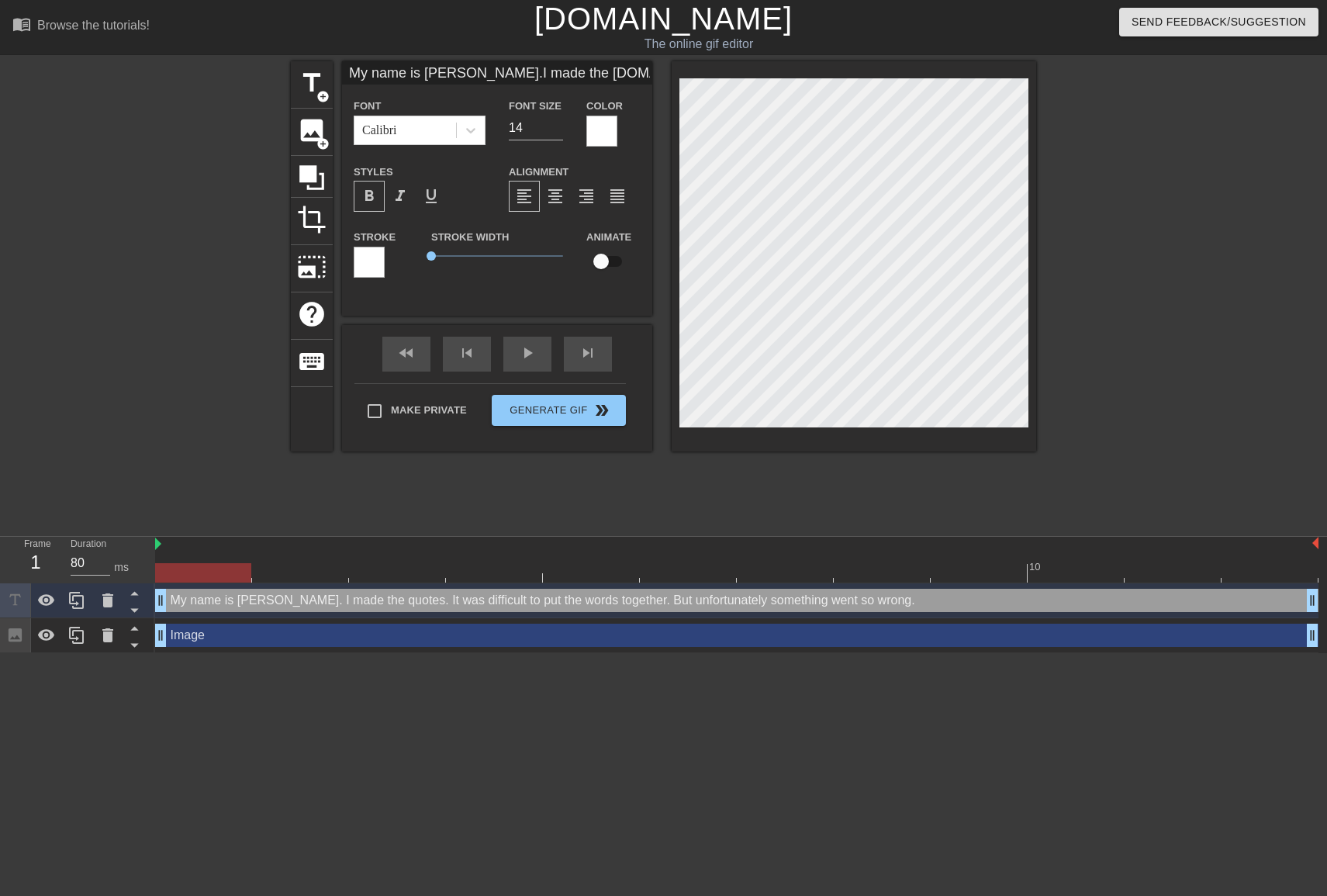
click at [566, 122] on div "Font Size 14" at bounding box center [535, 121] width 77 height 51
type input "15"
type input "My name is [PERSON_NAME].I made the [DOMAIN_NAME] was difficult to put the word…"
click at [559, 123] on input "15" at bounding box center [536, 128] width 54 height 25
type input "14"
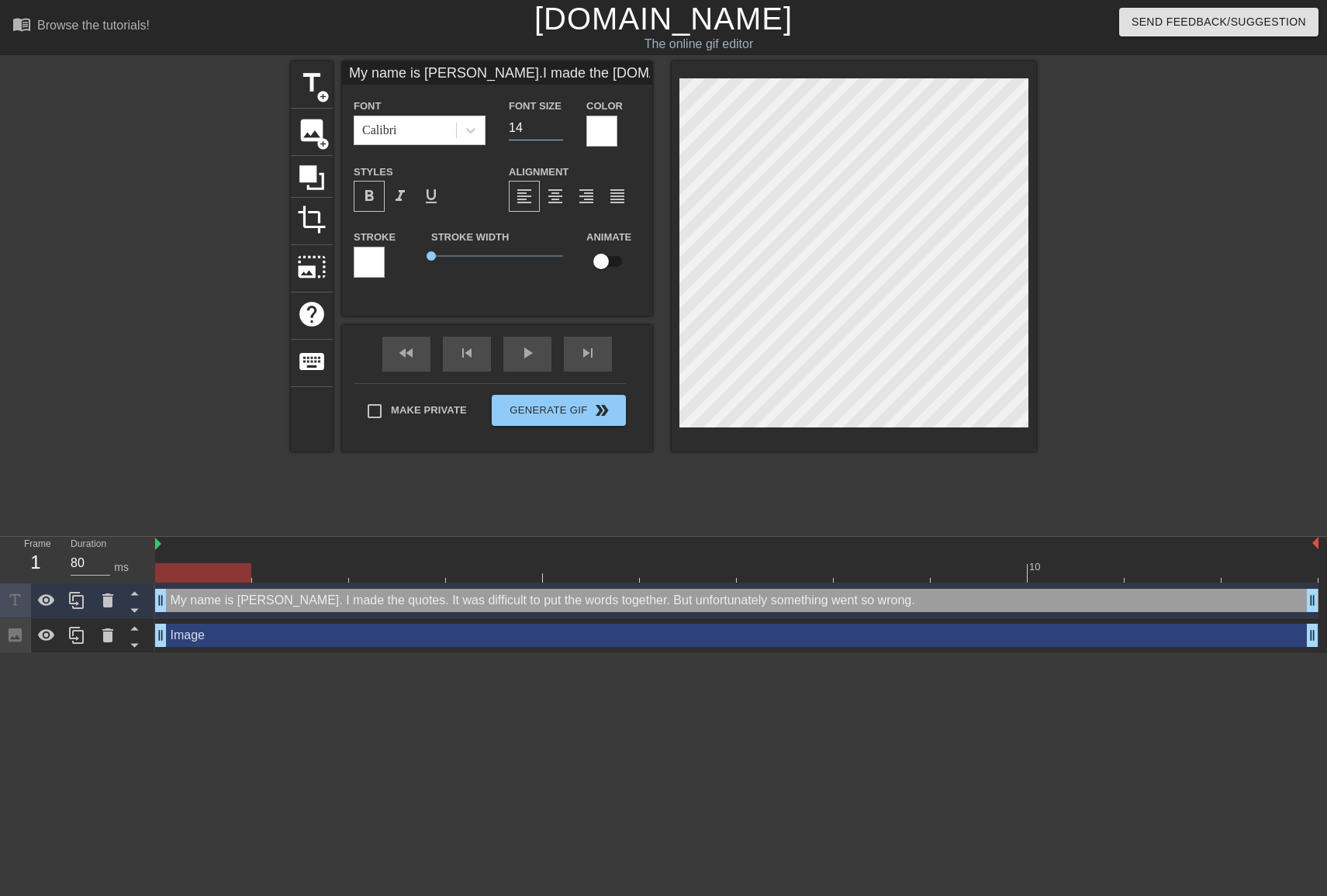
type input "My name is [PERSON_NAME].I made the [DOMAIN_NAME] was difficult to put the word…"
click at [558, 130] on input "14" at bounding box center [536, 128] width 54 height 25
type input "13"
type input "My name is [PERSON_NAME].I made the [DOMAIN_NAME] was difficult to put the word…"
click at [558, 130] on input "13" at bounding box center [536, 128] width 54 height 25
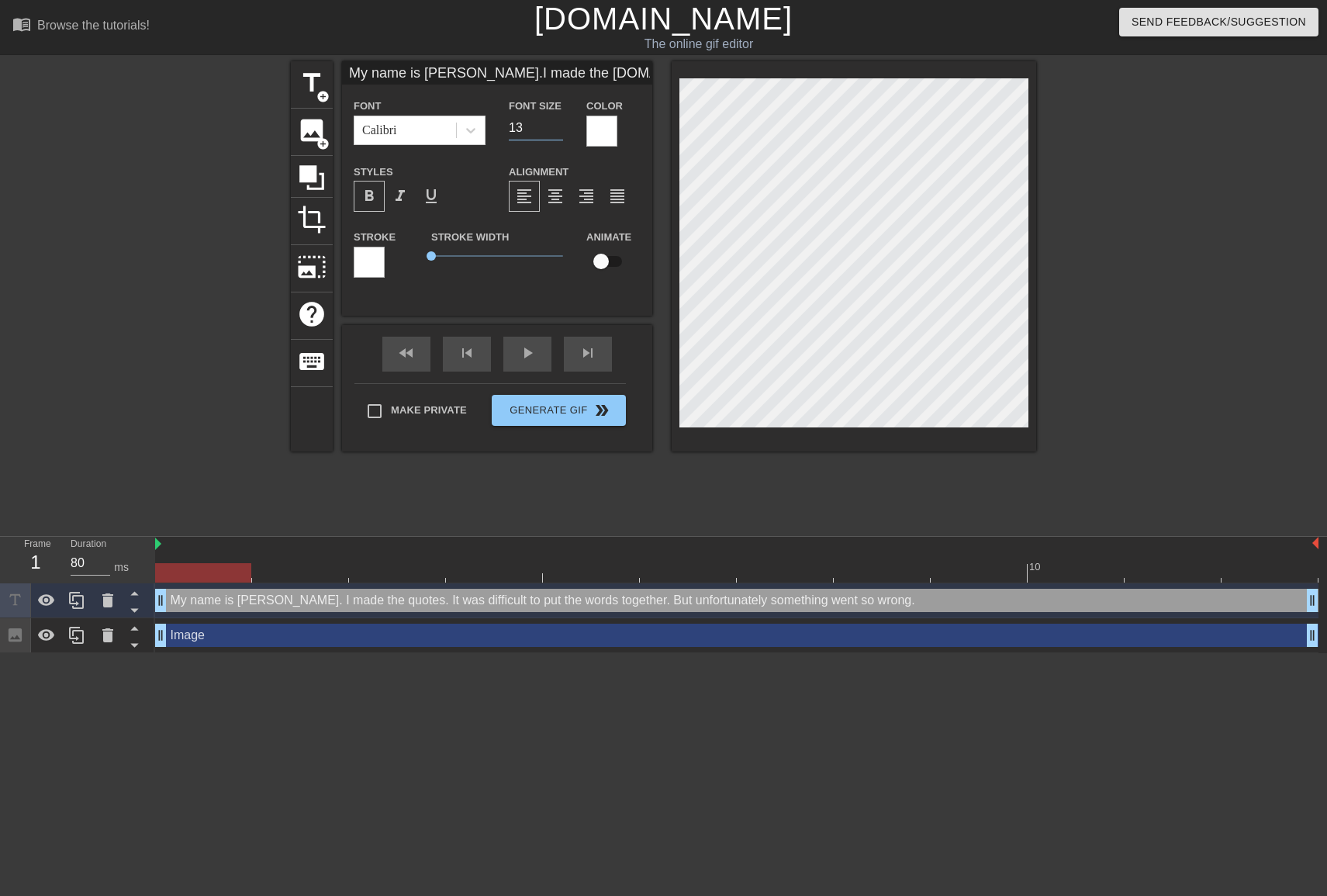
type input "12"
type input "My name is [PERSON_NAME].I made the [DOMAIN_NAME] was difficult to put the word…"
click at [558, 130] on input "12" at bounding box center [536, 128] width 54 height 25
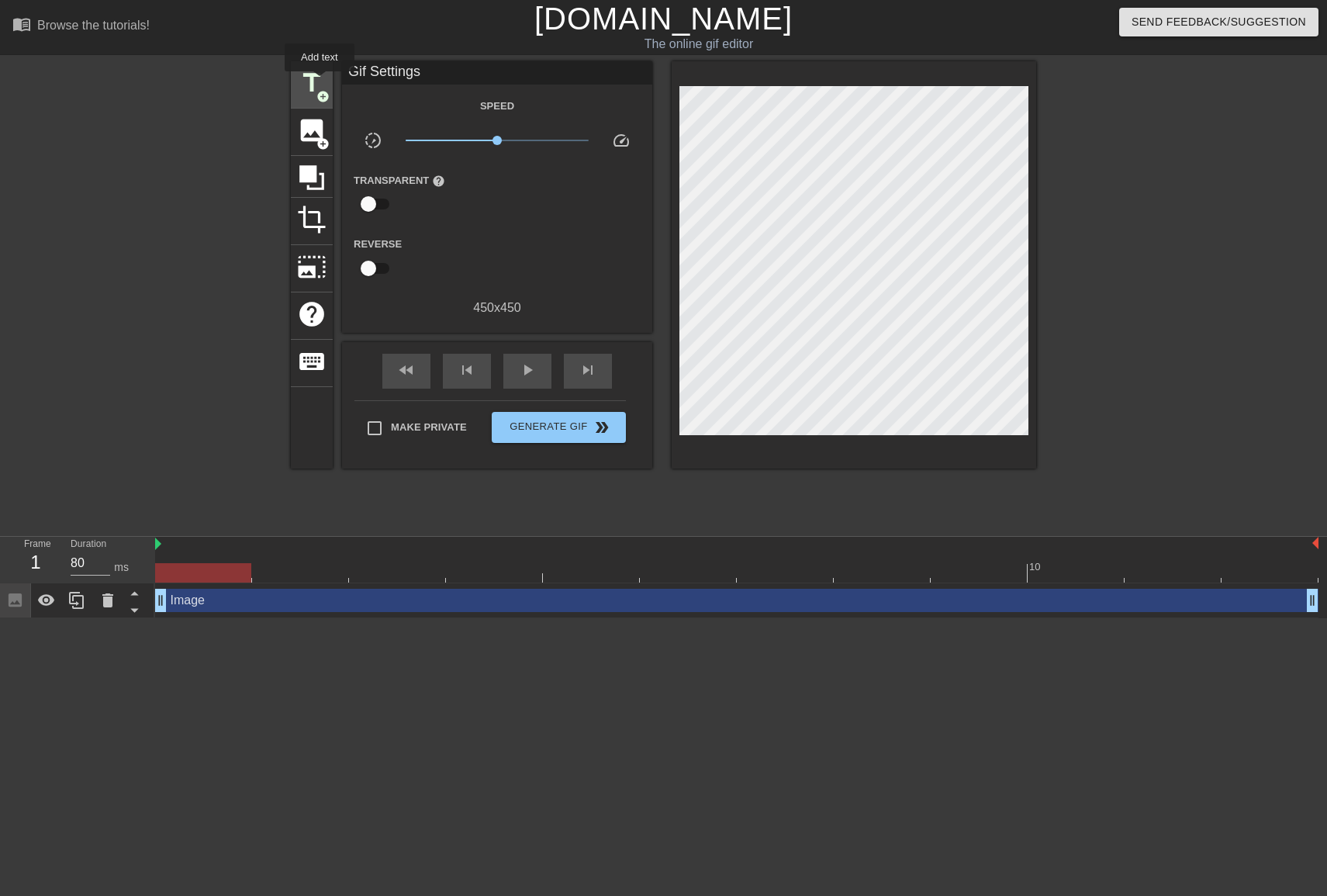
click at [320, 82] on span "title" at bounding box center [311, 82] width 30 height 30
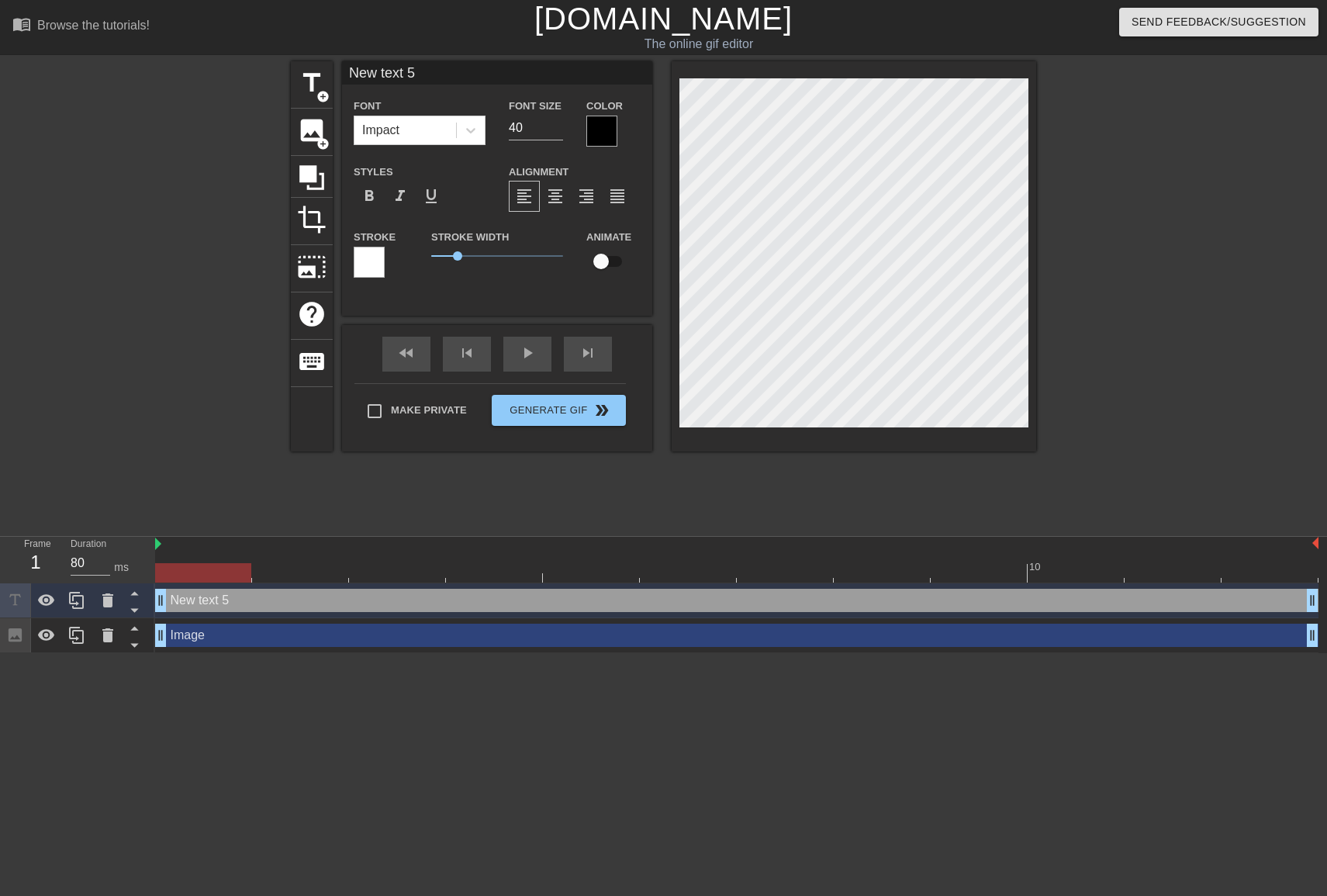
scroll to position [0, 1]
paste textarea "My name is [PERSON_NAME]. I made the quotes. It was difficult to put the words …"
type input "My name is [PERSON_NAME].I made the [DOMAIN_NAME] was difficult to put the word…"
type textarea "My name is [PERSON_NAME]. I made the quotes. It was difficult to put the words …"
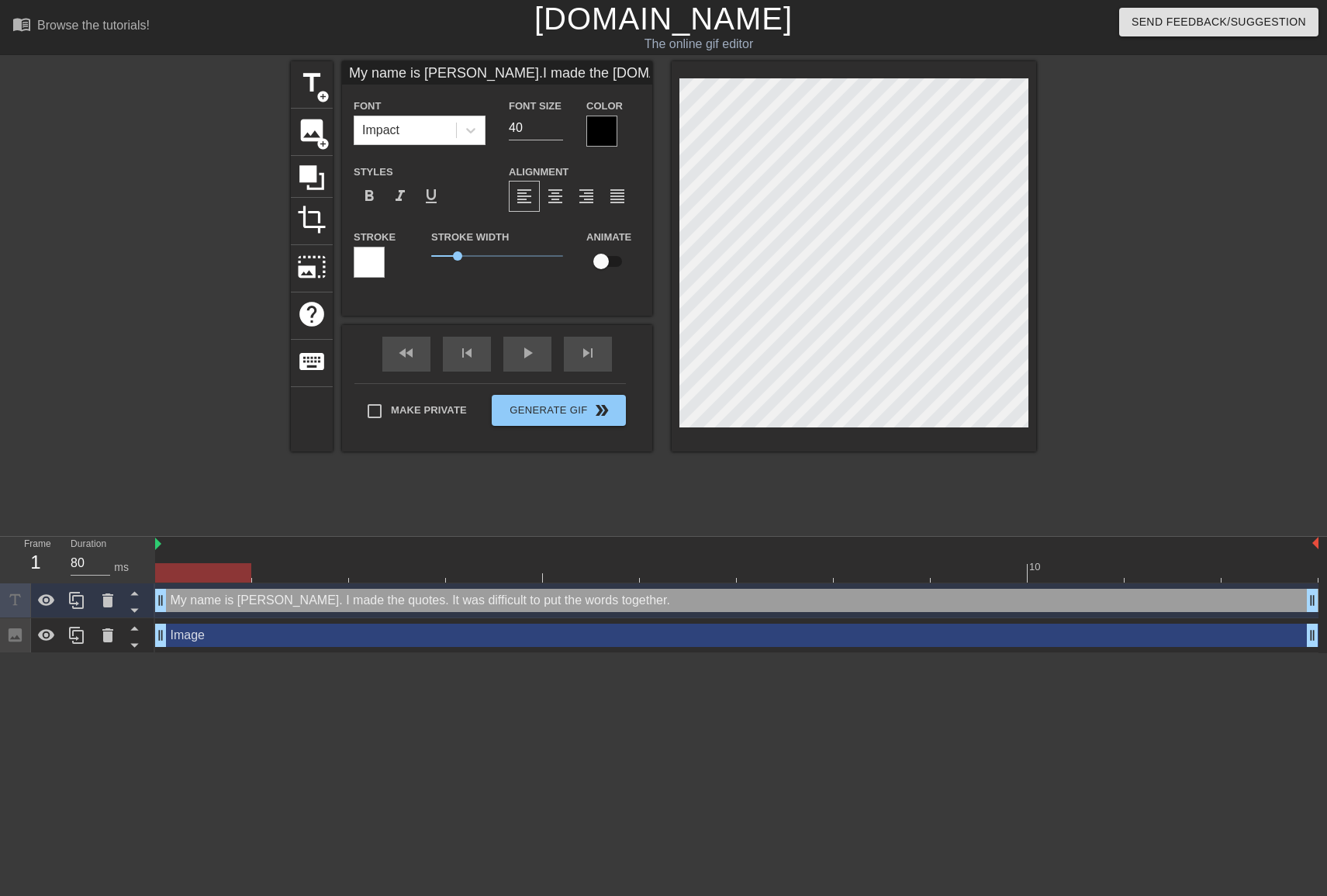
click at [620, 131] on div "Color" at bounding box center [613, 121] width 54 height 51
click at [612, 130] on div at bounding box center [602, 131] width 31 height 31
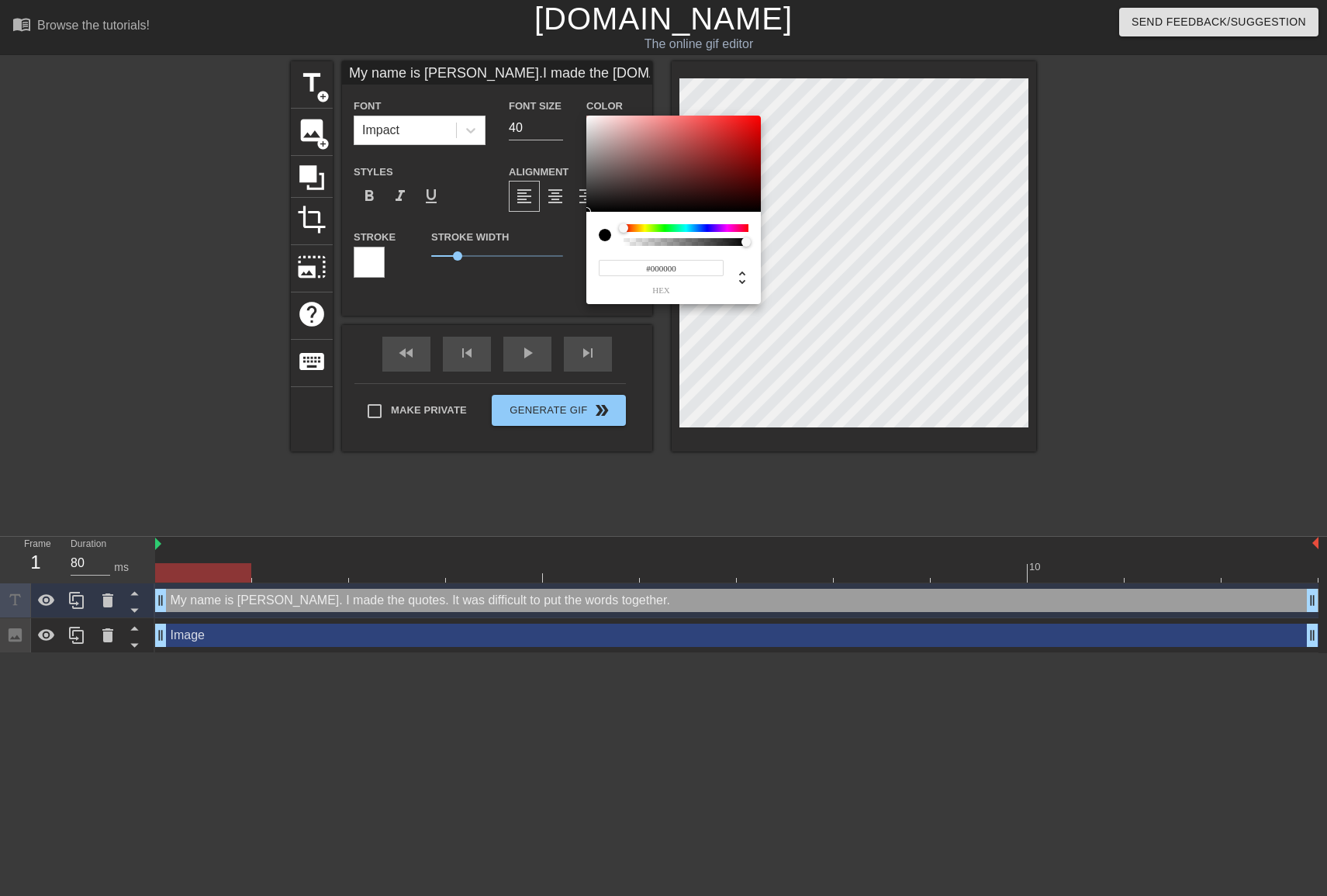
type input "My name is [PERSON_NAME].I made the [DOMAIN_NAME] was difficult to put the word…"
type input "#968686"
type input "My name is [PERSON_NAME].I made the [DOMAIN_NAME] was difficult to put the word…"
type input "#988888"
type input "My name is [PERSON_NAME].I made the [DOMAIN_NAME] was difficult to put the word…"
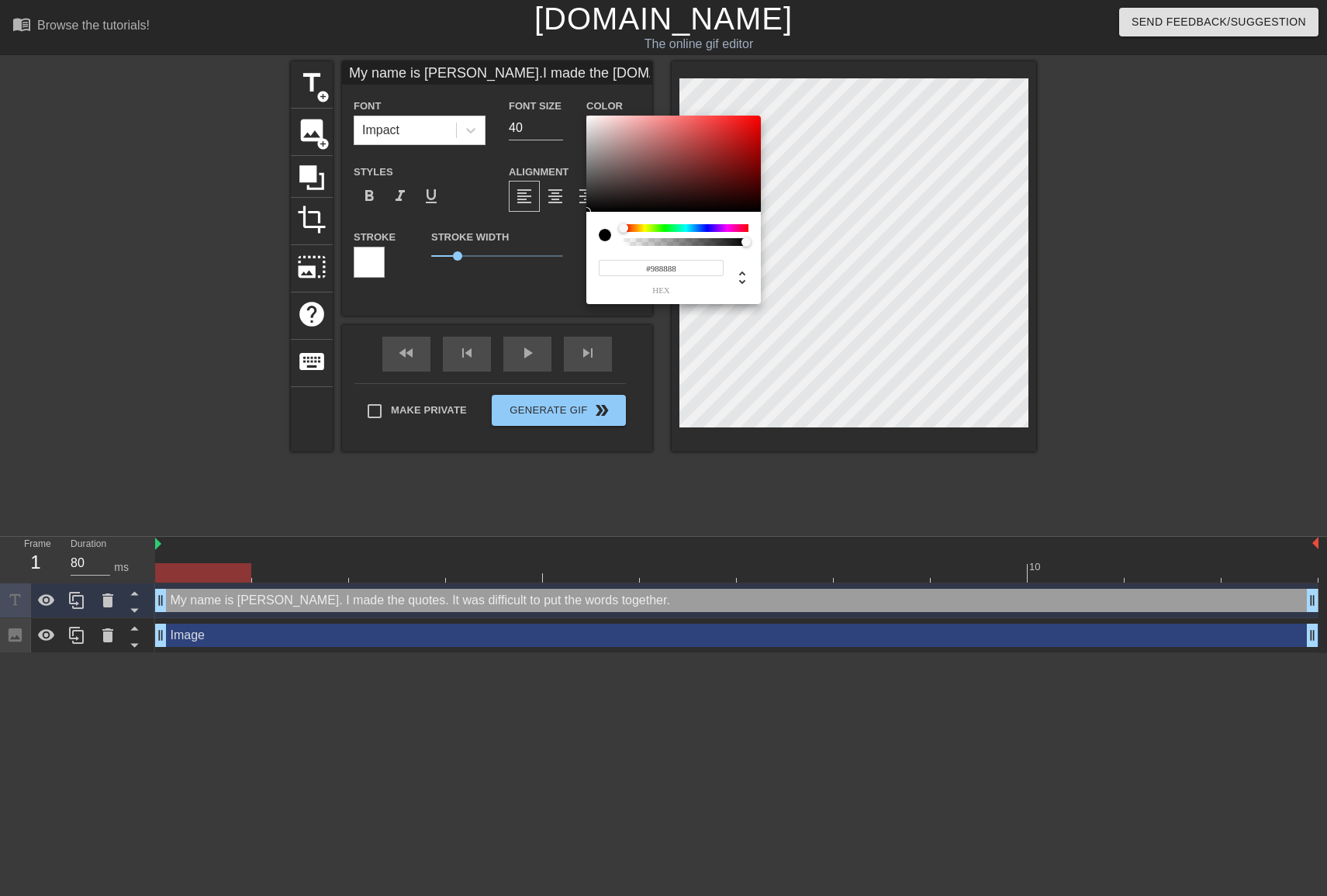
type input "#D2CCCC"
type input "My name is [PERSON_NAME].I made the [DOMAIN_NAME] was difficult to put the word…"
type input "#FFFFFF"
drag, startPoint x: 605, startPoint y: 155, endPoint x: 546, endPoint y: 55, distance: 116.1
click at [546, 55] on div "#FFFFFF hex" at bounding box center [663, 448] width 1327 height 896
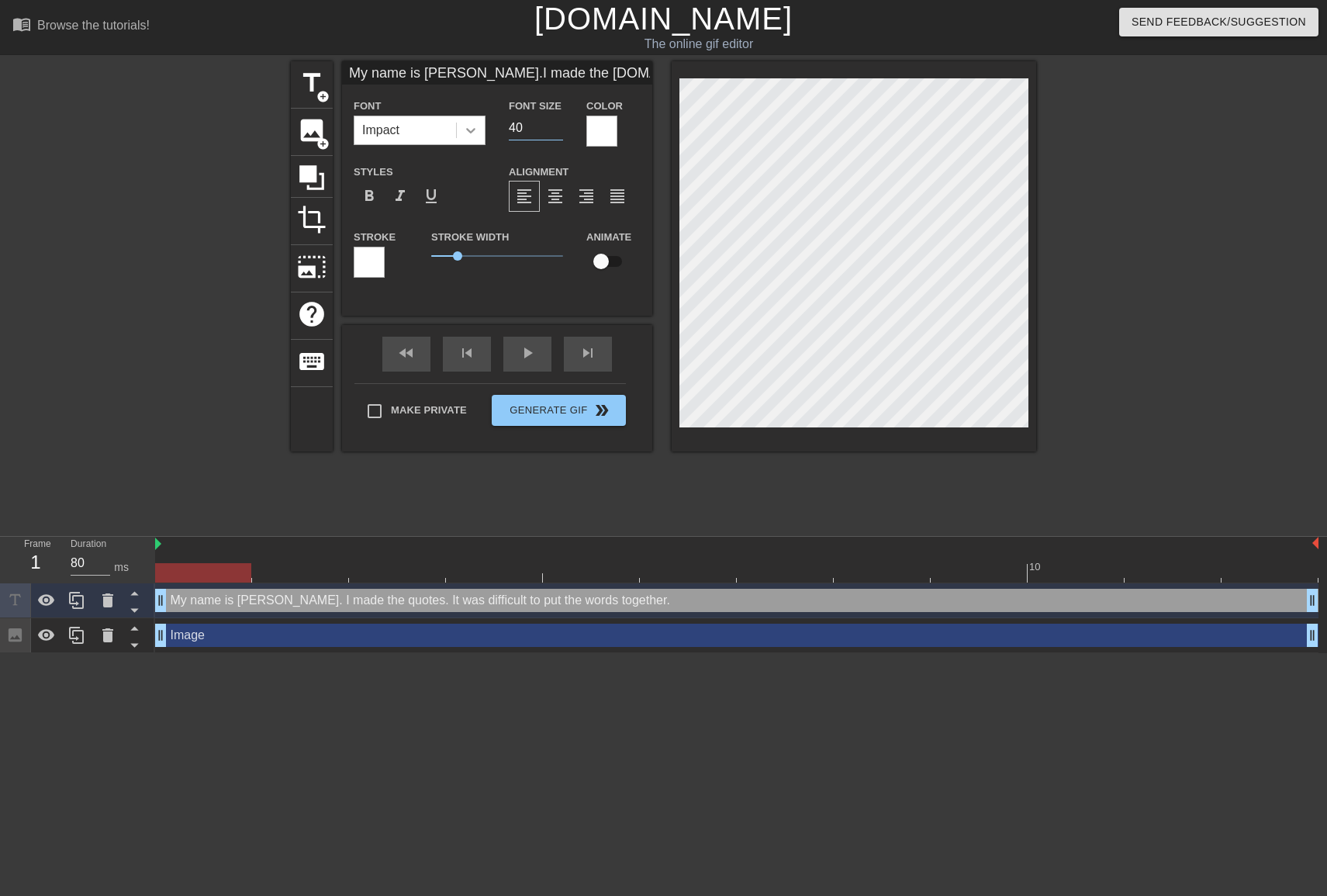
drag, startPoint x: 532, startPoint y: 122, endPoint x: 478, endPoint y: 118, distance: 54.1
click at [478, 118] on div "Font Impact Font Size 40 Color" at bounding box center [497, 121] width 310 height 51
type input "My name is [PERSON_NAME].I made the [DOMAIN_NAME] was difficult to put the word…"
type input "2"
type input "My name is [PERSON_NAME].I made the [DOMAIN_NAME] was difficult to put the word…"
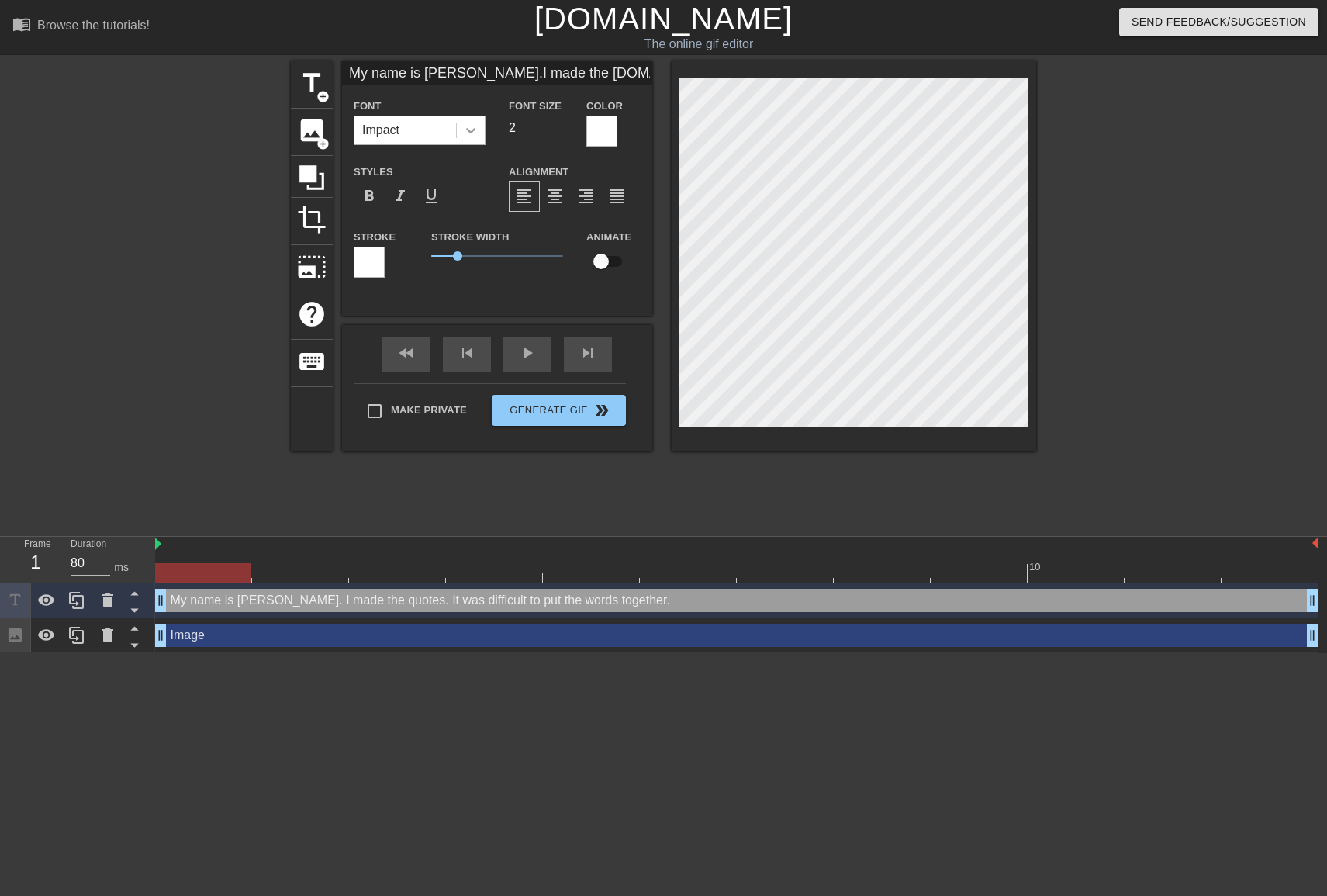
type input "20"
type input "My name is [PERSON_NAME].I made the [DOMAIN_NAME] was difficult to put the word…"
drag, startPoint x: 460, startPoint y: 252, endPoint x: 392, endPoint y: 254, distance: 68.0
click at [392, 254] on div "Stroke Stroke Width 0 Animate" at bounding box center [497, 259] width 310 height 64
click at [423, 287] on div "Stroke Width 0" at bounding box center [497, 259] width 155 height 64
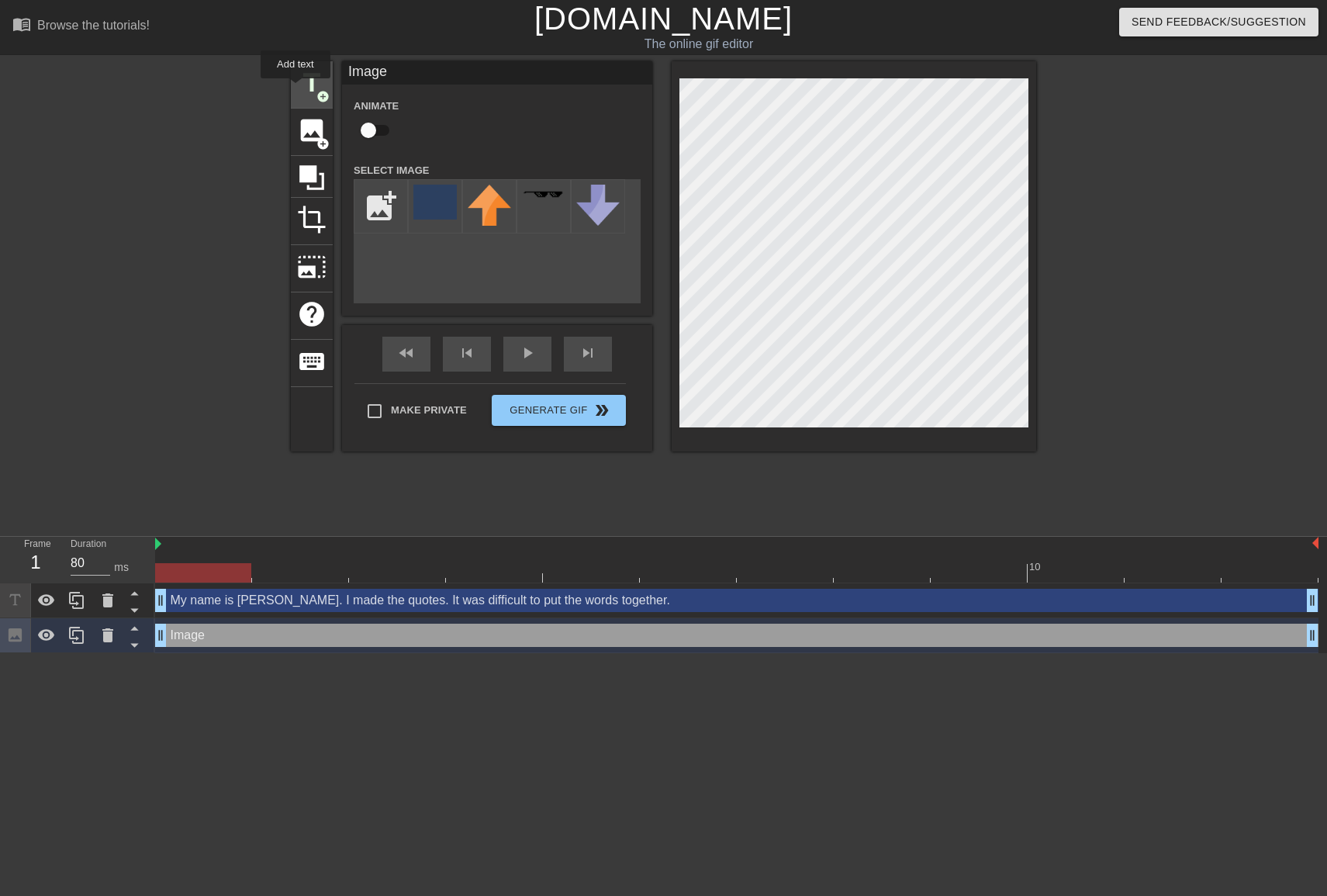
click at [296, 89] on div "title add_circle" at bounding box center [311, 85] width 42 height 48
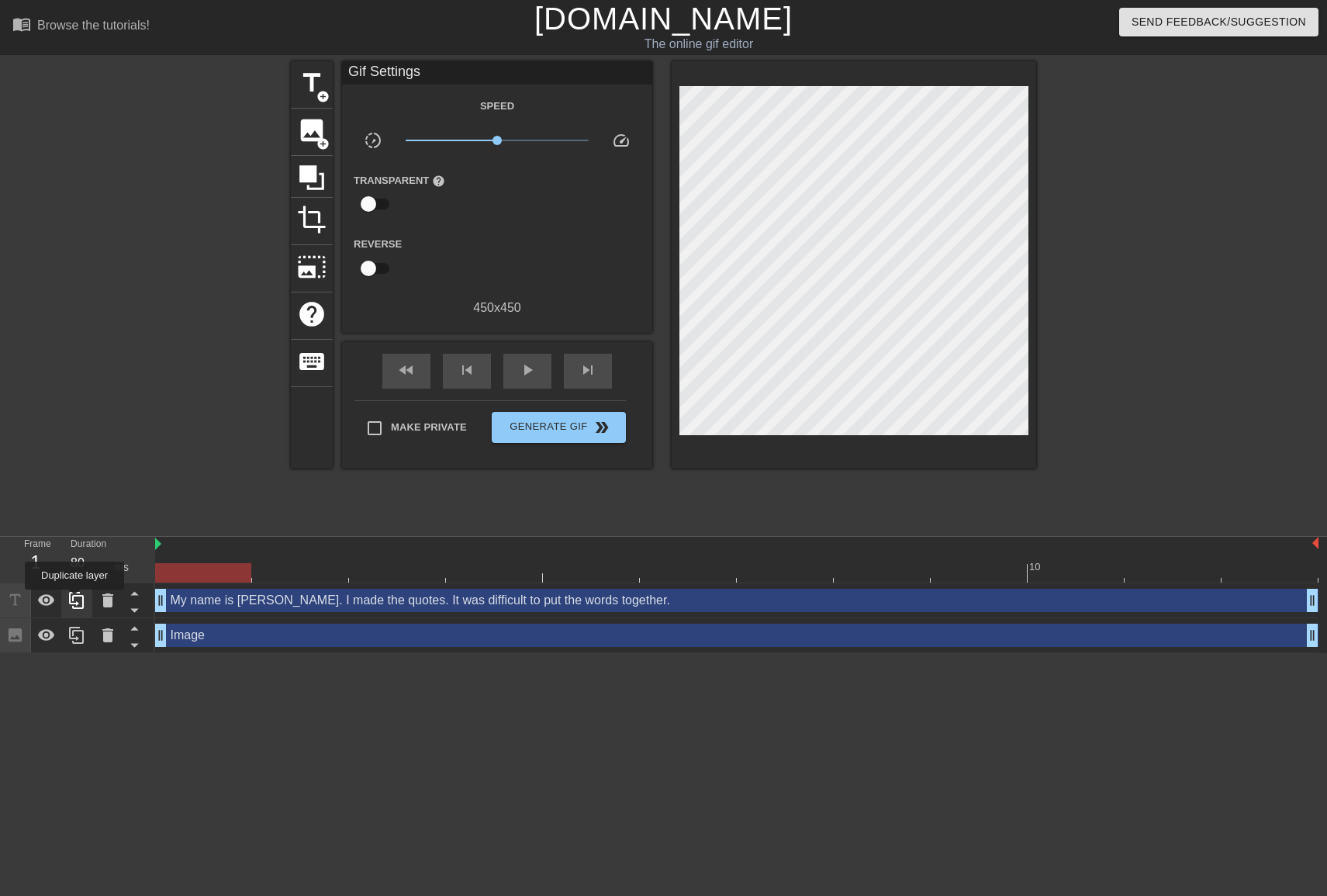
click at [76, 600] on icon at bounding box center [76, 600] width 18 height 18
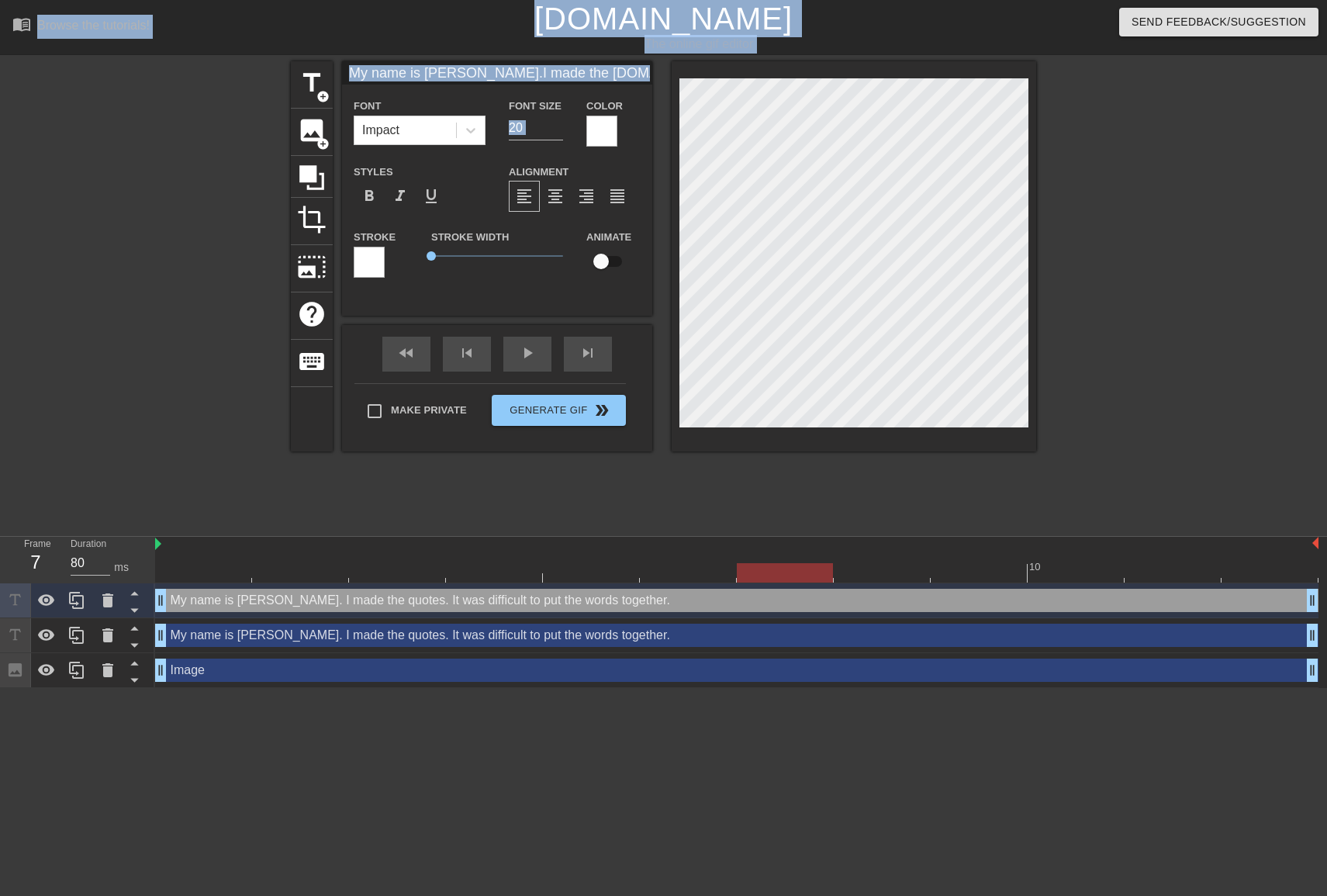
click at [749, 555] on div at bounding box center [784, 562] width 96 height 19
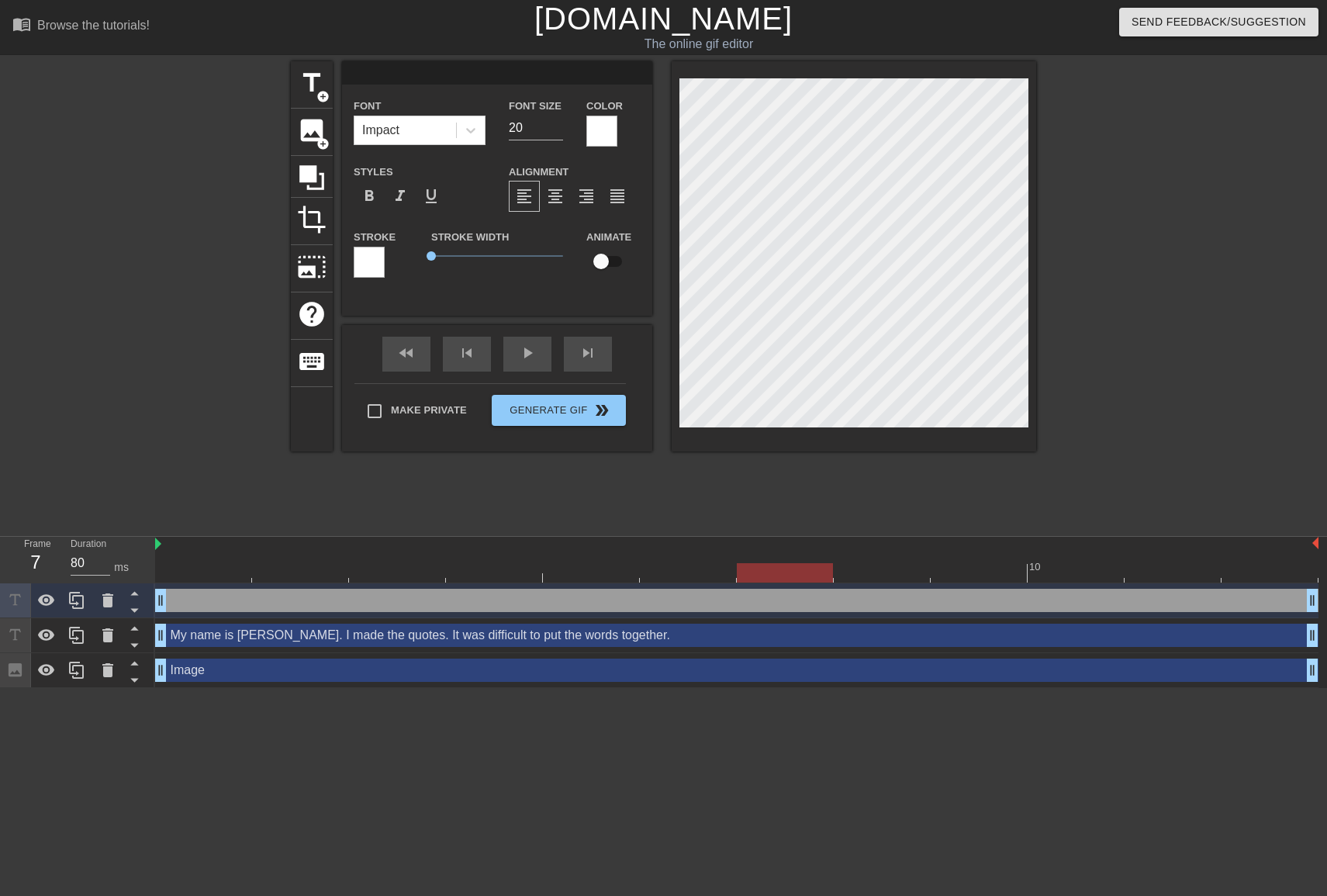
scroll to position [0, 0]
type input ";"
type textarea ";"
paste textarea "But unfortunately something went so wrong. And now I can’t do anything but post…"
type input ";But unfortunately something went so wrong.And now I can’t do anything but post…"
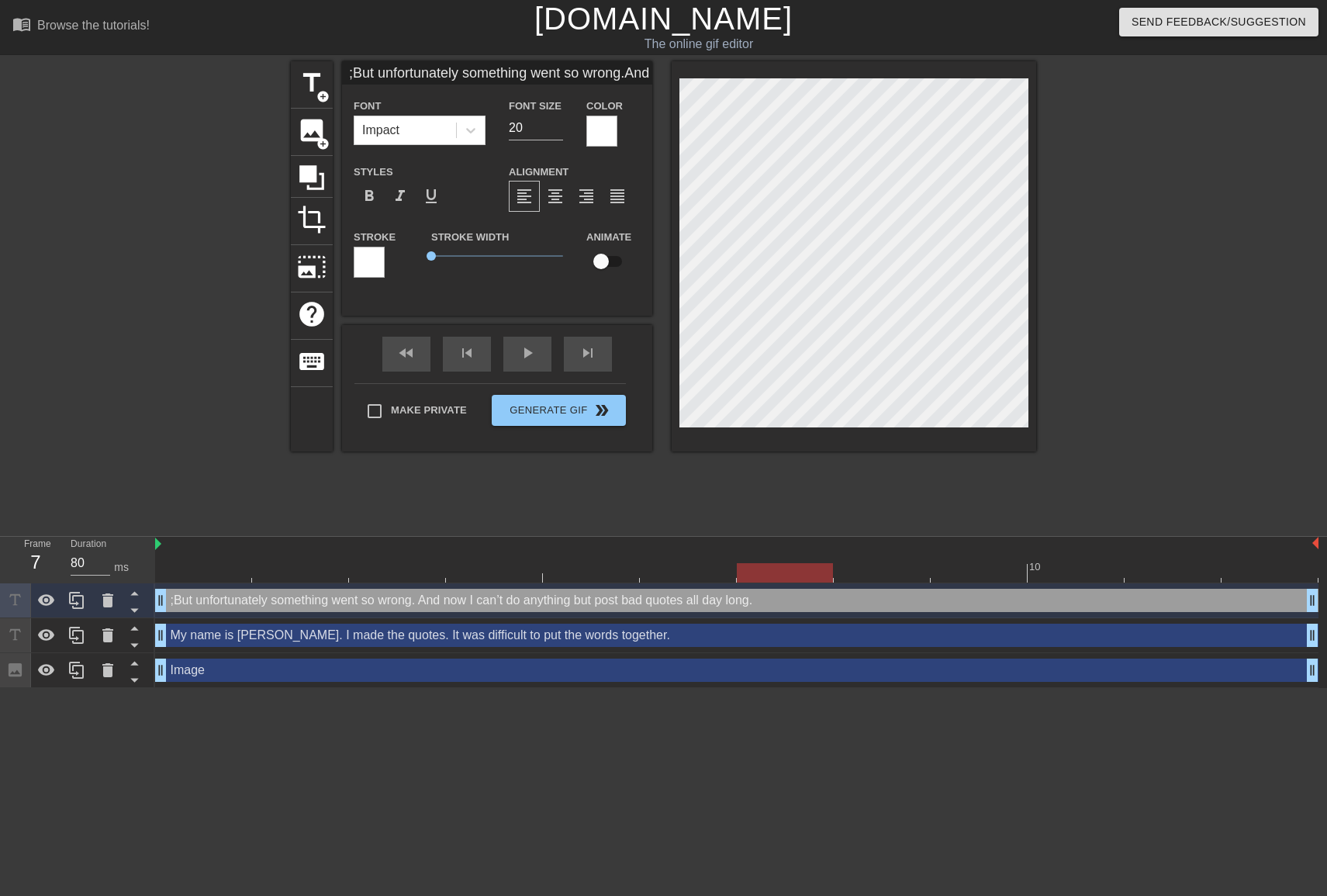
scroll to position [1, 23]
type textarea ";But unfortunately something went so wrong. And now I can’t do anything but pos…"
type input "But unfortunately something went so wrong.And now I can’t do anything but post …"
type textarea "But unfortunately something went so wrong. And now I can’t do anything but post…"
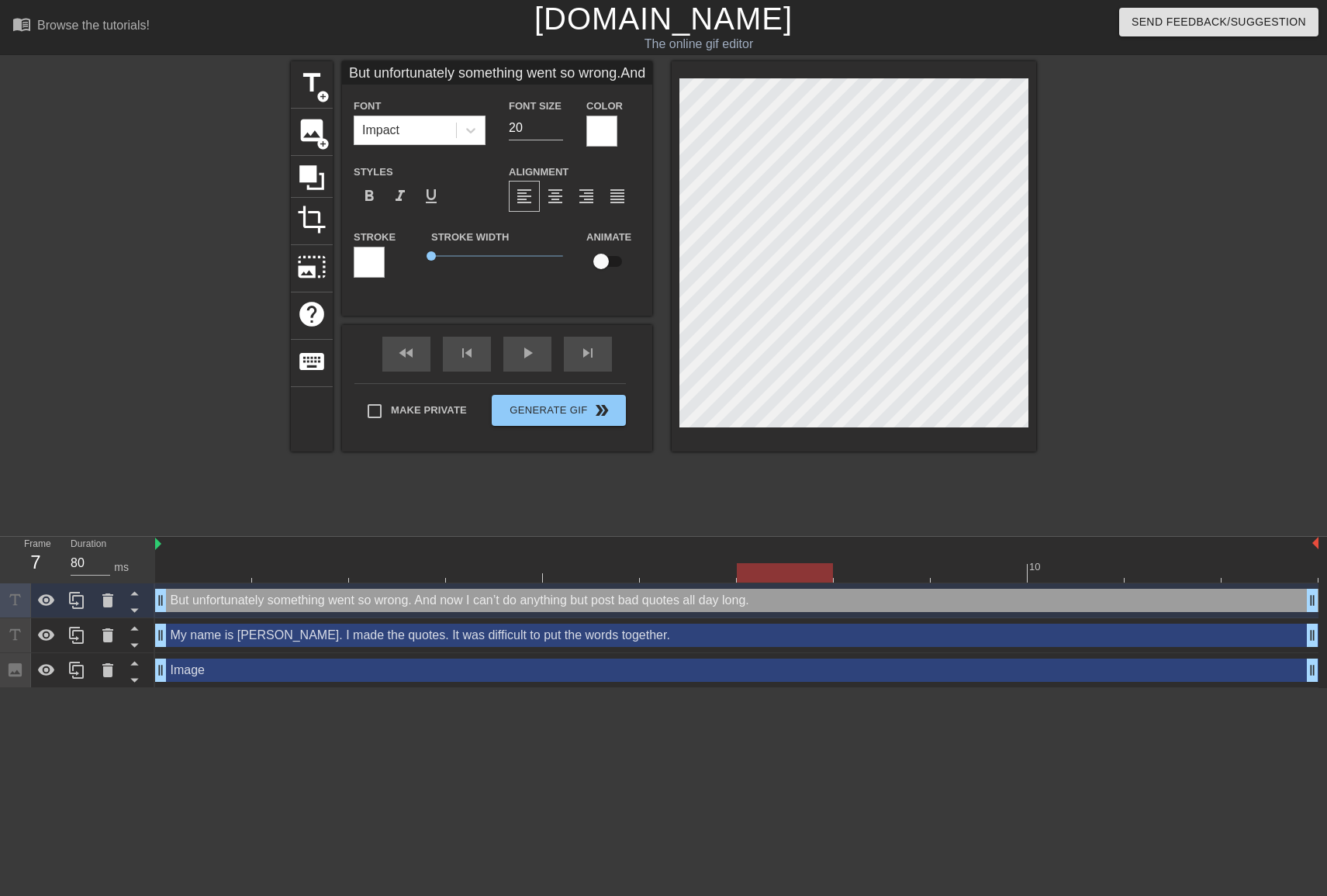
scroll to position [0, 4]
type input "But unfortunately something went so wrong.And now I can’t do anything but post …"
type textarea "But unfortunately something went so wrong. And now I can’t do anything but post…"
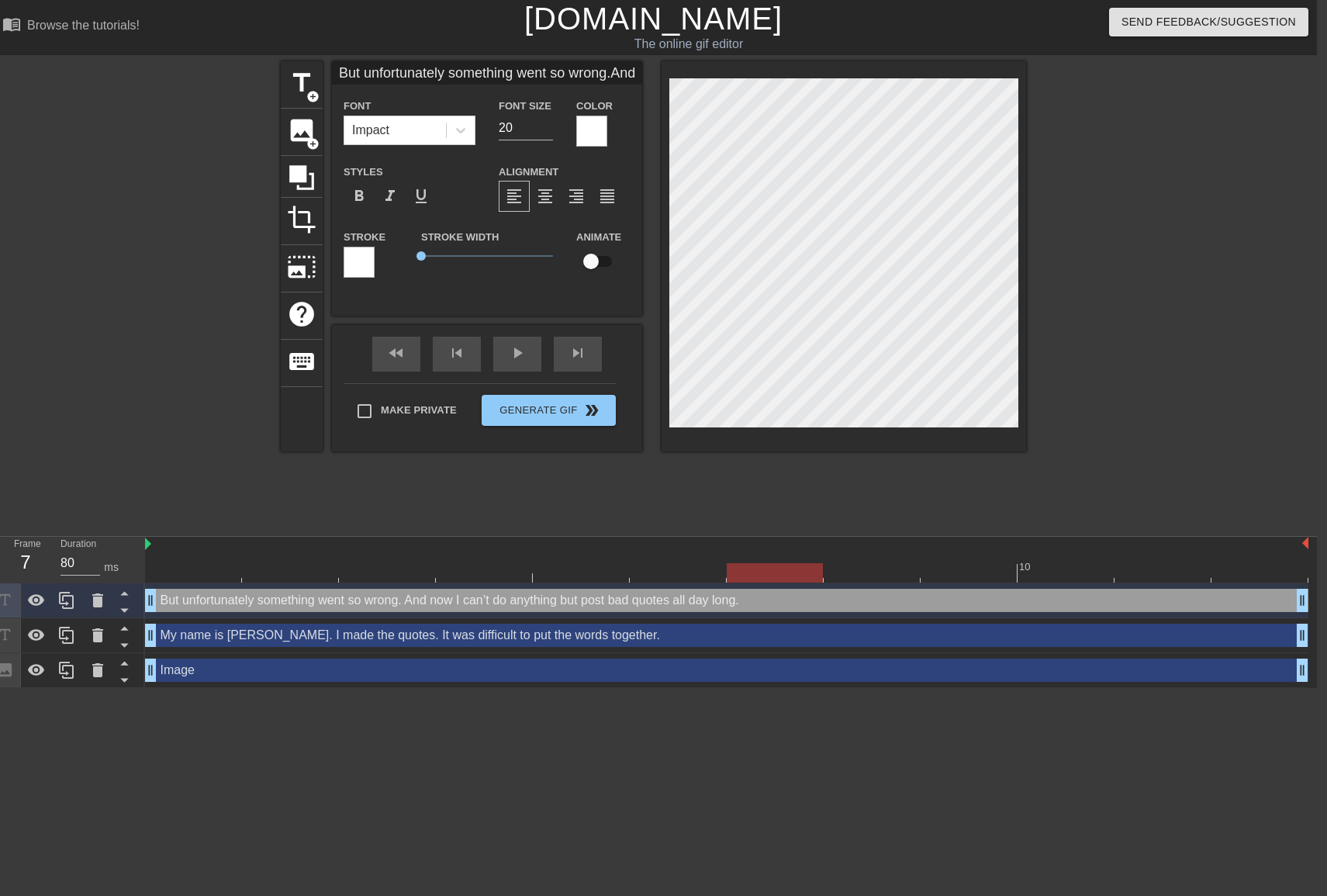
scroll to position [0, 11]
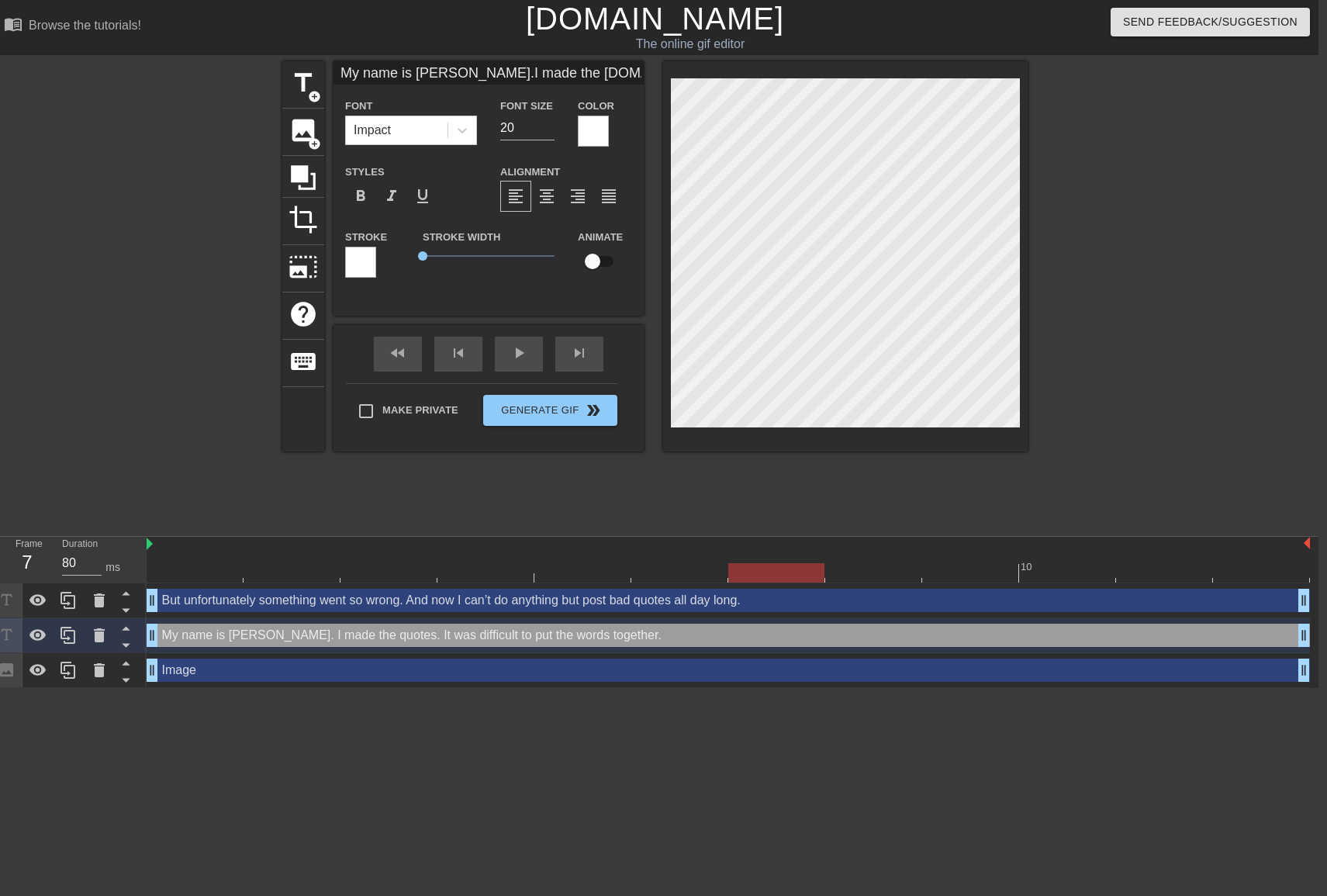
type input "But unfortunately something went so wrong.And now I can’t do anything but post …"
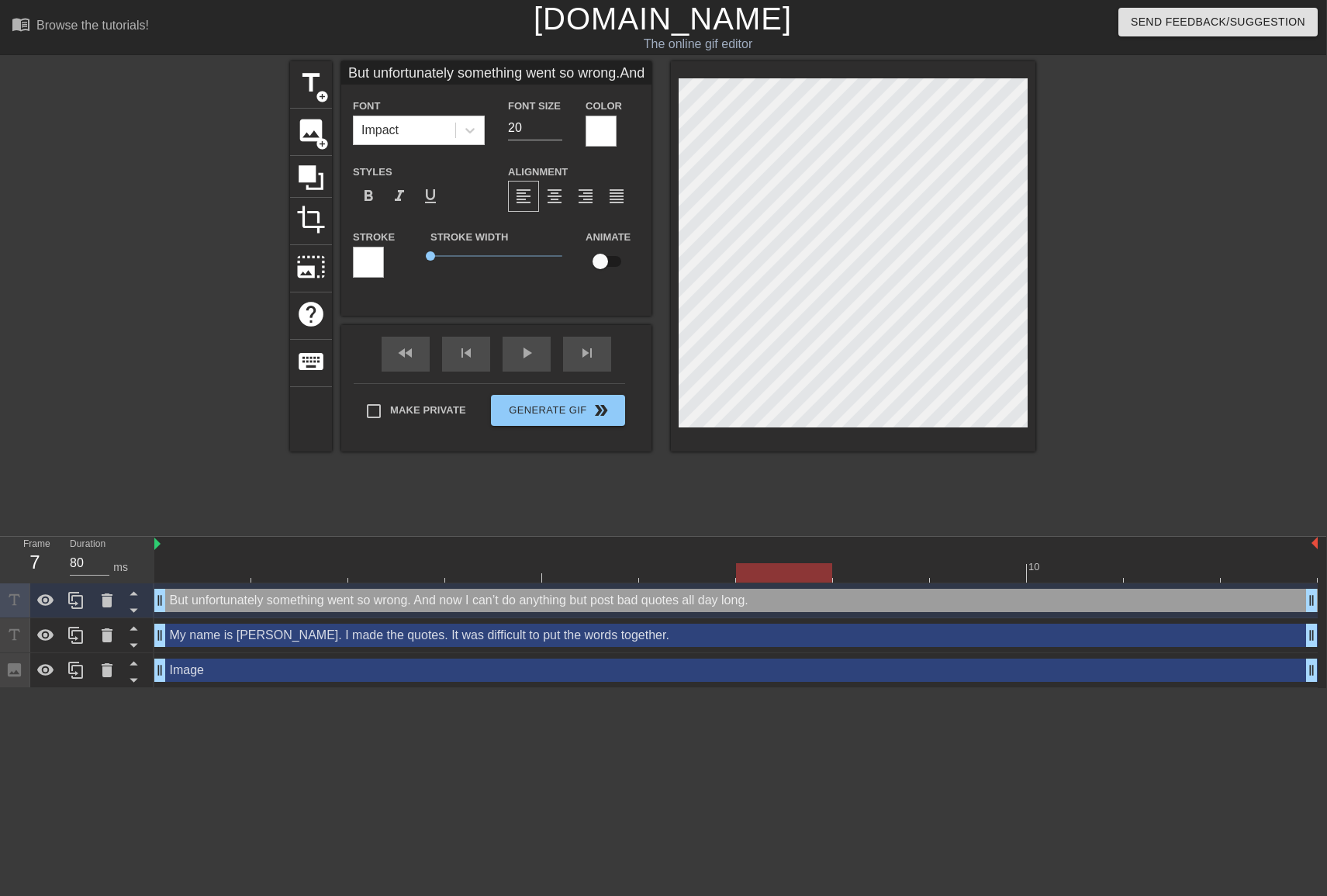
scroll to position [0, 6]
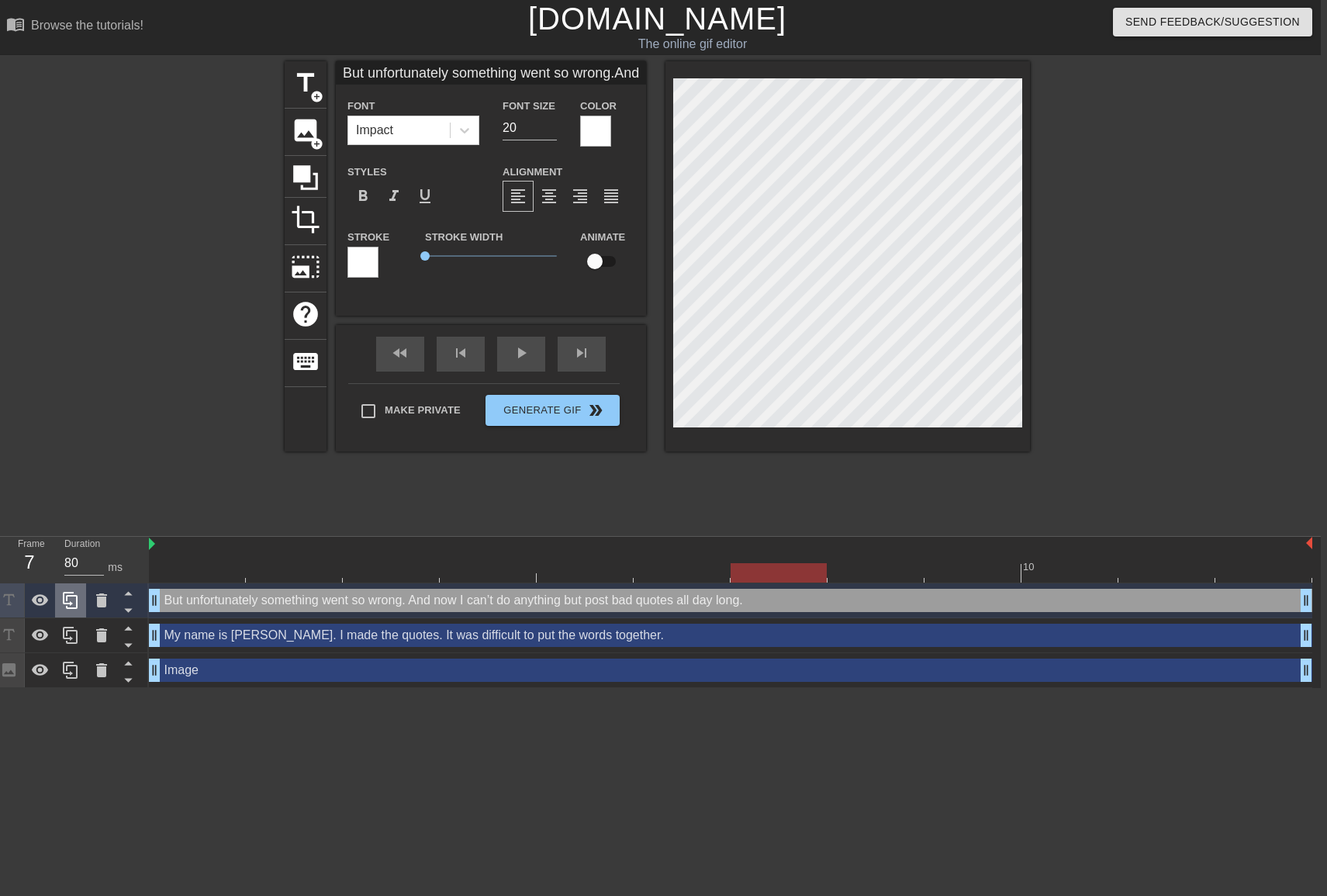
click at [75, 599] on icon at bounding box center [70, 600] width 18 height 18
type input "But unfortunately something went so wrong.And now I can’t do anything but post …"
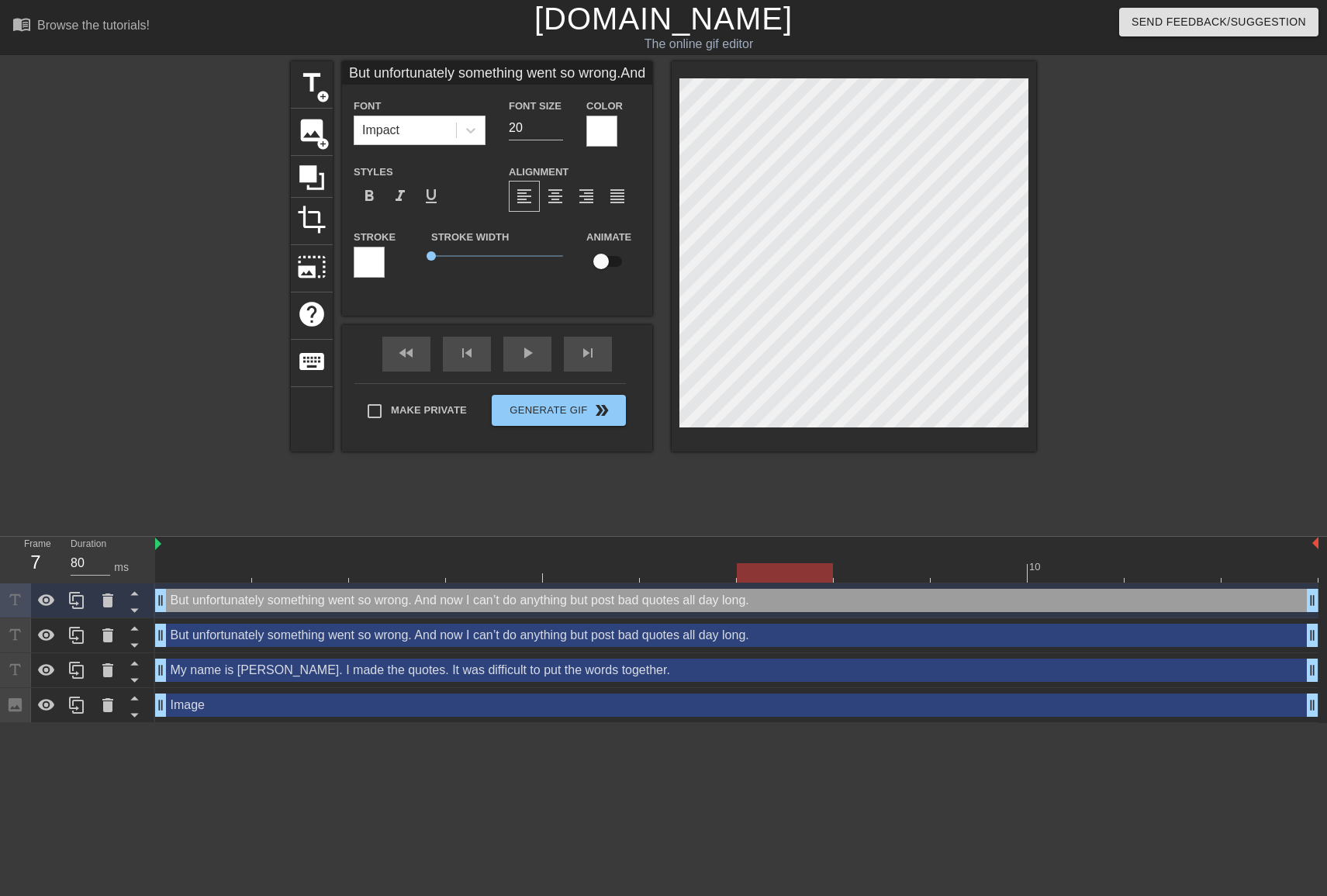
scroll to position [1, 6]
click at [671, 134] on div "title add_circle image add_circle crop photo_size_select_large help keyboard Bu…" at bounding box center [663, 256] width 745 height 390
type input "-"
type textarea "-"
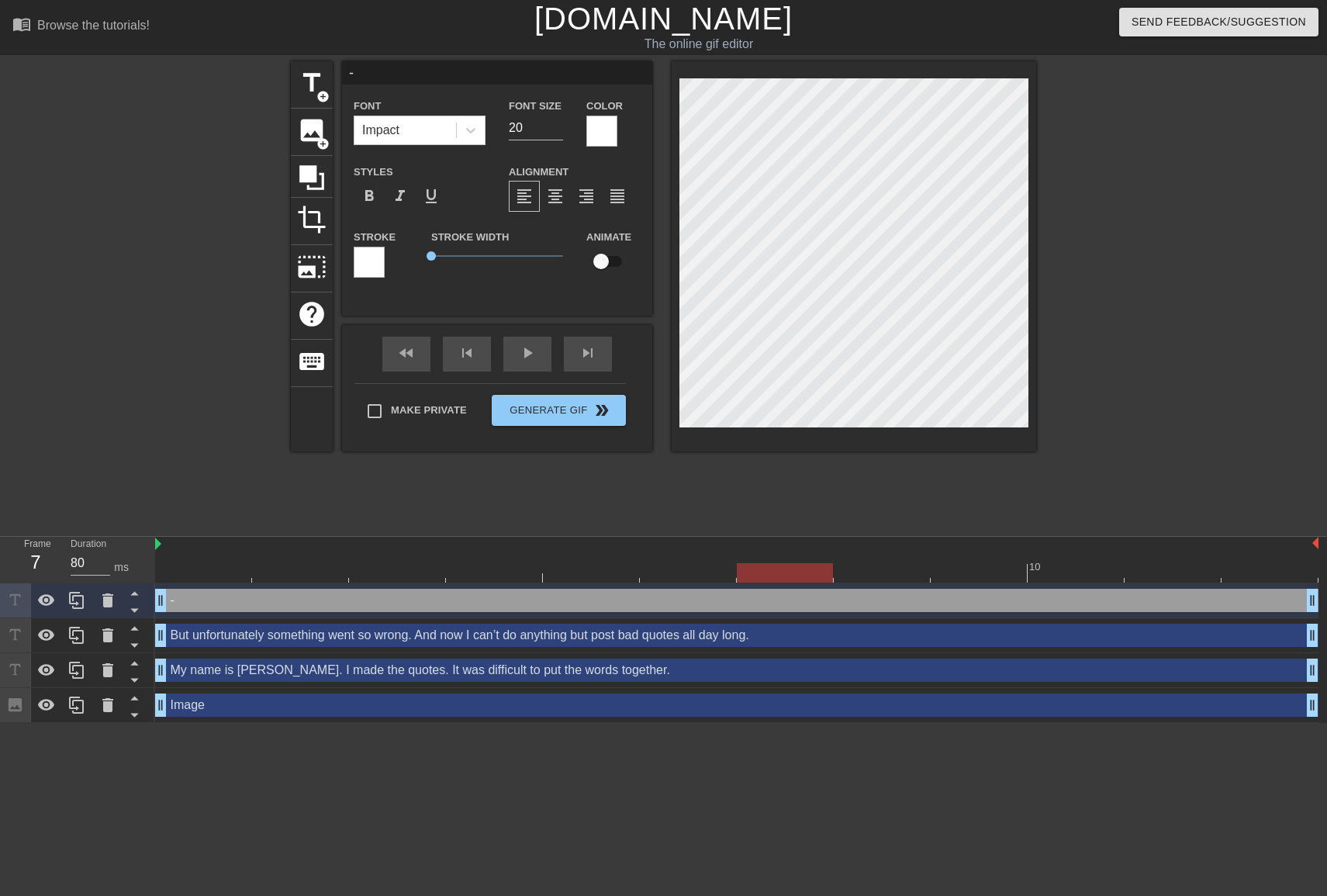
type input "-A"
type textarea "-A"
type input "-Ab"
type textarea "-Ab"
type input "-Abh"
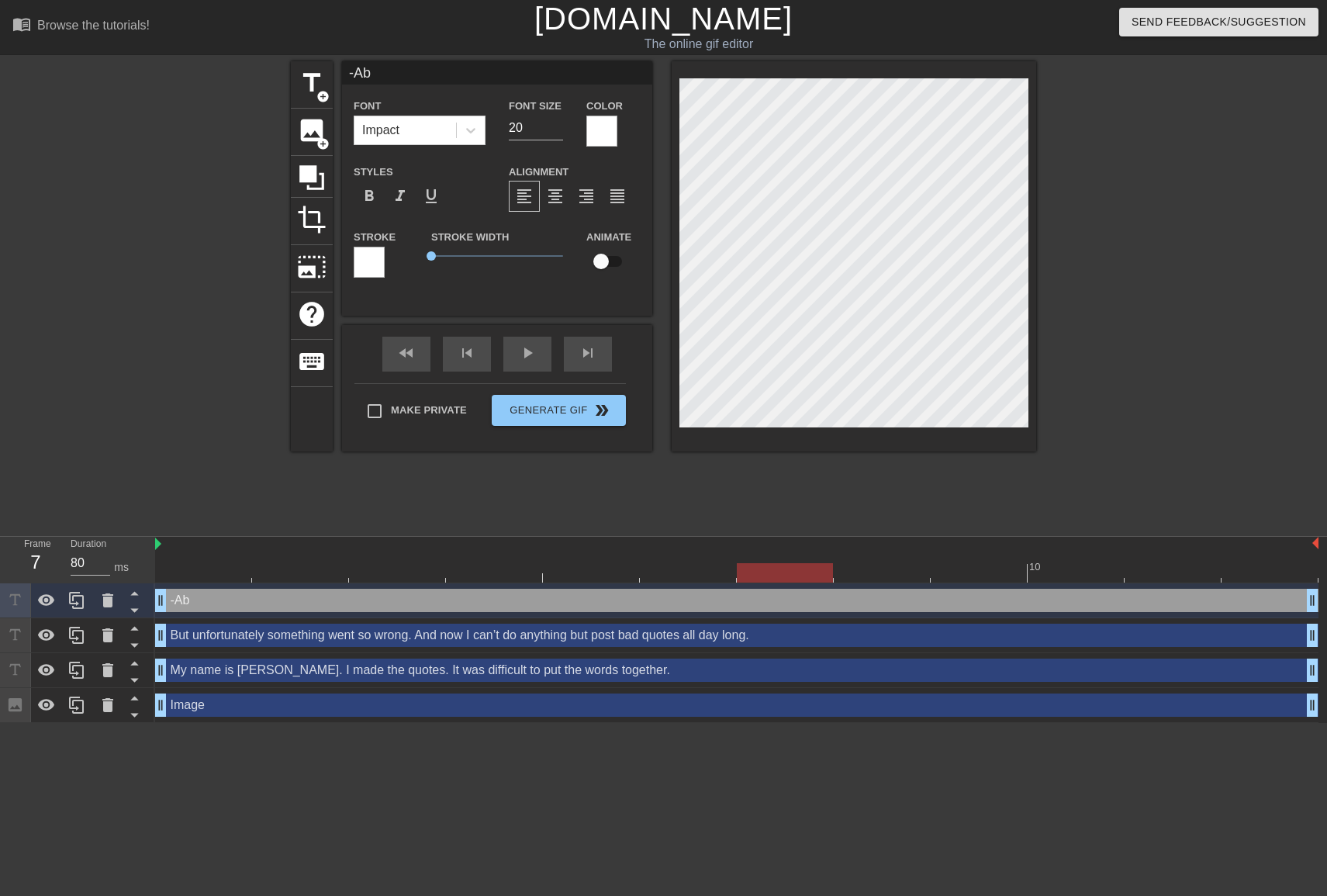
type textarea "-Abh"
type input "-Abhi"
type textarea "-Abhi"
type input "-Abhij"
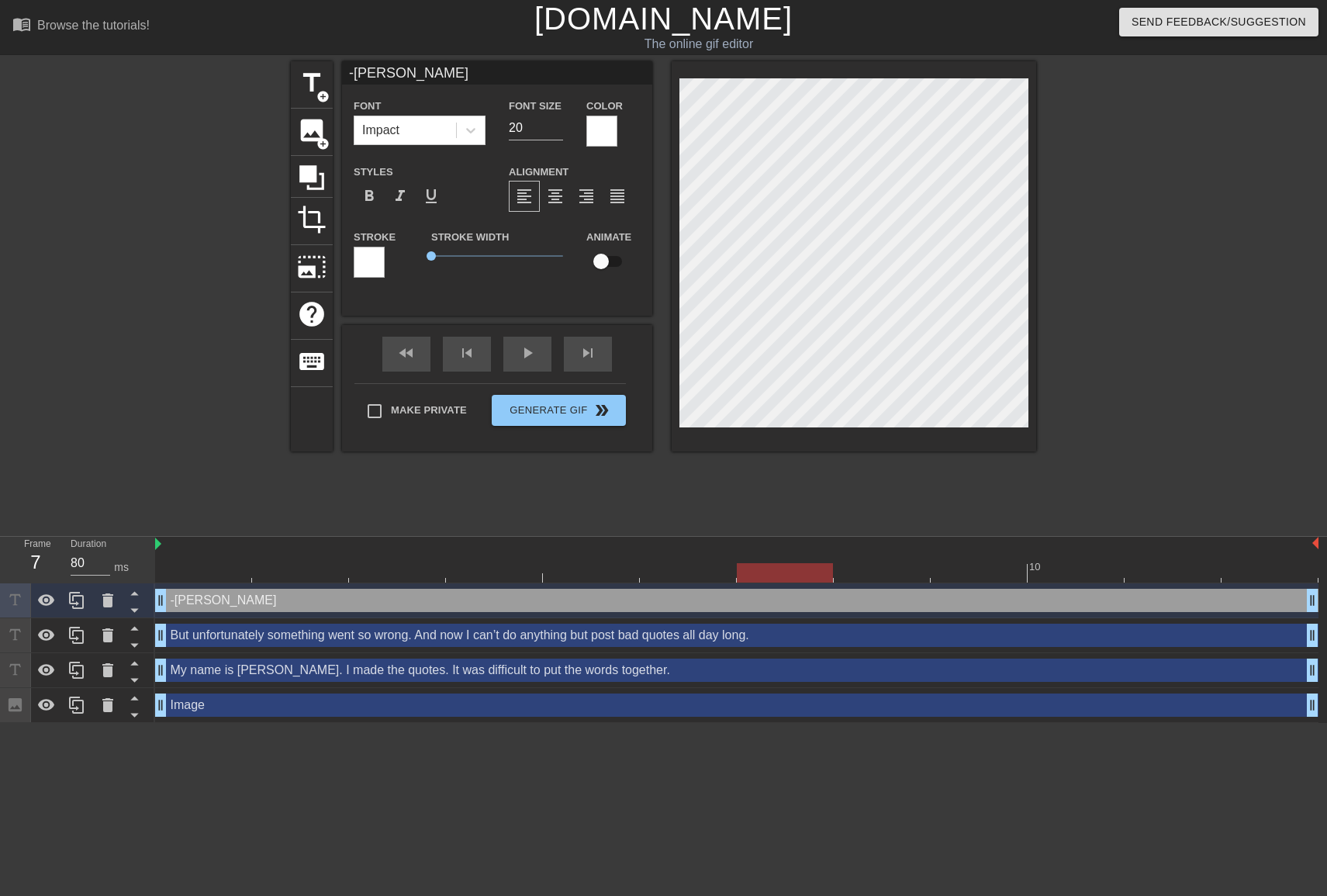
scroll to position [1, 5]
click at [1244, 194] on div at bounding box center [1171, 293] width 233 height 465
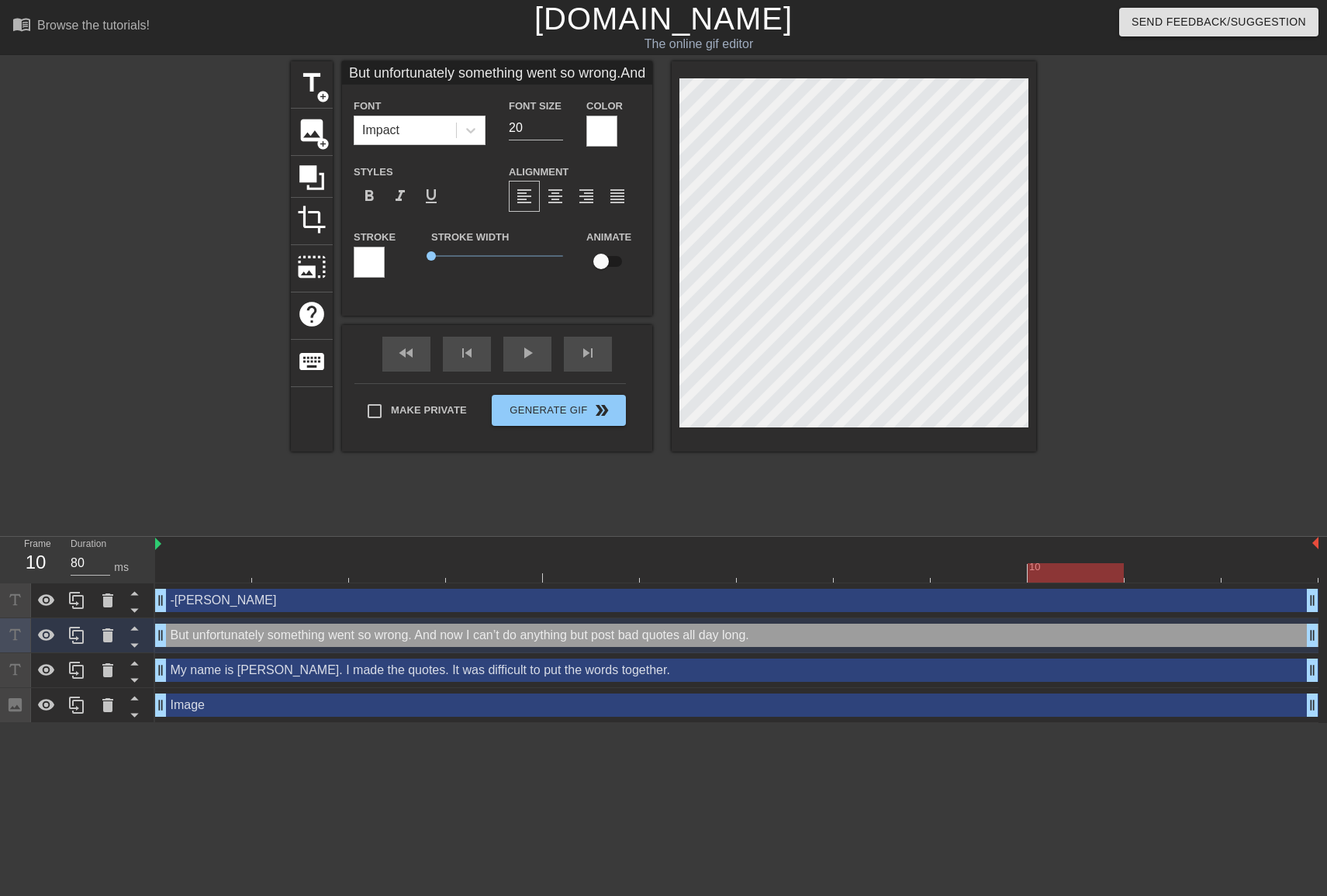
scroll to position [1, 1]
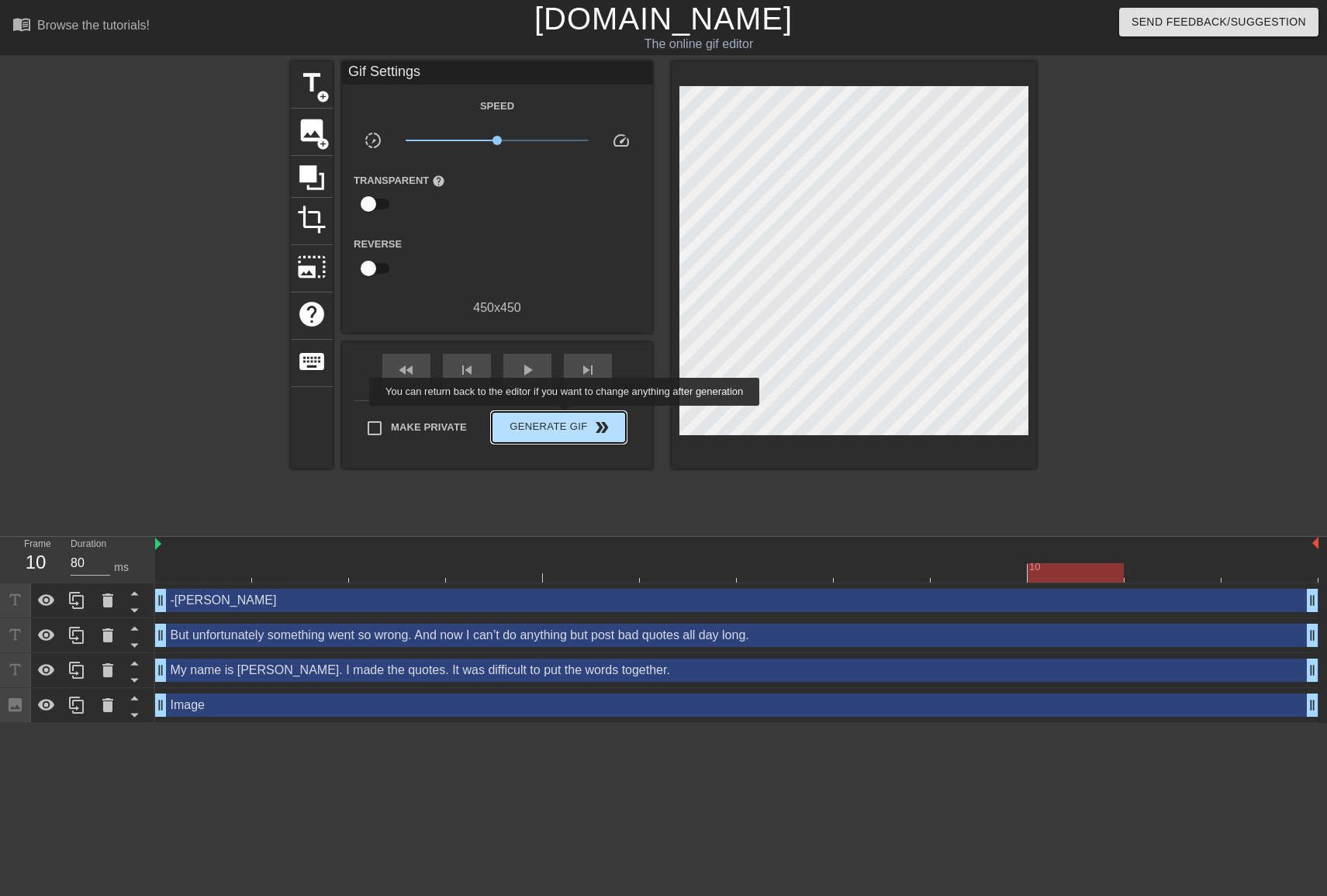
click at [575, 416] on button "Generate Gif double_arrow" at bounding box center [559, 427] width 134 height 31
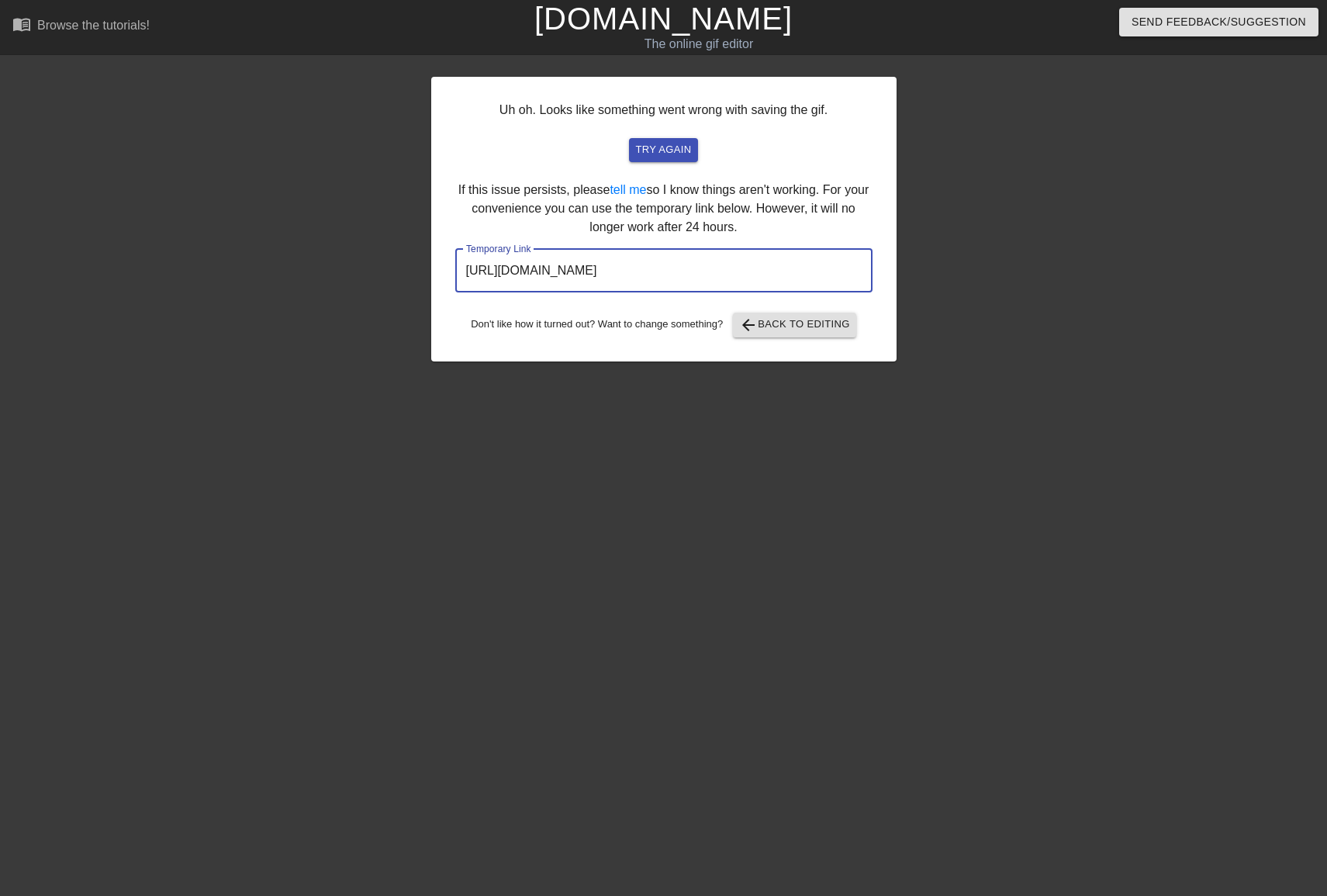
drag, startPoint x: 776, startPoint y: 272, endPoint x: 282, endPoint y: 267, distance: 494.0
click at [282, 267] on div "Uh oh. Looks like something went wrong with saving the gif. try again If this i…" at bounding box center [663, 293] width 1327 height 465
